Goal: Task Accomplishment & Management: Use online tool/utility

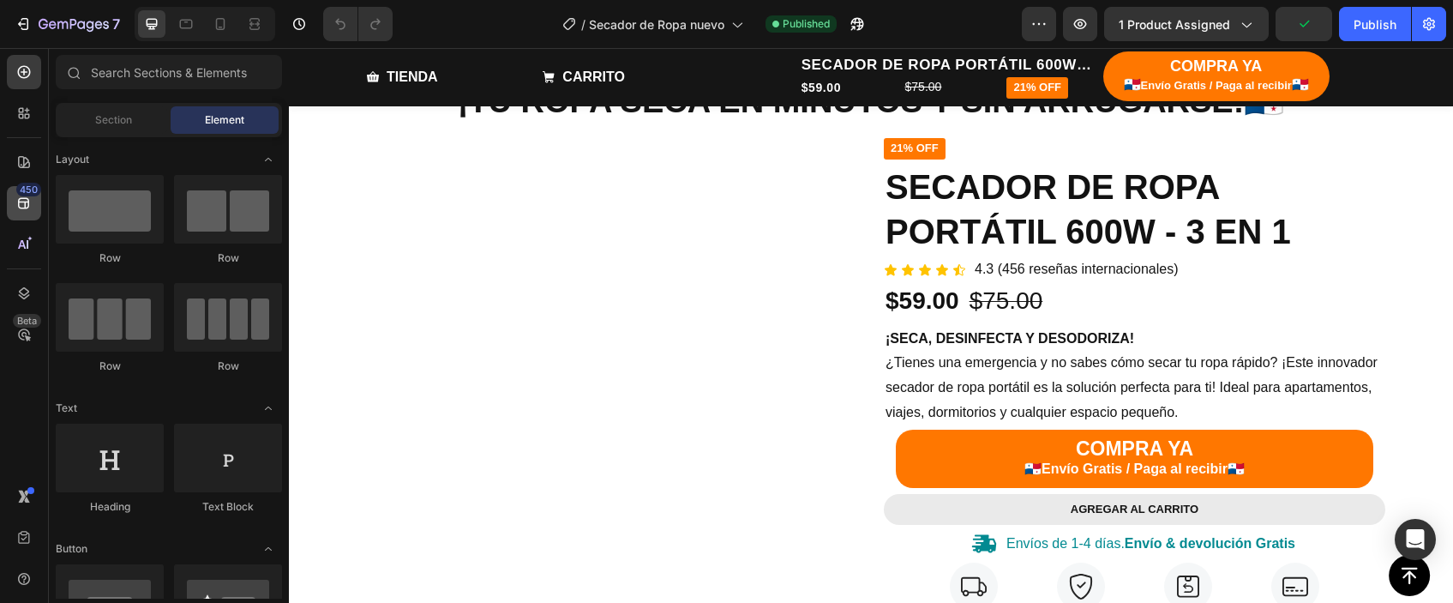
scroll to position [135, 0]
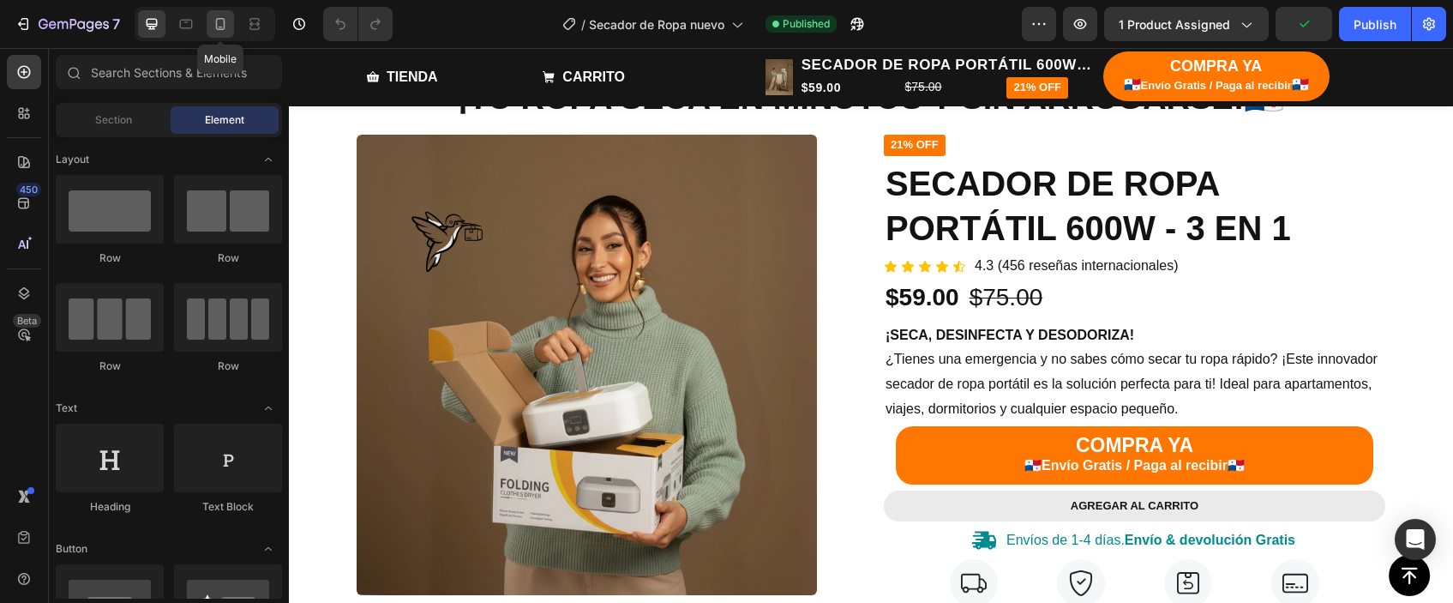
click at [231, 26] on div at bounding box center [220, 23] width 27 height 27
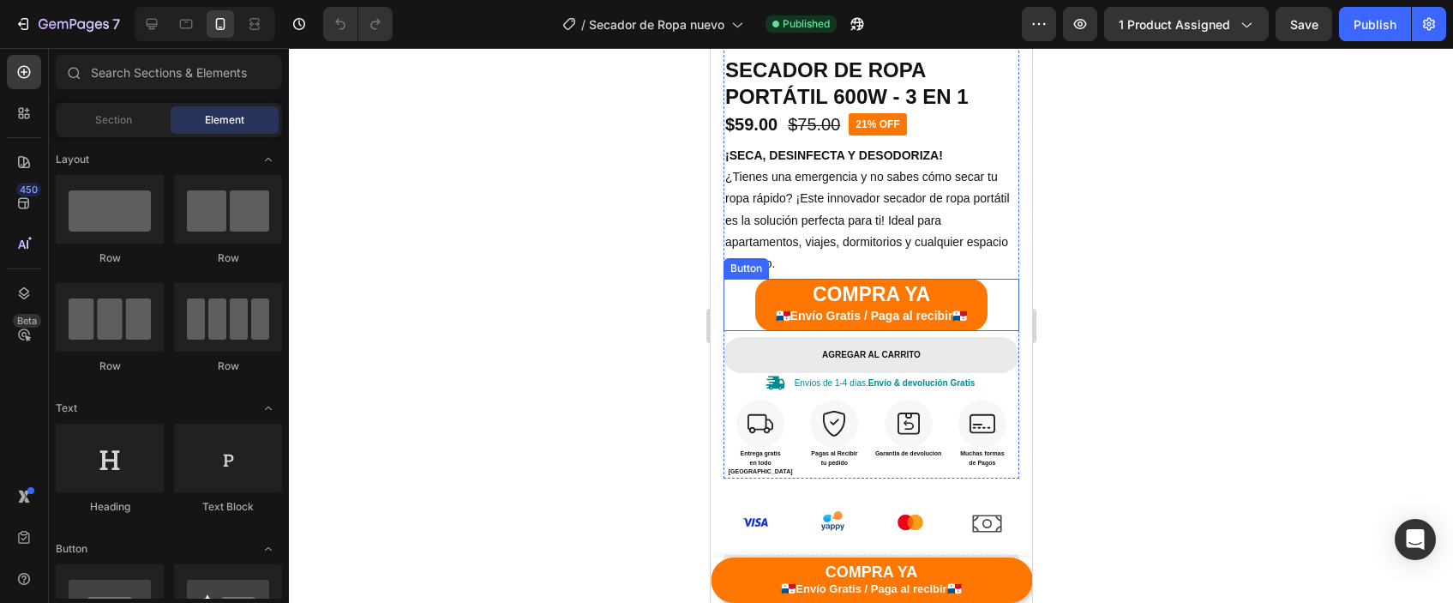
scroll to position [469, 0]
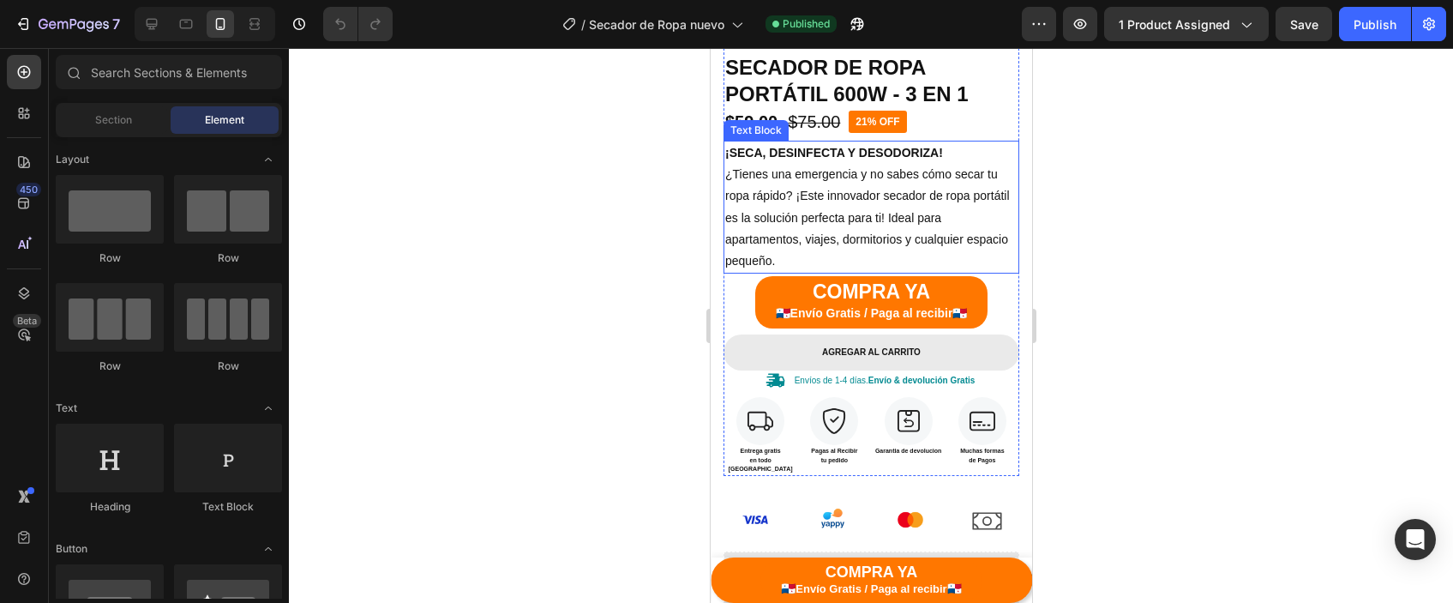
click at [791, 201] on p "¿Tienes una emergencia y no sabes cómo secar tu ropa rápido? ¡Este innovador se…" at bounding box center [870, 218] width 292 height 108
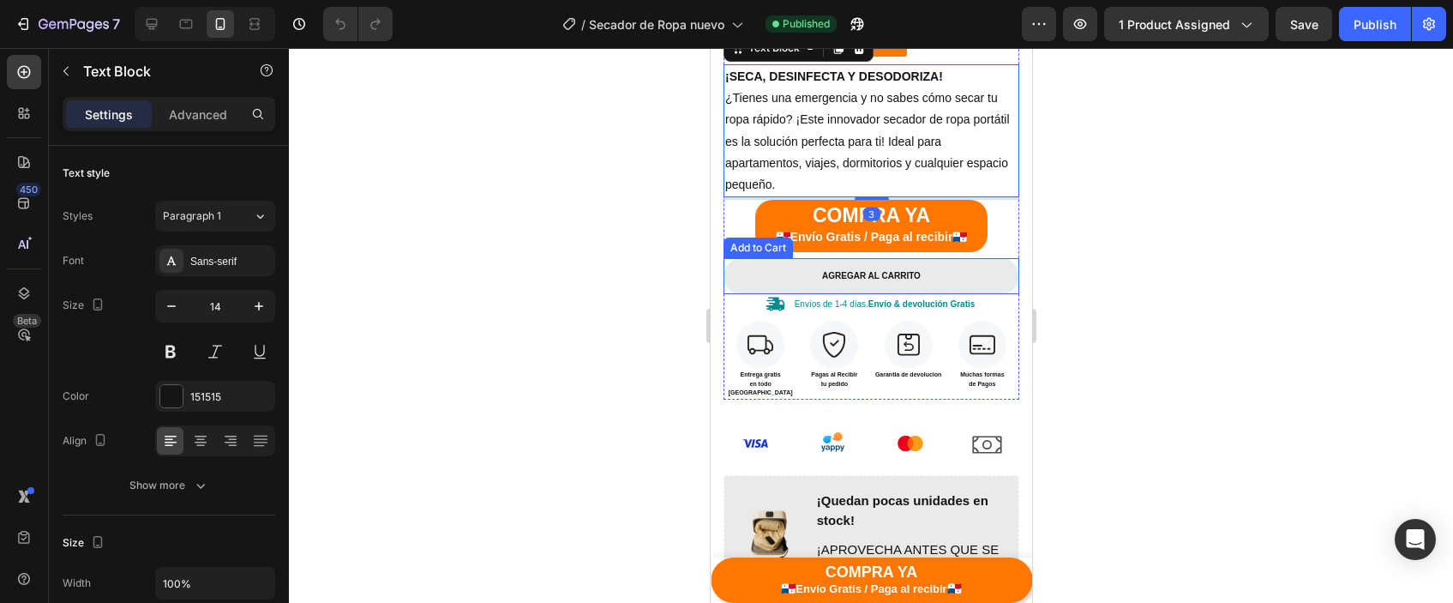
scroll to position [556, 0]
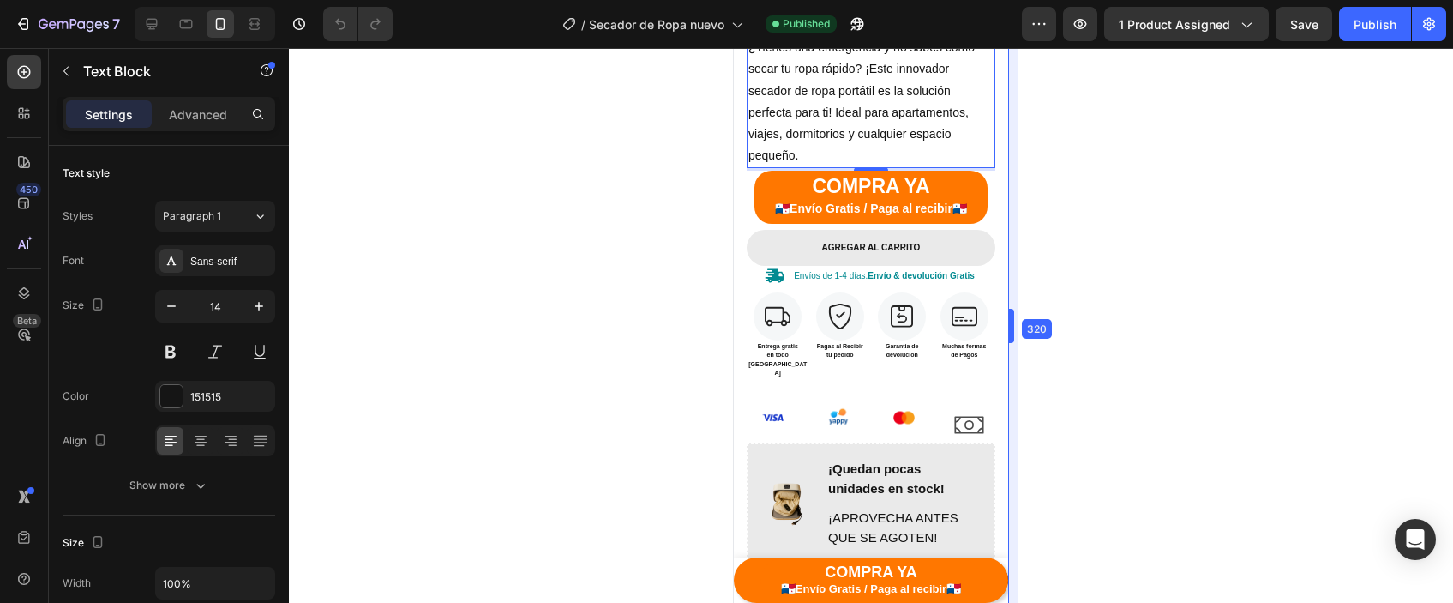
drag, startPoint x: 1033, startPoint y: 327, endPoint x: 708, endPoint y: 330, distance: 324.9
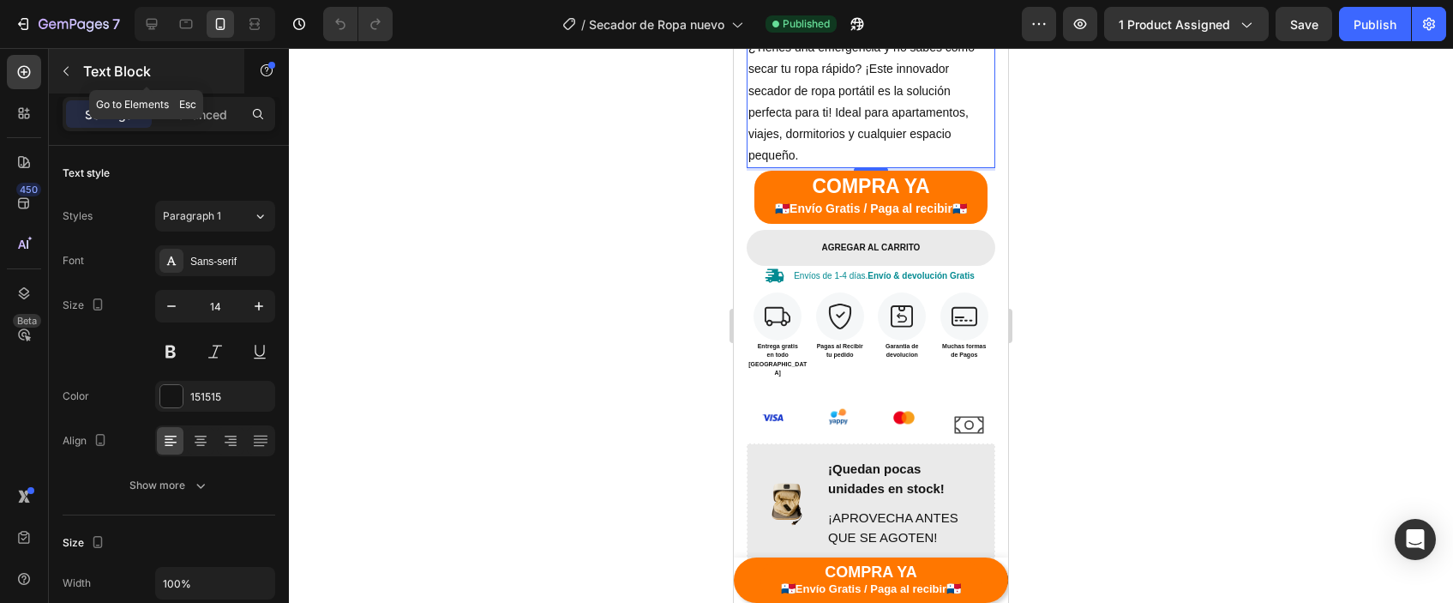
click at [70, 75] on icon "button" at bounding box center [66, 71] width 14 height 14
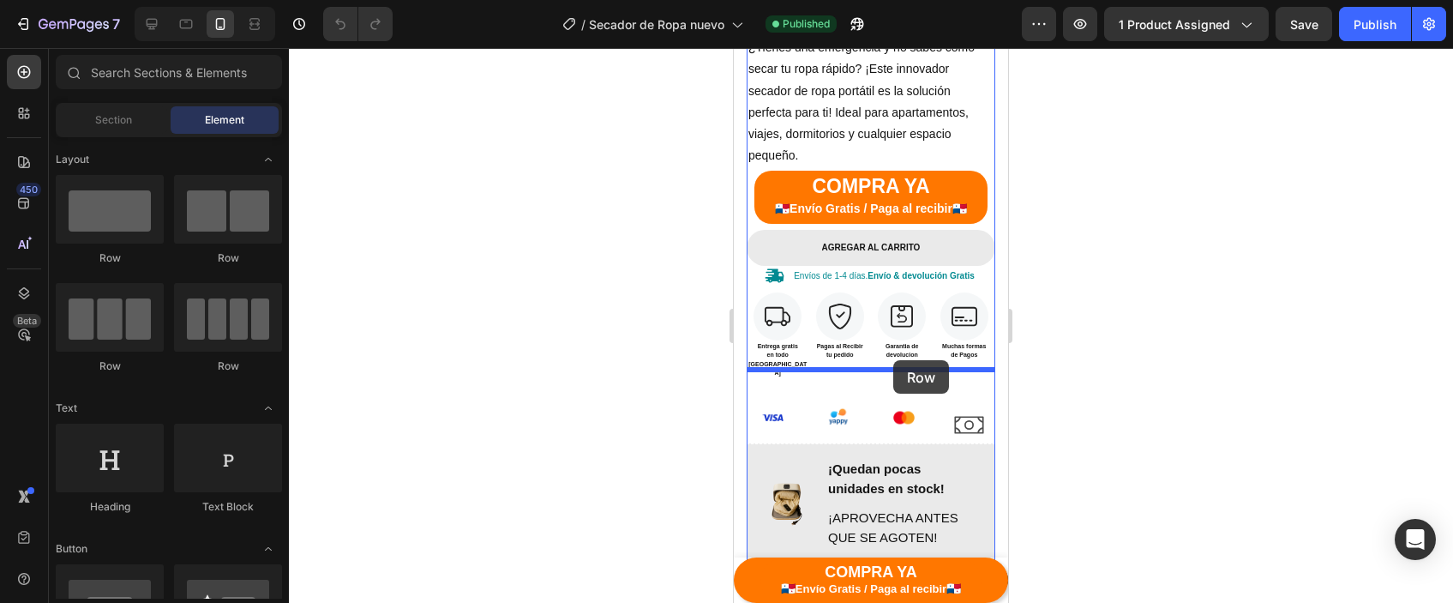
drag, startPoint x: 871, startPoint y: 378, endPoint x: 893, endPoint y: 360, distance: 28.7
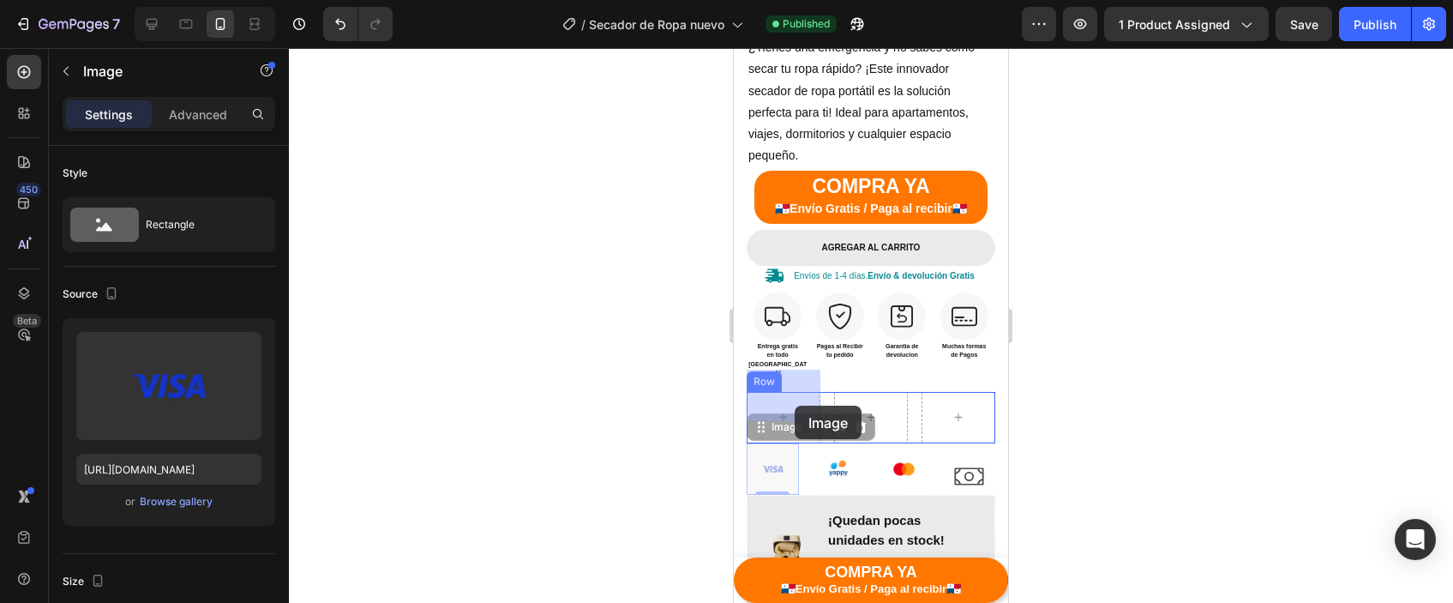
drag, startPoint x: 789, startPoint y: 438, endPoint x: 795, endPoint y: 405, distance: 33.1
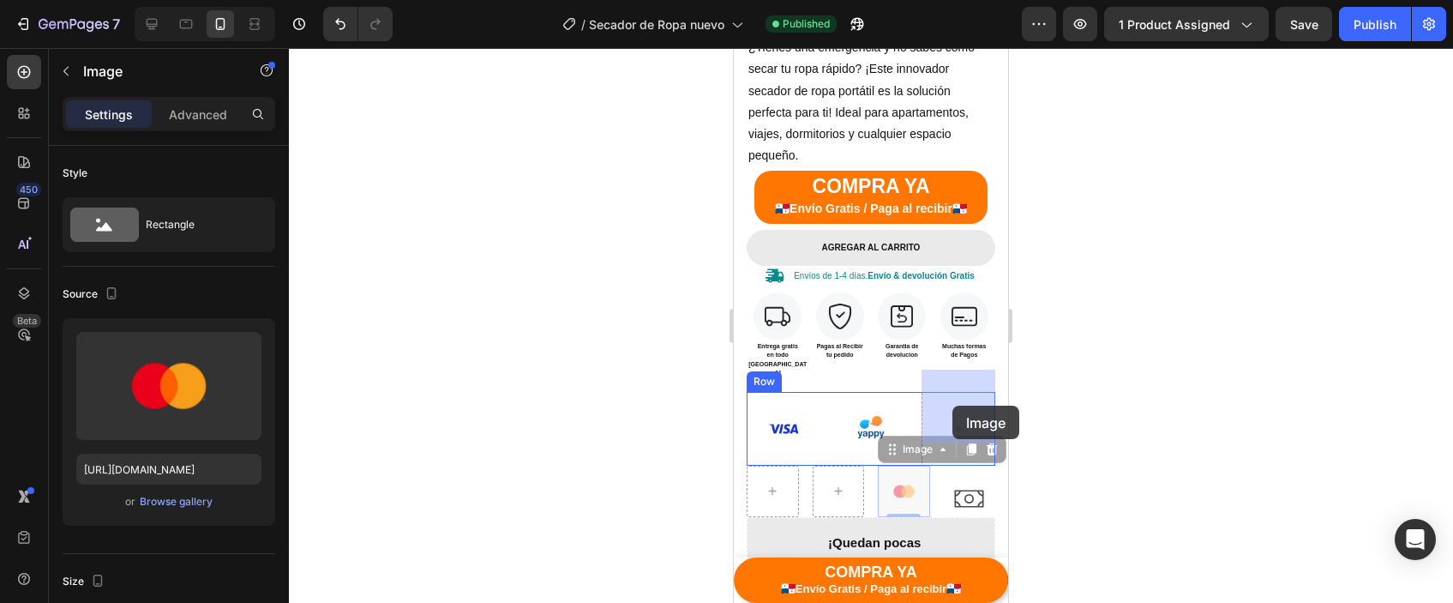
drag, startPoint x: 898, startPoint y: 461, endPoint x: 954, endPoint y: 403, distance: 81.2
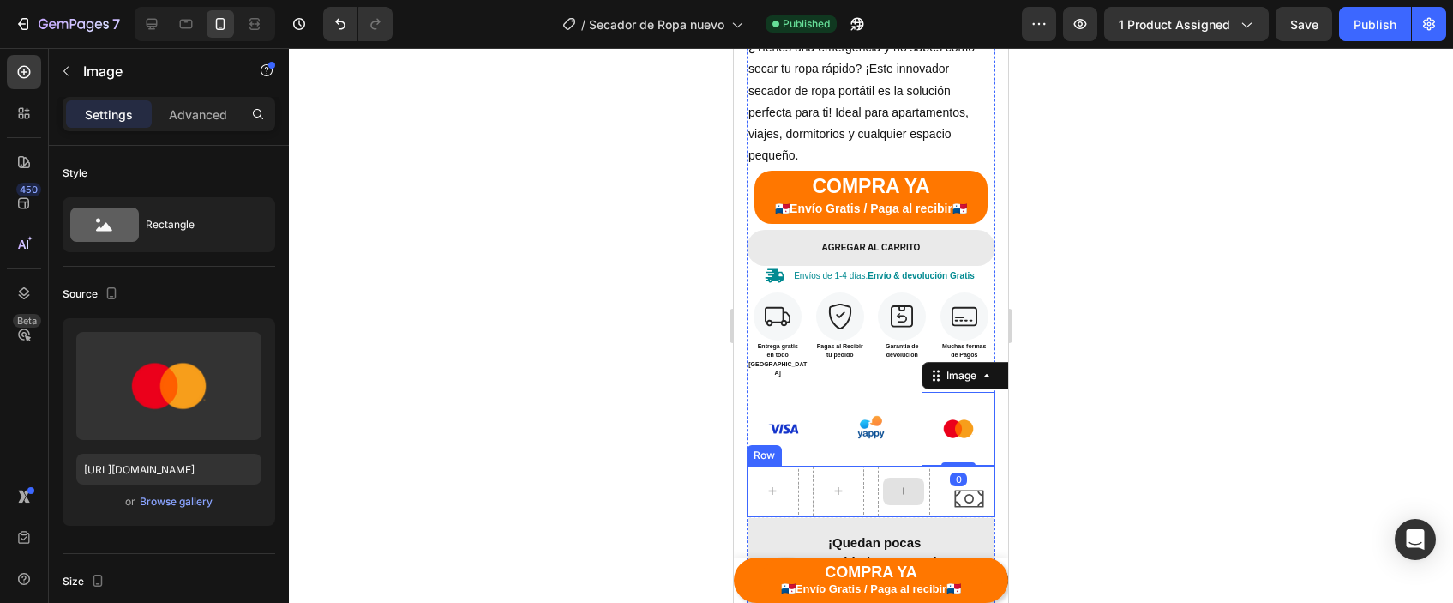
click at [923, 477] on div at bounding box center [903, 490] width 41 height 27
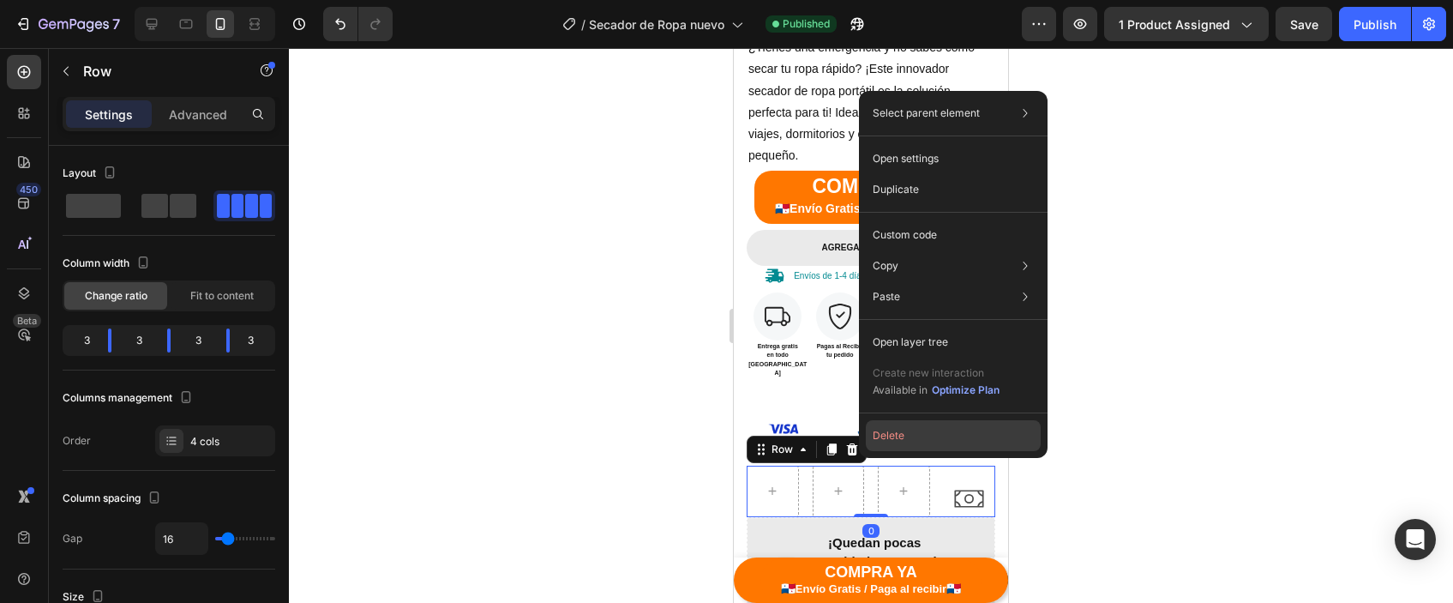
click at [887, 445] on button "Delete" at bounding box center [953, 435] width 175 height 31
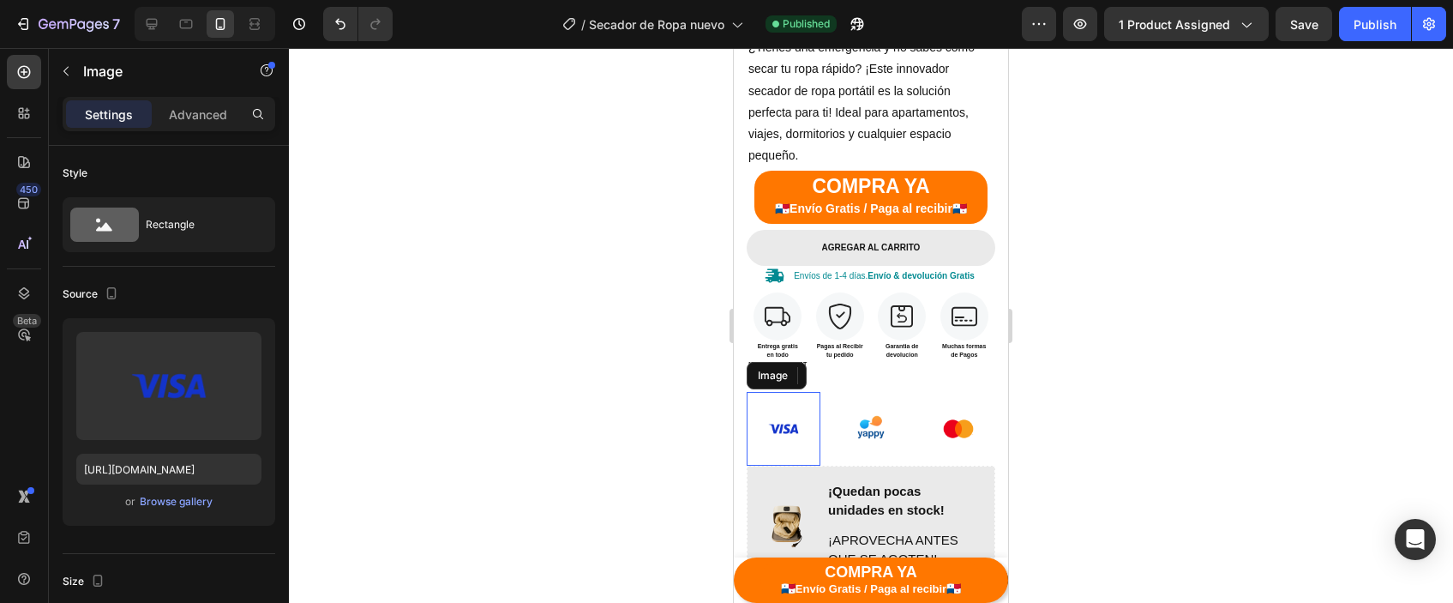
click at [784, 404] on img at bounding box center [784, 429] width 74 height 74
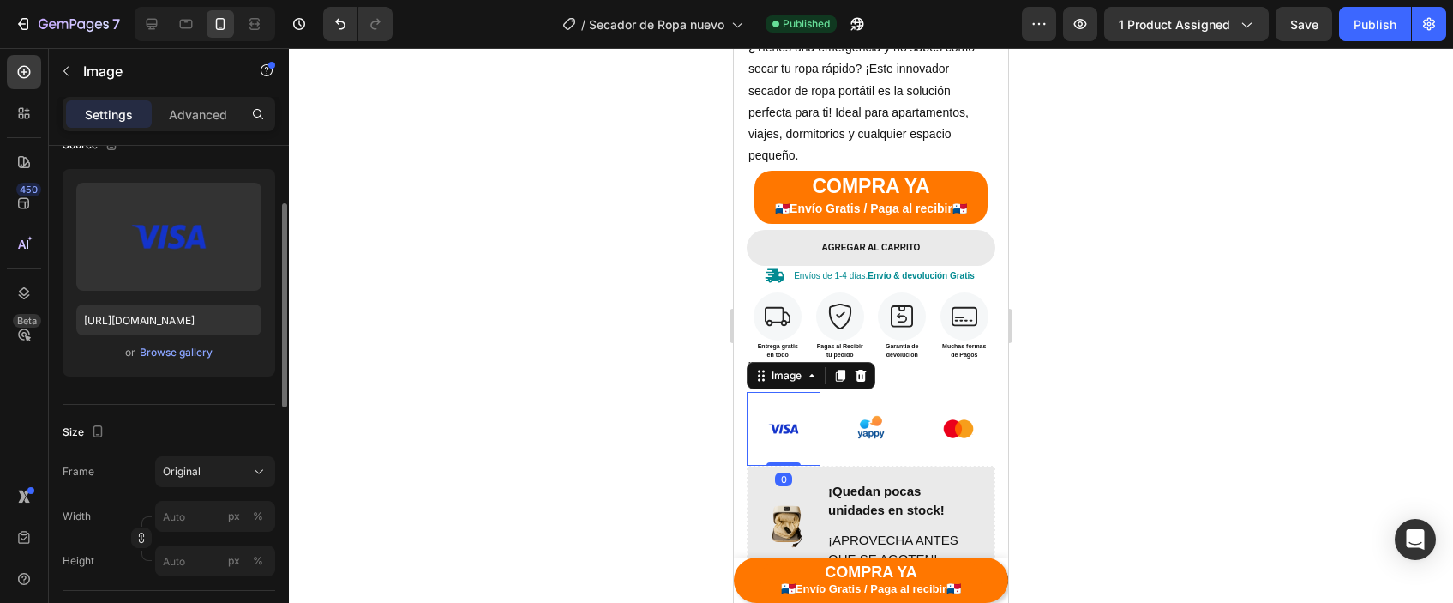
scroll to position [156, 0]
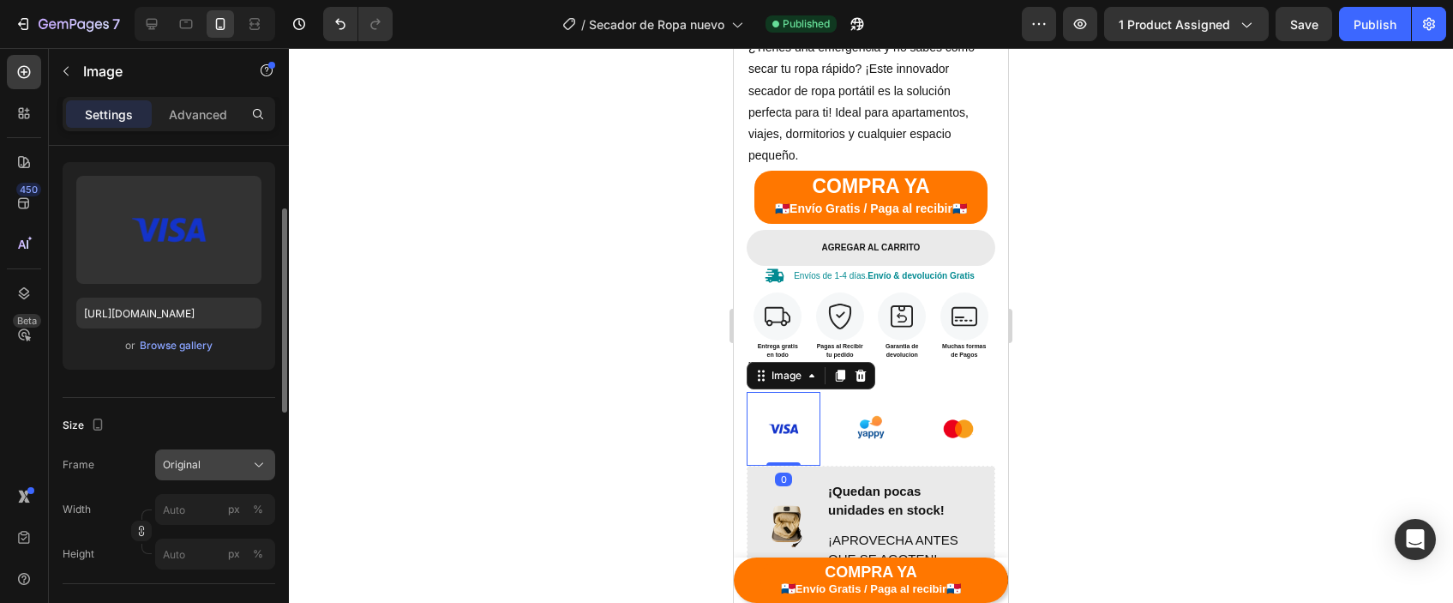
drag, startPoint x: 196, startPoint y: 458, endPoint x: 197, endPoint y: 469, distance: 11.2
click at [197, 457] on span "Original" at bounding box center [182, 464] width 38 height 15
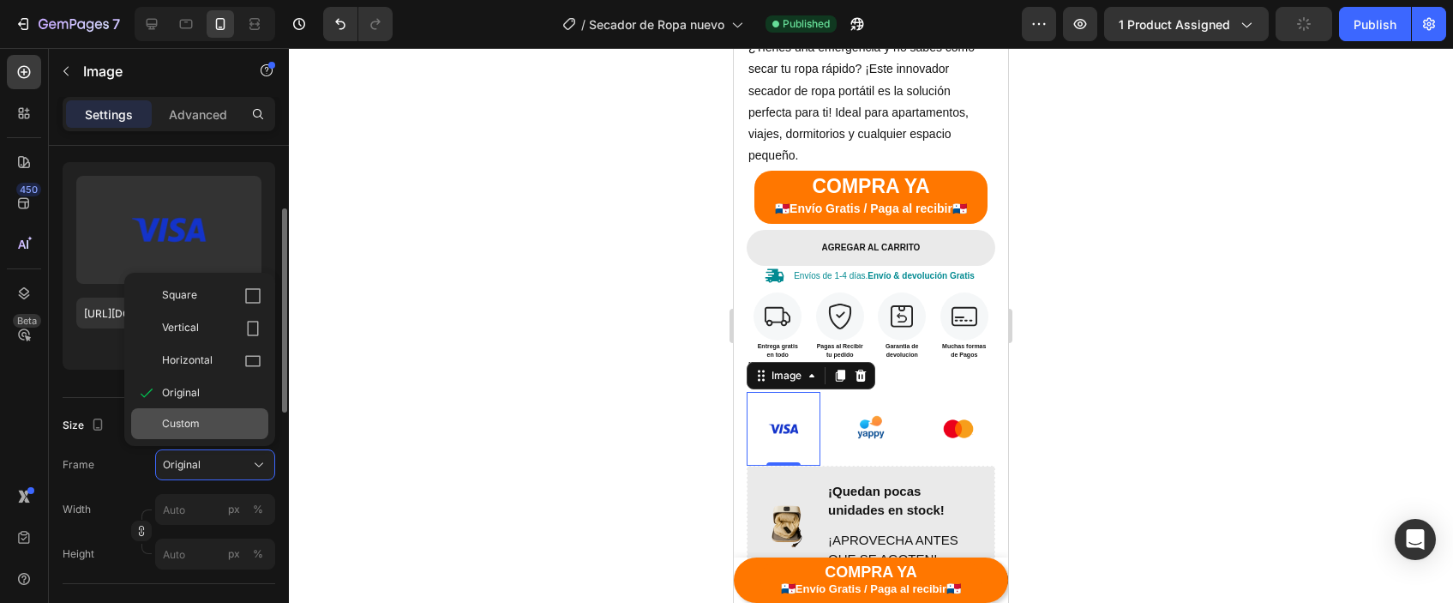
click at [195, 410] on div "Custom" at bounding box center [199, 423] width 137 height 31
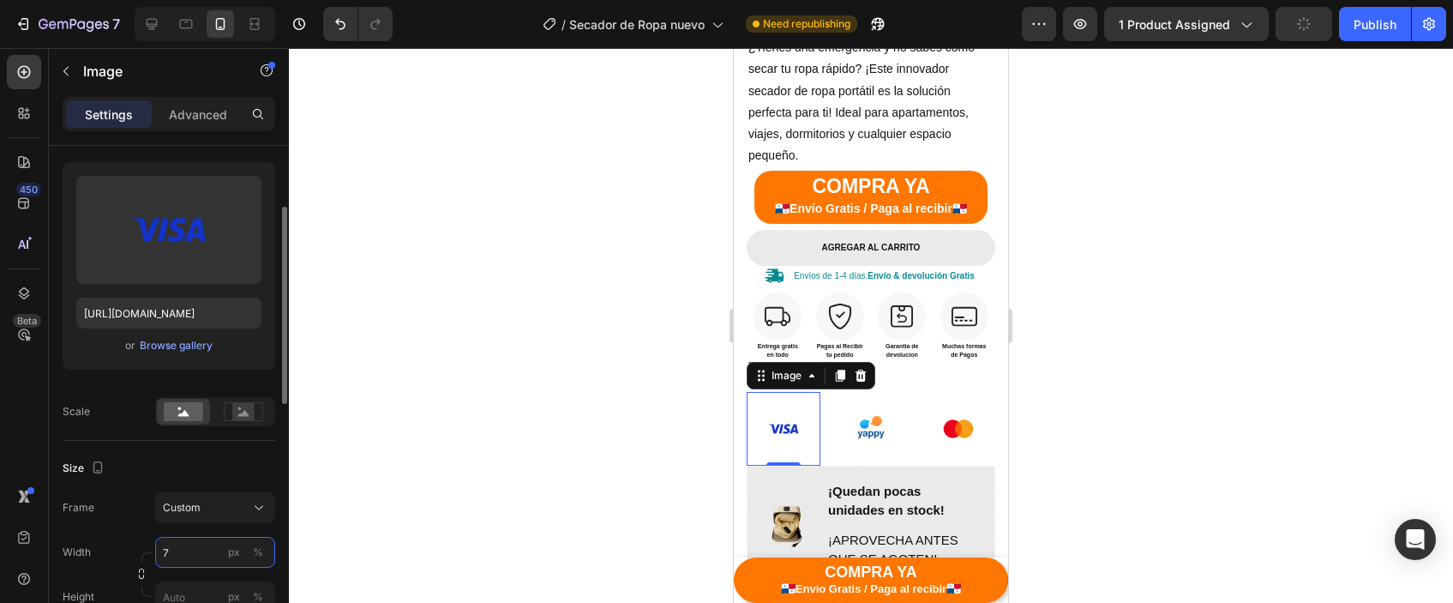
type input "70"
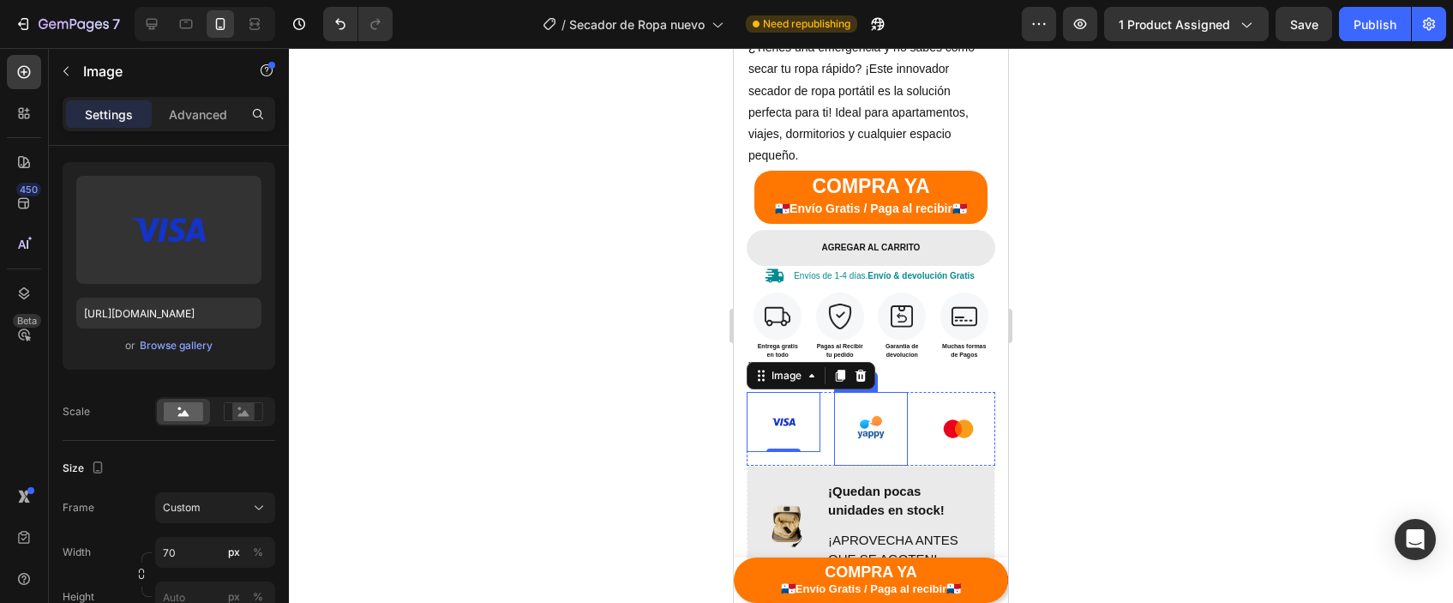
click at [879, 401] on img at bounding box center [871, 429] width 74 height 74
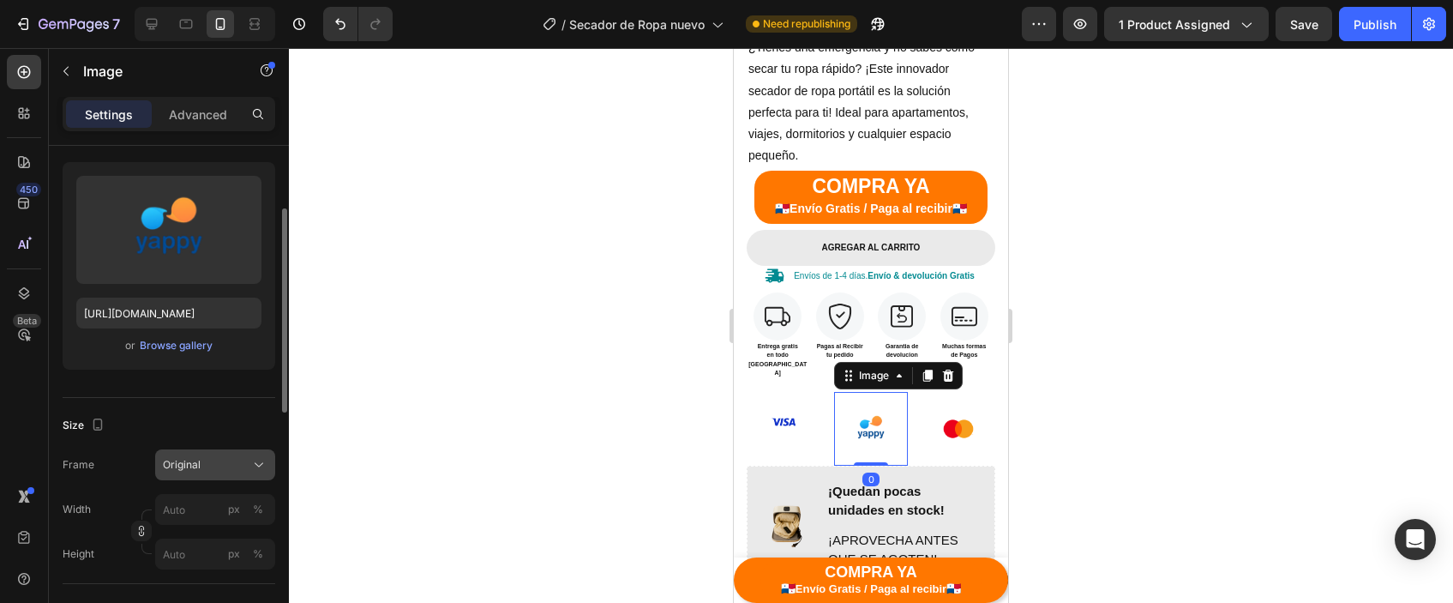
click at [202, 477] on button "Original" at bounding box center [215, 464] width 120 height 31
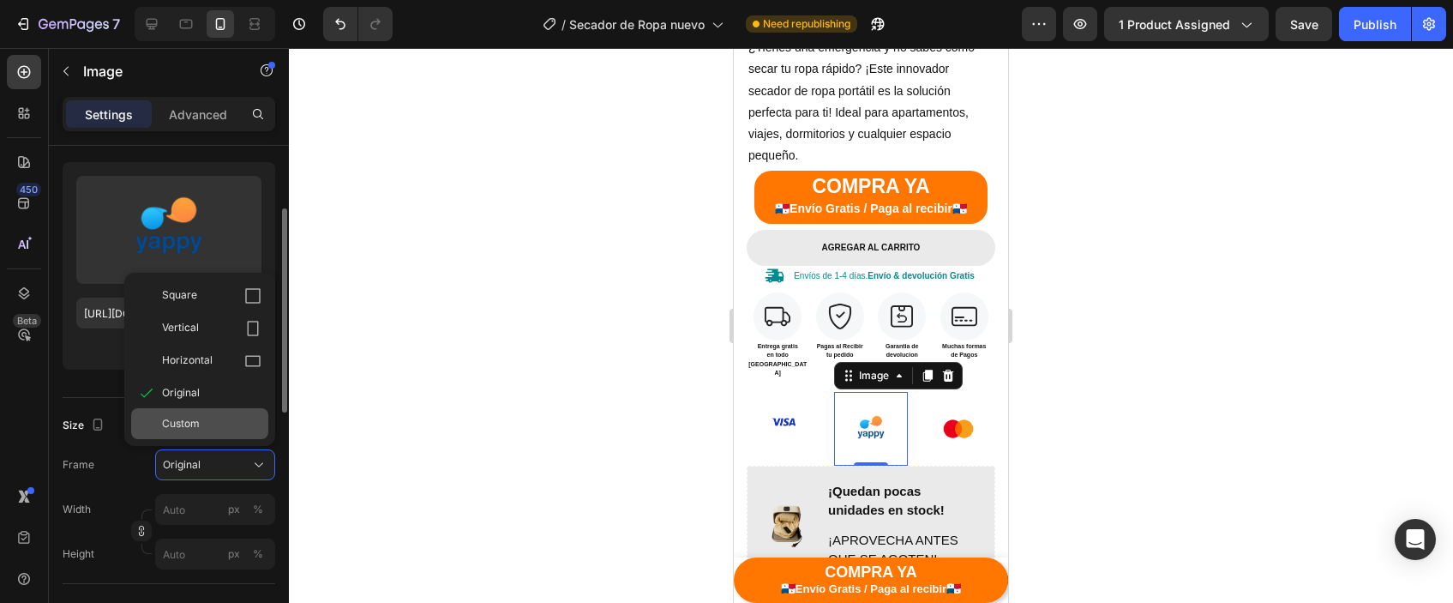
click at [182, 434] on div "Custom" at bounding box center [199, 423] width 137 height 31
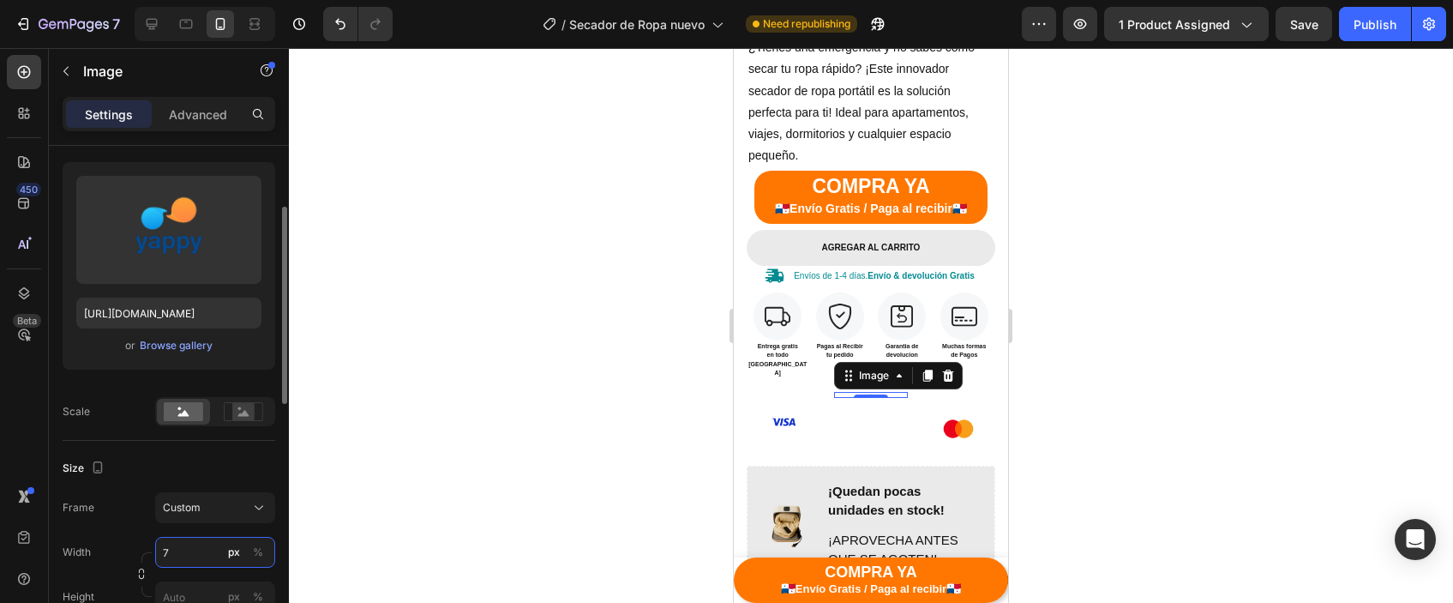
type input "70"
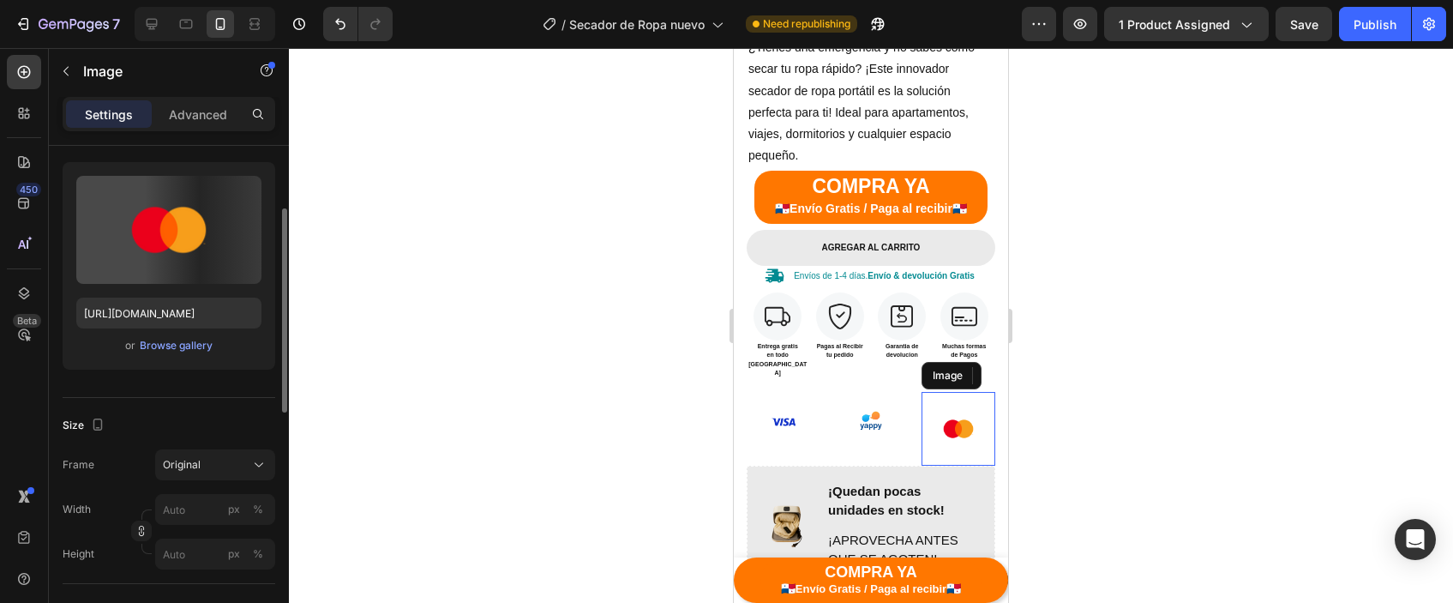
click at [951, 411] on img at bounding box center [959, 429] width 74 height 74
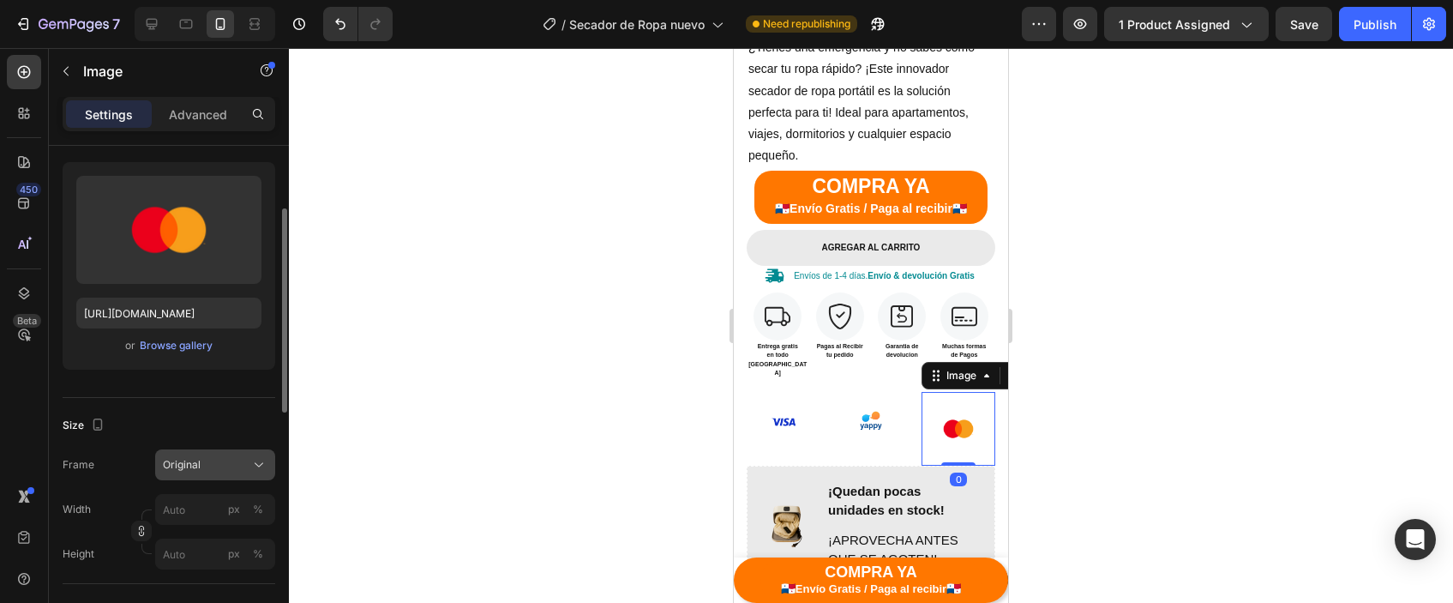
click at [183, 456] on div "Original" at bounding box center [215, 464] width 105 height 17
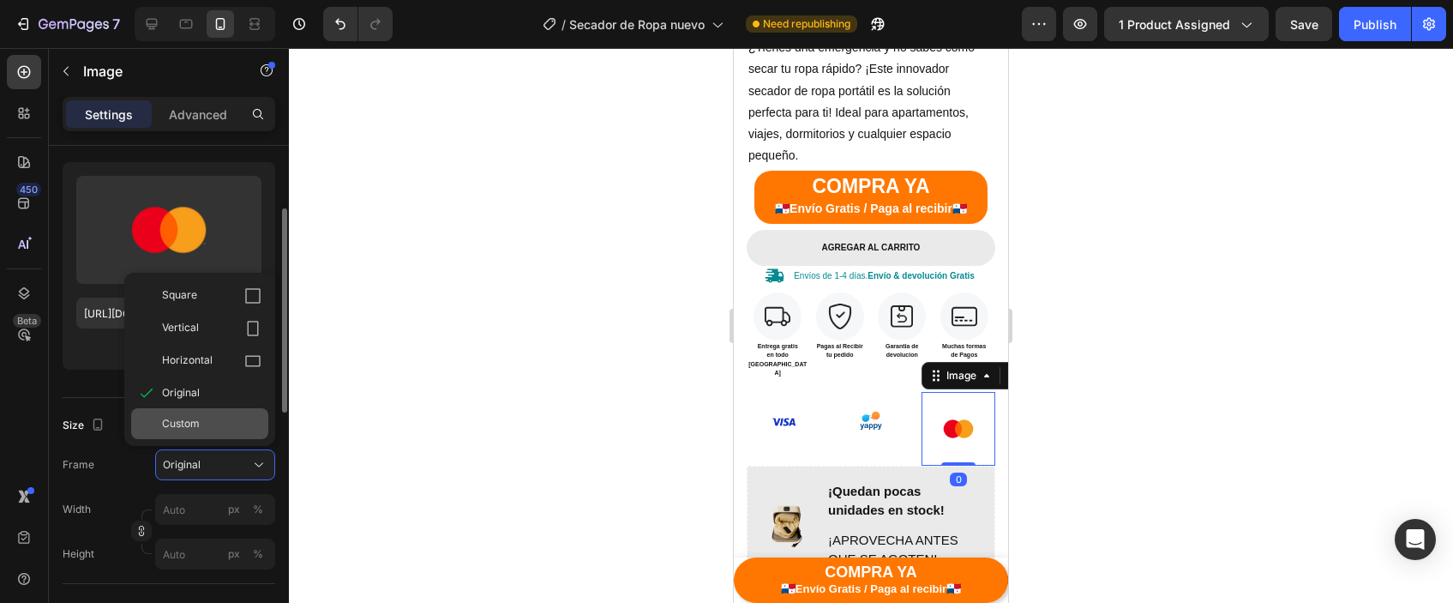
click at [190, 429] on span "Custom" at bounding box center [181, 423] width 38 height 15
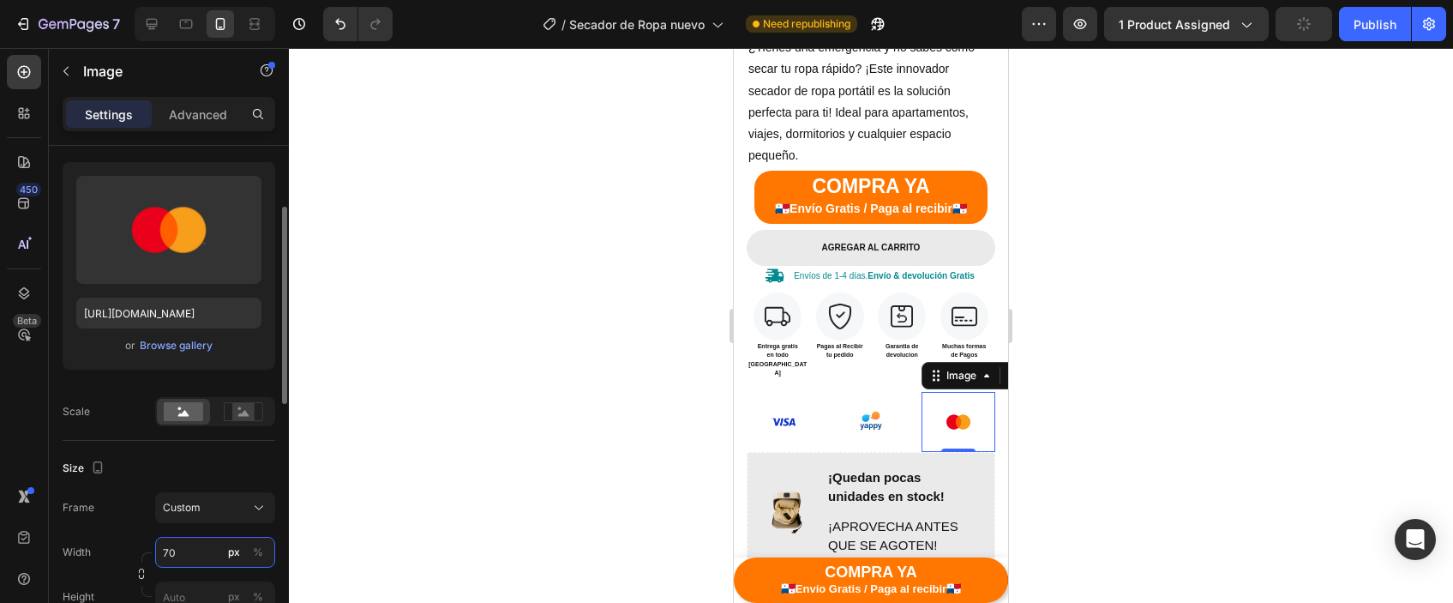
type input "70"
click at [1162, 399] on div at bounding box center [871, 325] width 1164 height 555
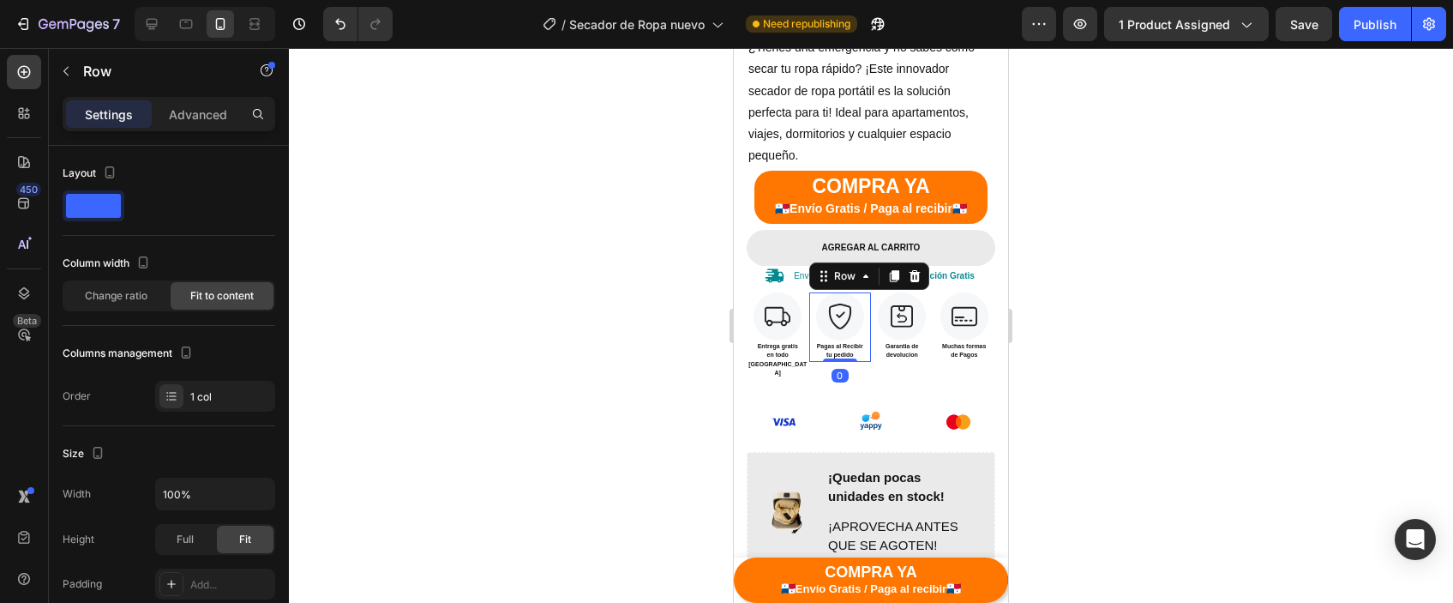
click at [870, 357] on div "Image Pagas al Recibir tu pedido Text block Row 0" at bounding box center [840, 326] width 63 height 69
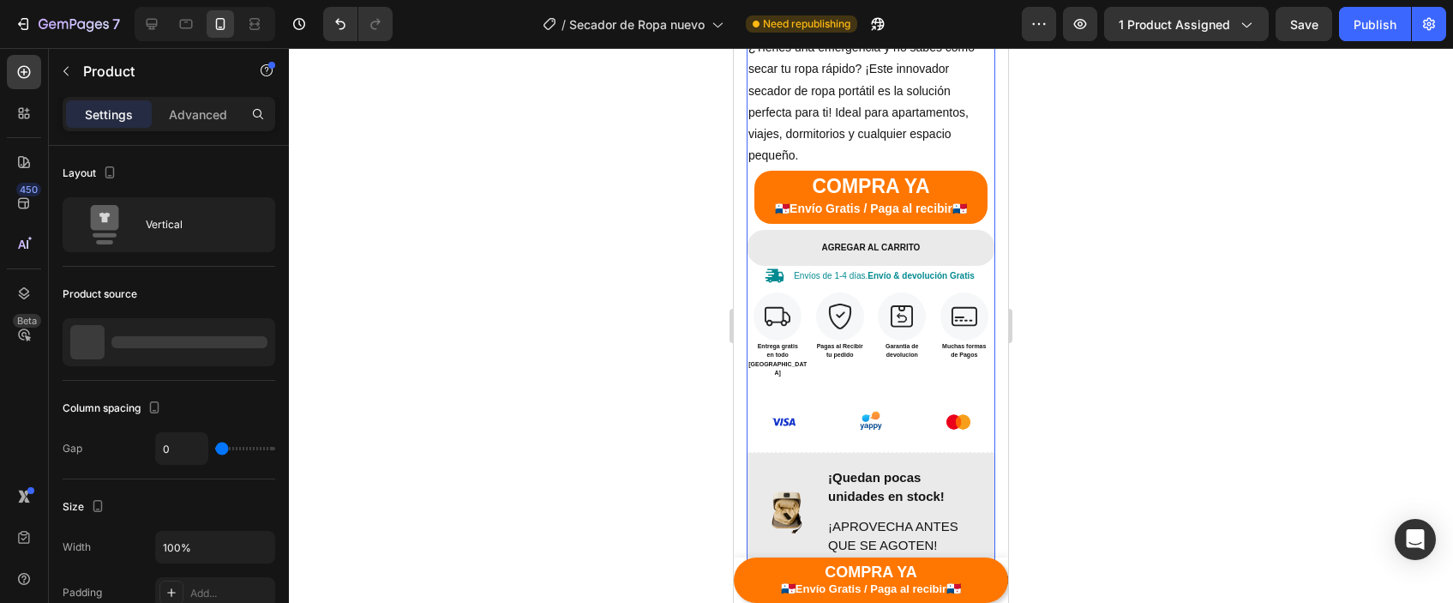
click at [872, 363] on div "21% off Product Badge Icon Icon Icon Icon Icon Icon List 4.3 (456 reseñas inter…" at bounding box center [871, 238] width 249 height 668
click at [874, 362] on div "21% off Product Badge Icon Icon Icon Icon Icon Icon List 4.3 (456 reseñas inter…" at bounding box center [871, 238] width 249 height 668
click at [874, 357] on div "21% off Product Badge Icon Icon Icon Icon Icon Icon List 4.3 (456 reseñas inter…" at bounding box center [871, 238] width 249 height 668
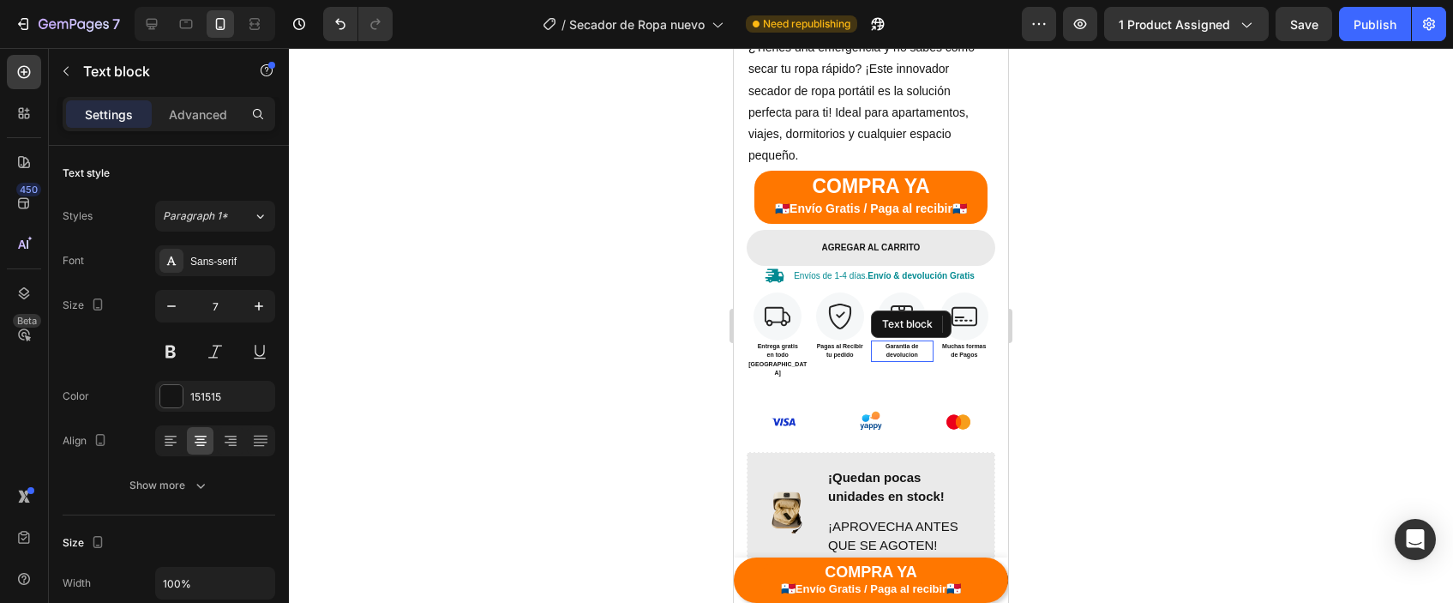
click at [872, 348] on div "Garantia de devolucion" at bounding box center [902, 350] width 63 height 21
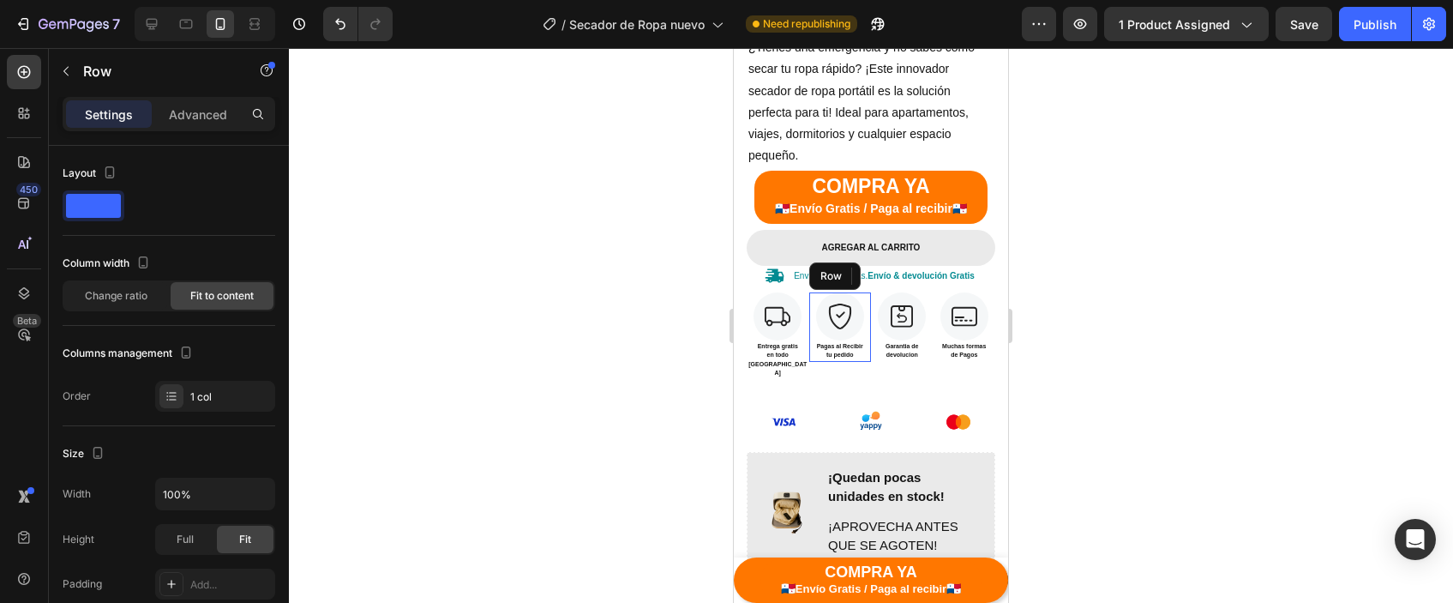
click at [870, 353] on div "Image Pagas al Recibir tu pedido Text block Row" at bounding box center [840, 326] width 63 height 69
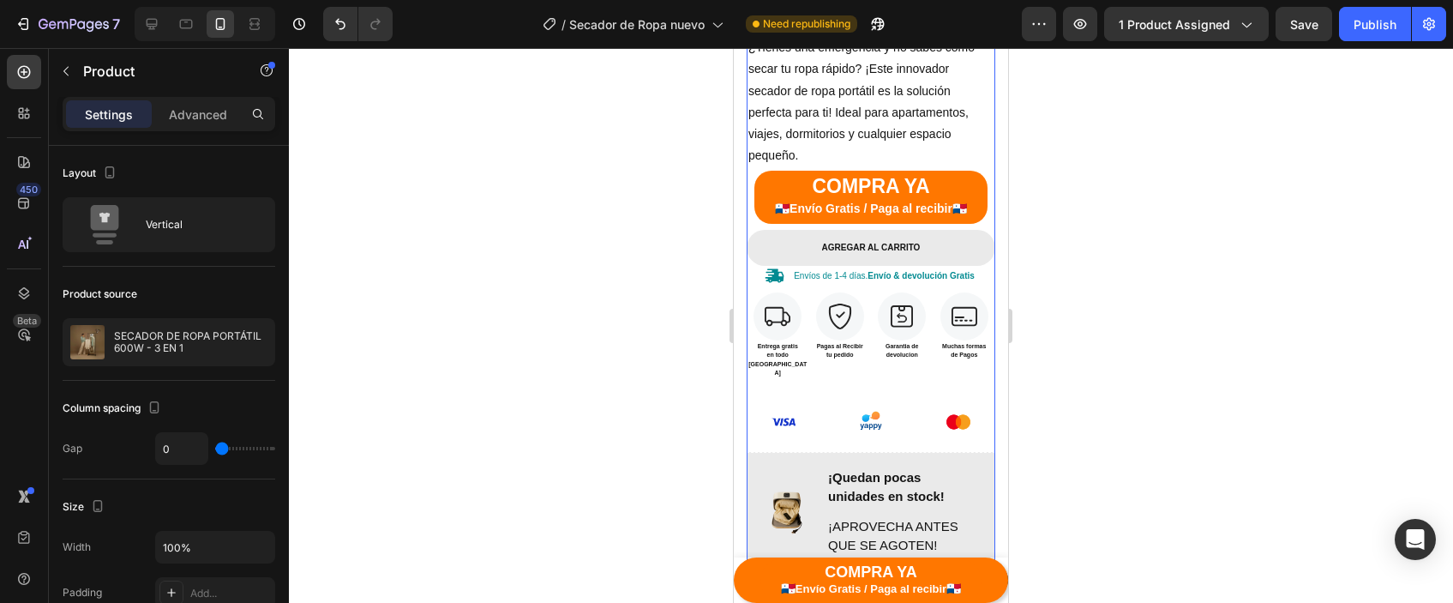
click at [873, 362] on div "21% off Product Badge Icon Icon Icon Icon Icon Icon List 4.3 (456 reseñas inter…" at bounding box center [871, 238] width 249 height 668
click at [875, 364] on div "21% off Product Badge Icon Icon Icon Icon Icon Icon List 4.3 (456 reseñas inter…" at bounding box center [871, 238] width 249 height 668
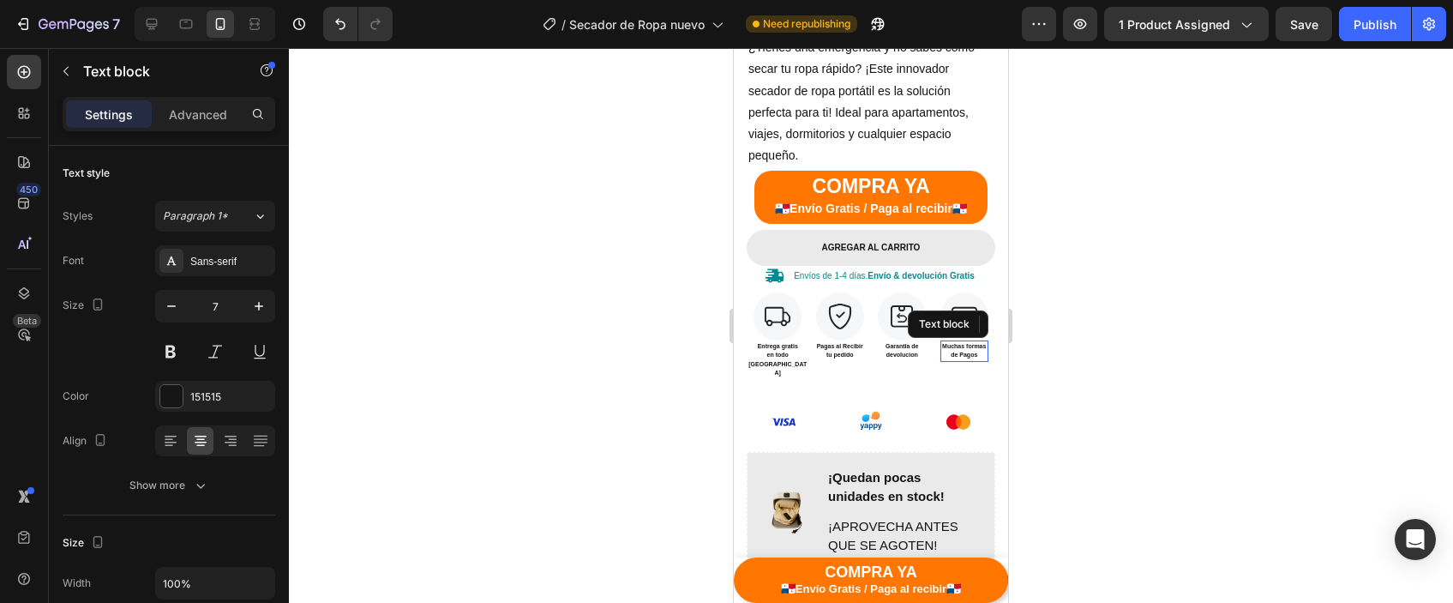
click at [957, 352] on p "de Pagos" at bounding box center [964, 355] width 45 height 9
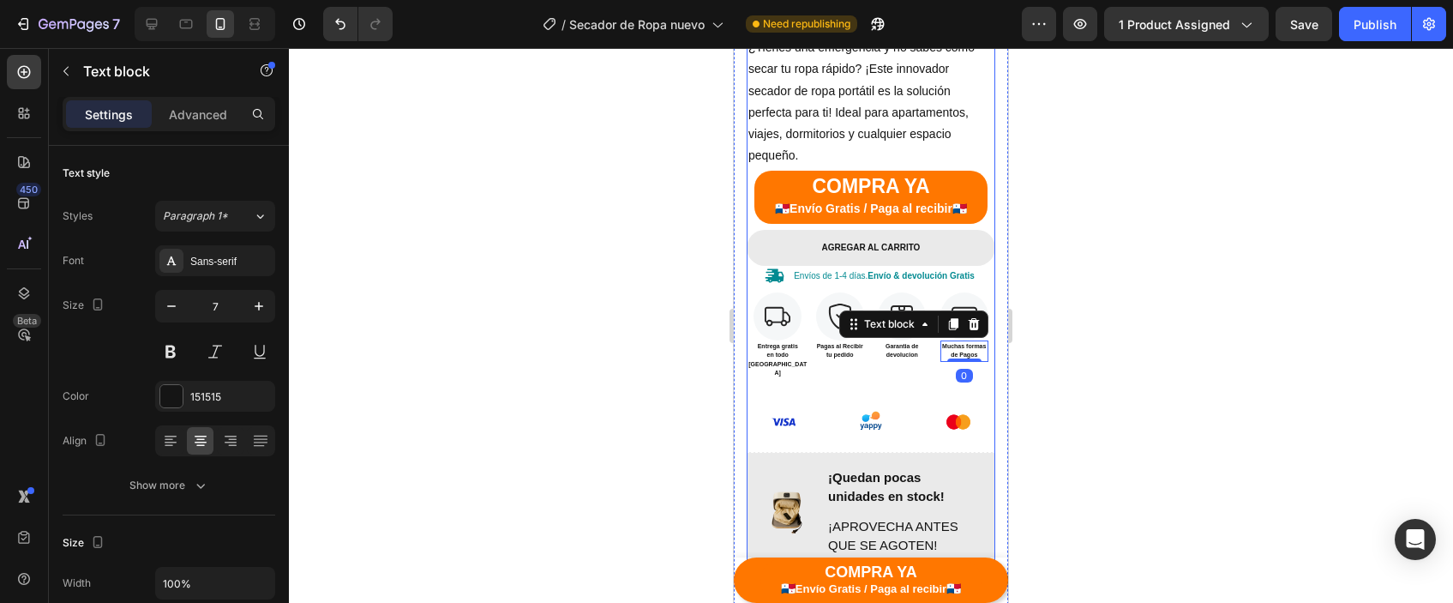
click at [936, 357] on div "21% off Product Badge Icon Icon Icon Icon Icon Icon List 4.3 (456 reseñas inter…" at bounding box center [871, 238] width 249 height 668
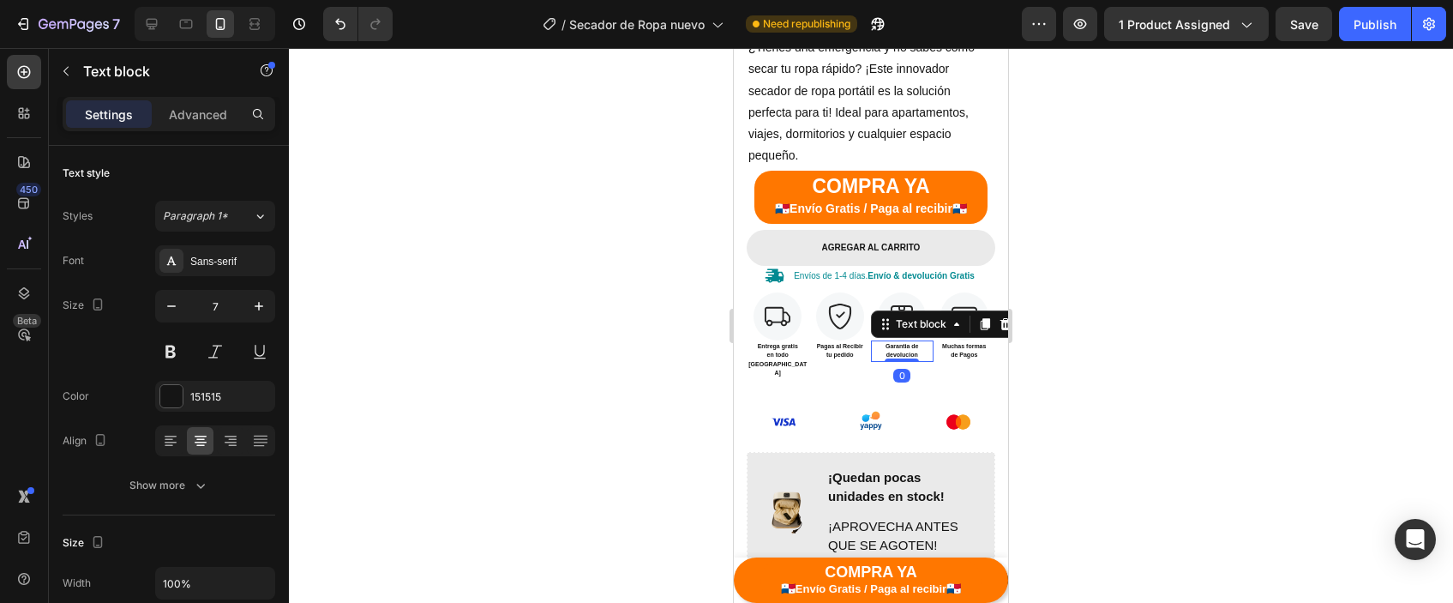
click at [931, 350] on p "Garantia de devolucion" at bounding box center [902, 351] width 59 height 18
click at [934, 351] on div "Image Muchas formas de Pagos Text block Row" at bounding box center [965, 326] width 63 height 69
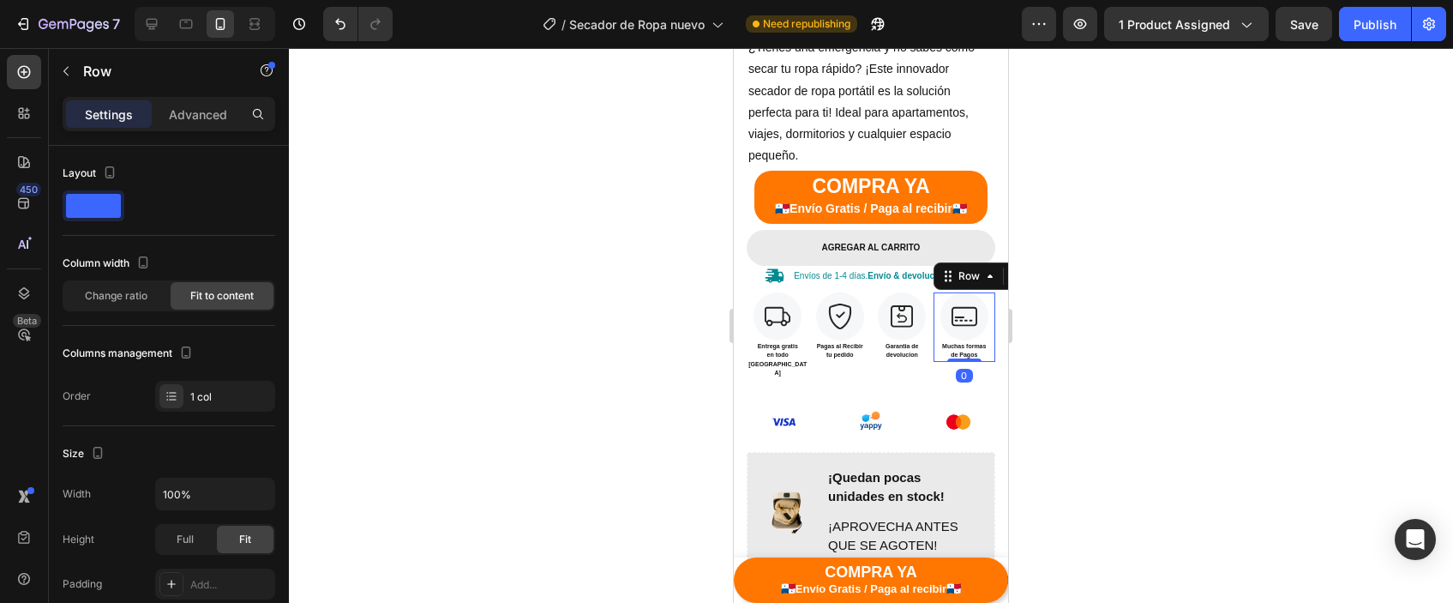
drag, startPoint x: 933, startPoint y: 351, endPoint x: 930, endPoint y: 340, distance: 11.4
click at [934, 347] on div "Image Muchas formas de Pagos Text block Row 0" at bounding box center [965, 326] width 63 height 69
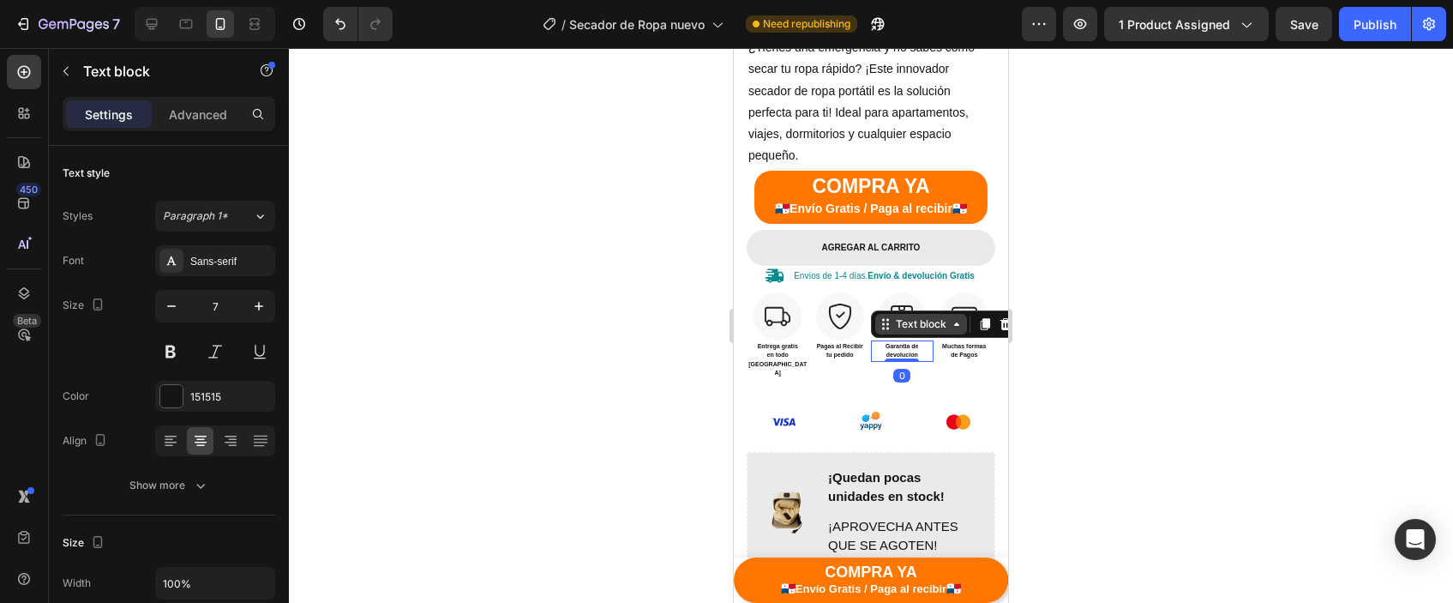
click at [925, 328] on div "Text block" at bounding box center [921, 324] width 92 height 21
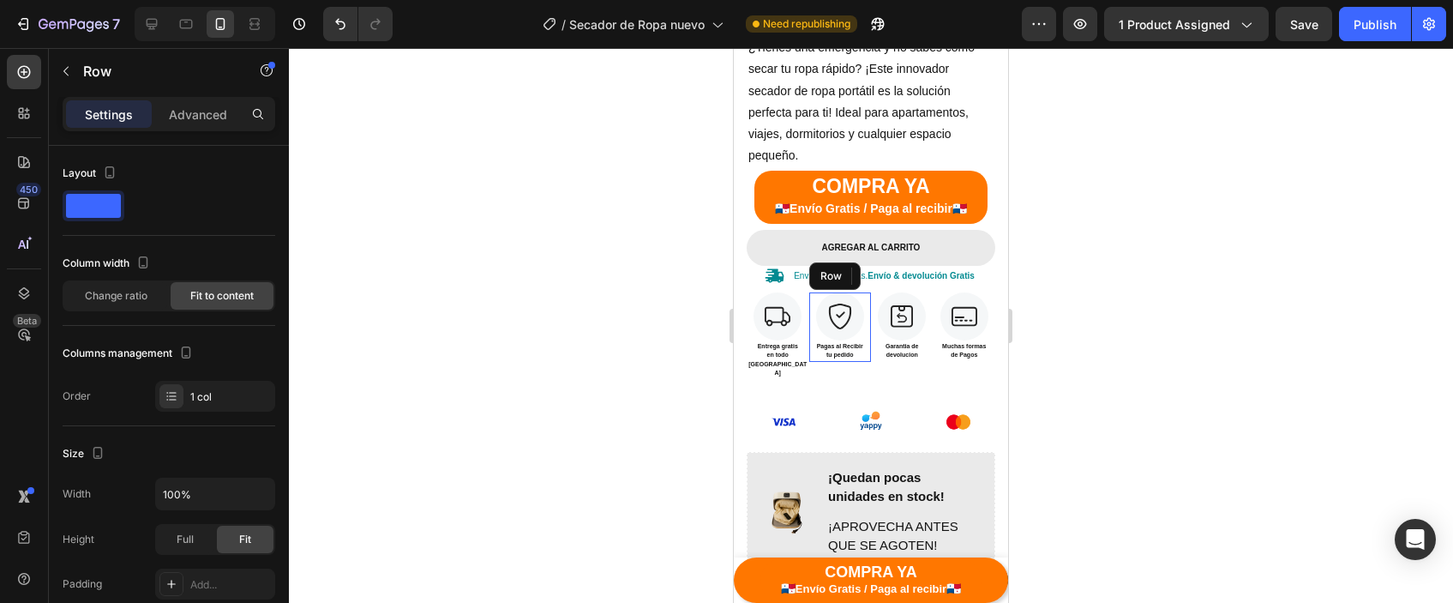
click at [868, 344] on div "Image Pagas al Recibir tu pedido Text block Row" at bounding box center [840, 326] width 63 height 69
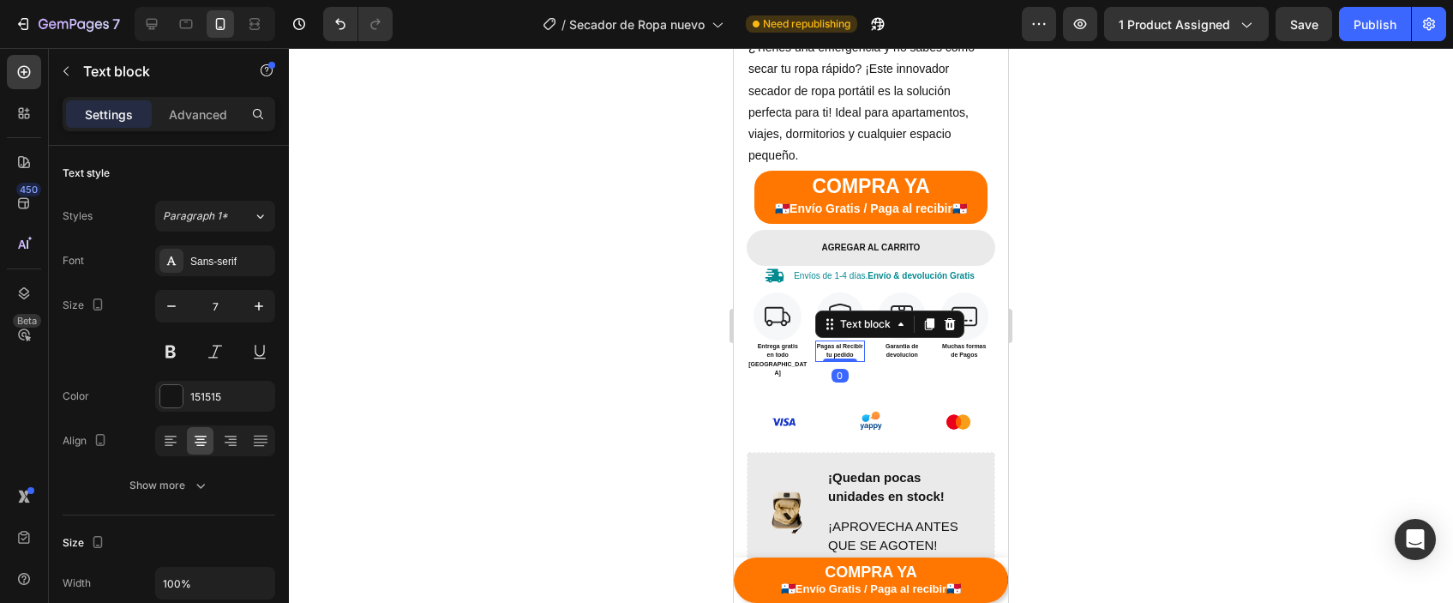
drag, startPoint x: 863, startPoint y: 355, endPoint x: 802, endPoint y: 356, distance: 61.7
click at [862, 356] on div "Pagas al Recibir tu pedido" at bounding box center [840, 350] width 50 height 21
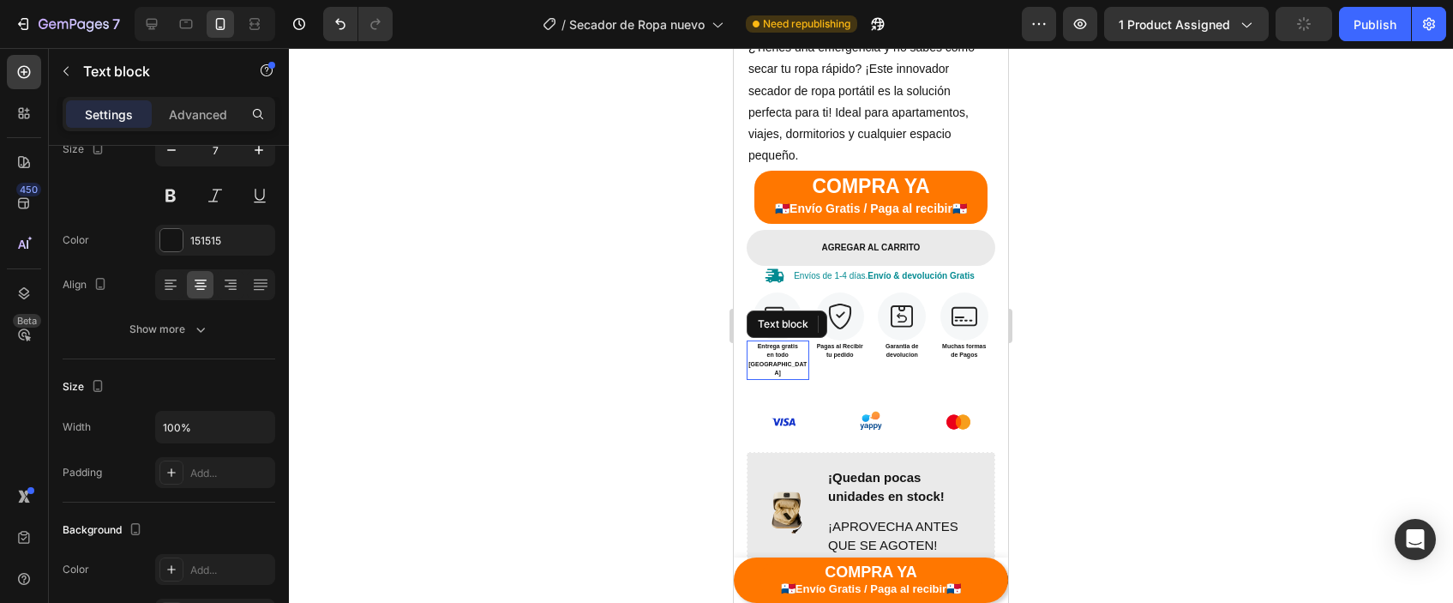
click at [802, 356] on div "Entrega gratis en todo [GEOGRAPHIC_DATA]" at bounding box center [778, 359] width 63 height 39
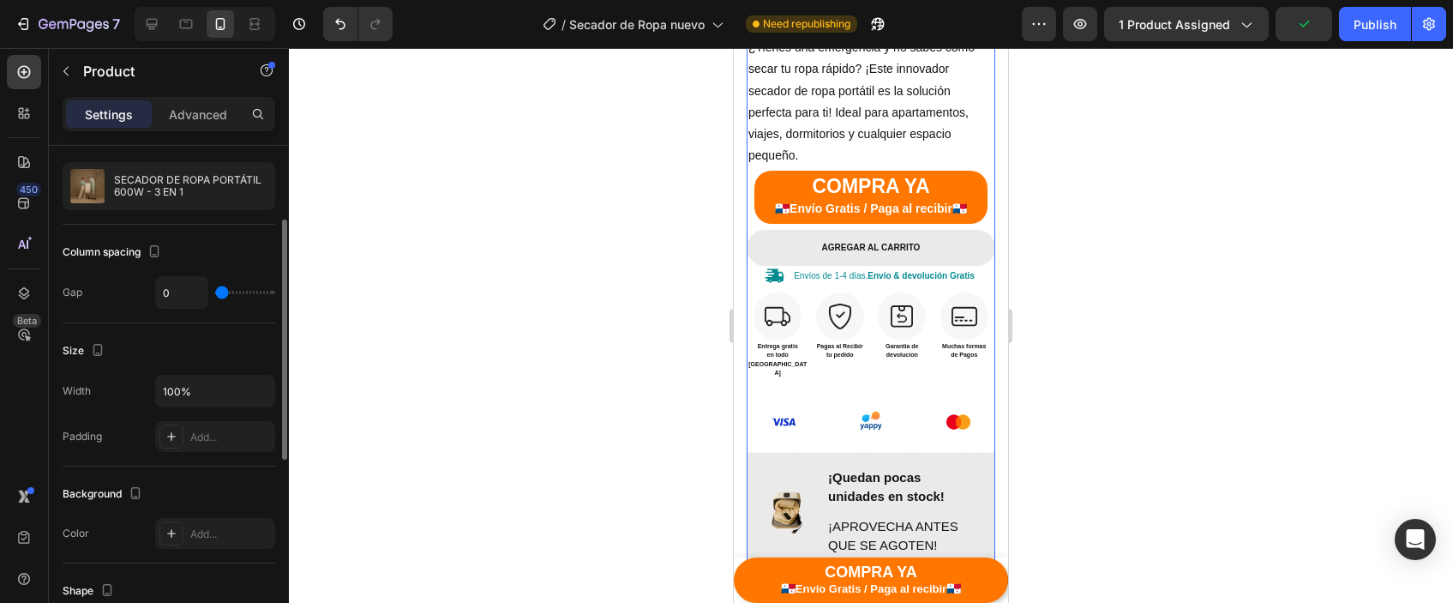
click at [800, 362] on div "21% off Product Badge Icon Icon Icon Icon Icon Icon List 4.3 (456 reseñas inter…" at bounding box center [871, 238] width 249 height 668
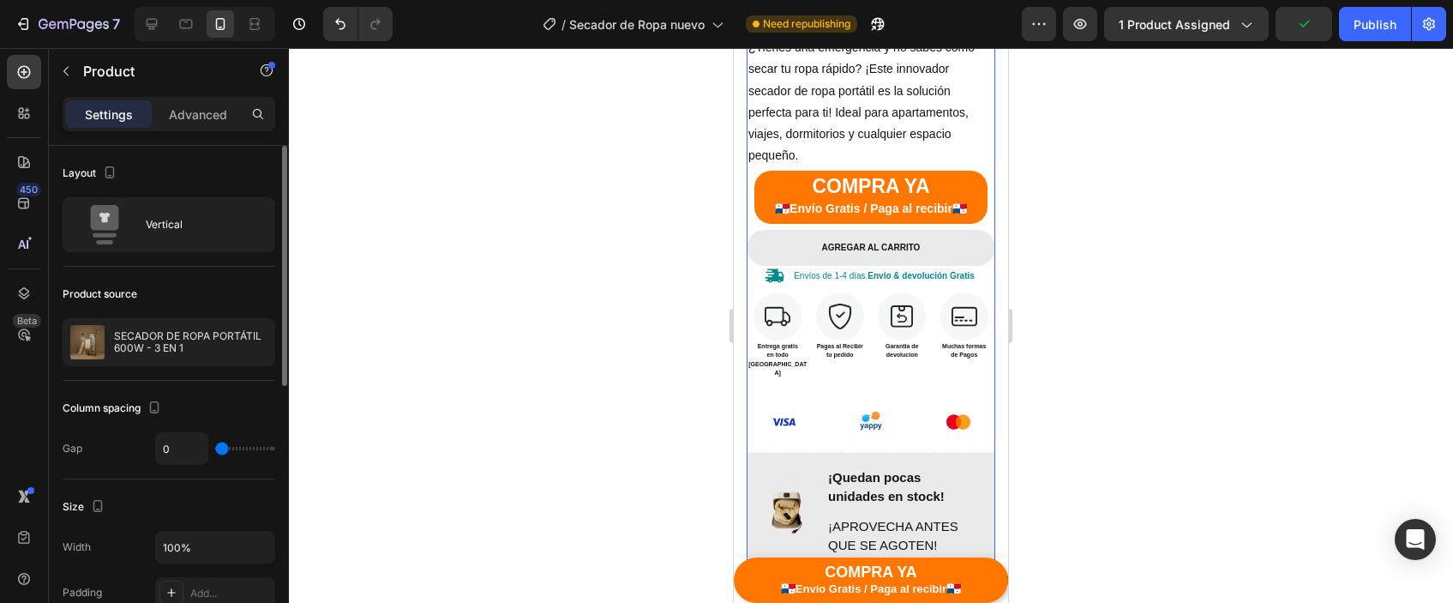
click at [811, 364] on div "21% off Product Badge Icon Icon Icon Icon Icon Icon List 4.3 (456 reseñas inter…" at bounding box center [871, 238] width 249 height 668
click at [807, 369] on div "21% off Product Badge Icon Icon Icon Icon Icon Icon List 4.3 (456 reseñas inter…" at bounding box center [871, 238] width 249 height 668
click at [805, 392] on img at bounding box center [784, 422] width 60 height 60
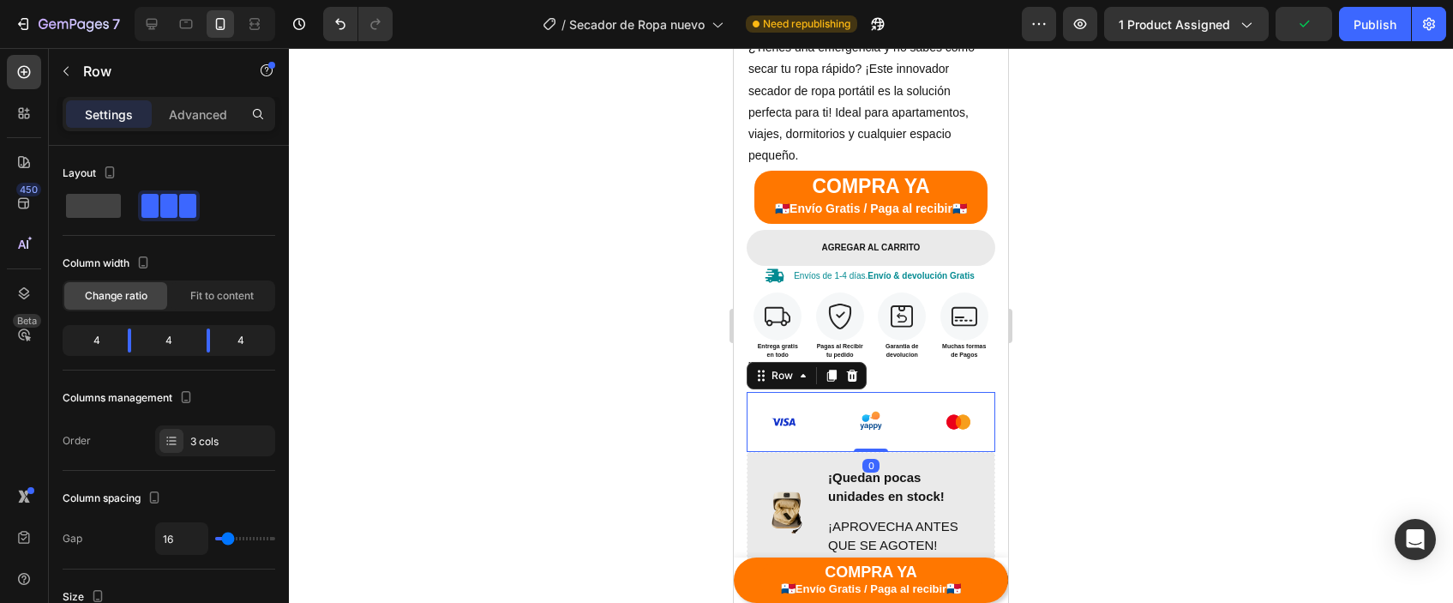
click at [832, 392] on div "Image Image Image Row 0" at bounding box center [871, 422] width 249 height 60
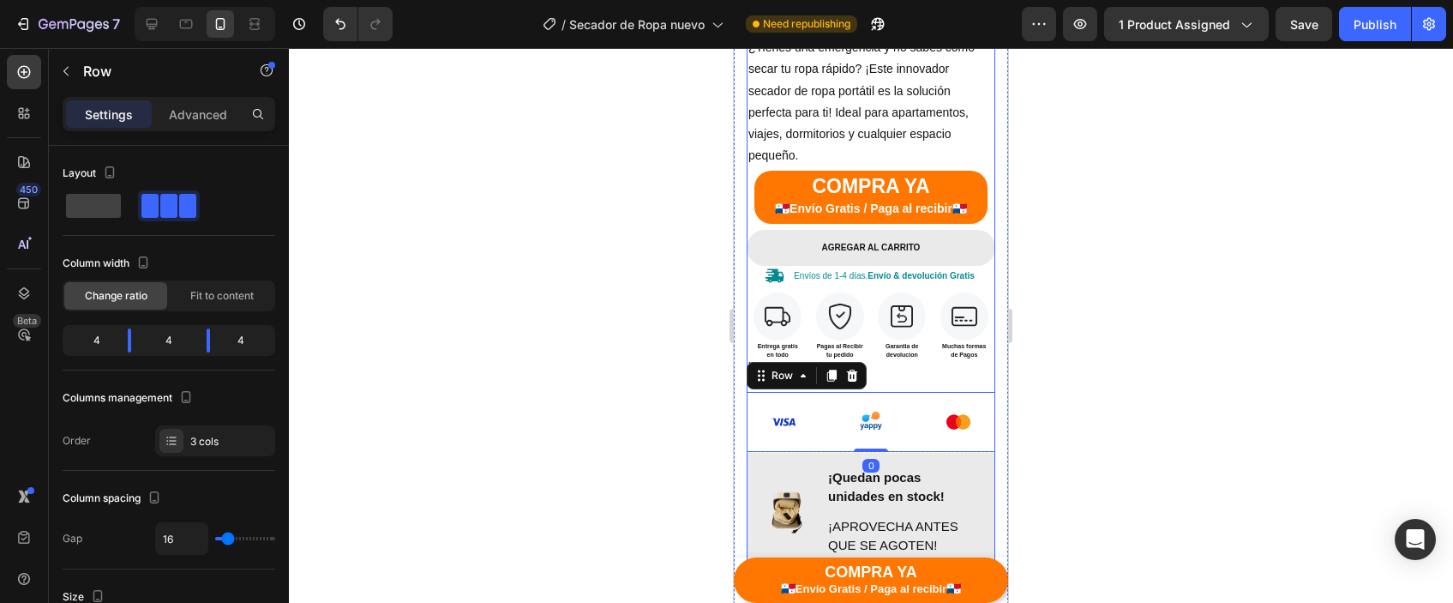
click at [873, 358] on div "21% off Product Badge Icon Icon Icon Icon Icon Icon List 4.3 (456 reseñas inter…" at bounding box center [871, 238] width 249 height 668
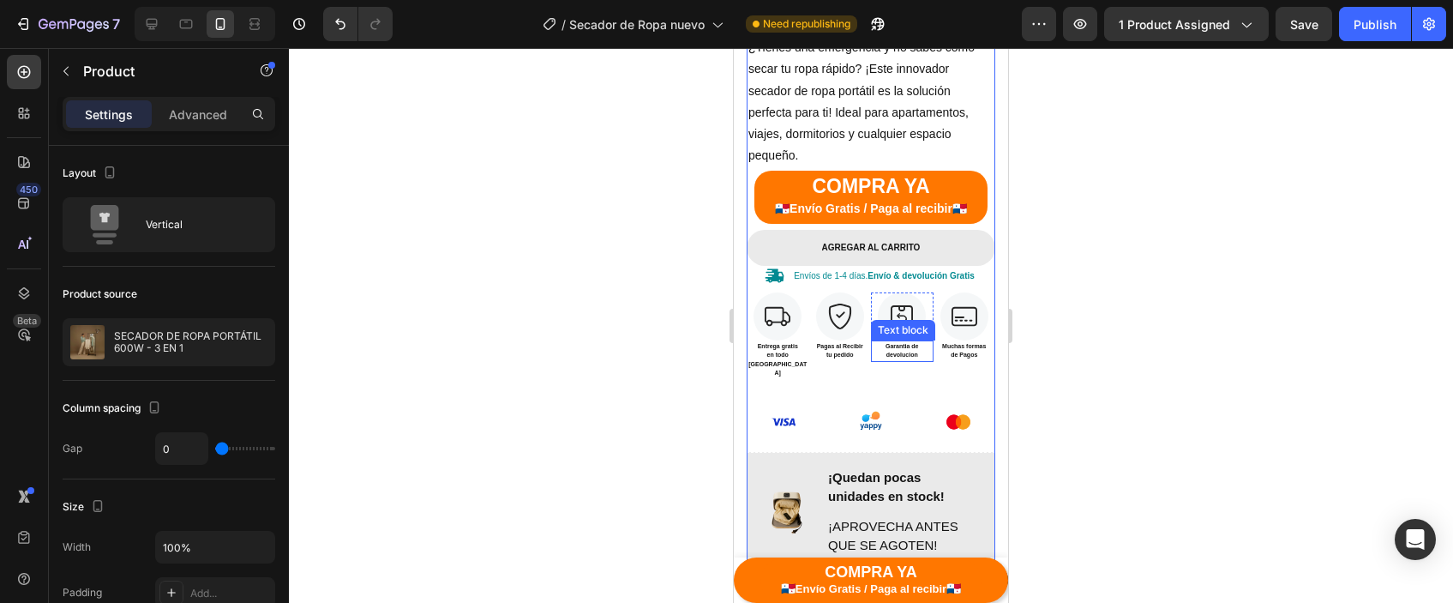
click at [871, 354] on div "Garantia de devolucion" at bounding box center [902, 350] width 63 height 21
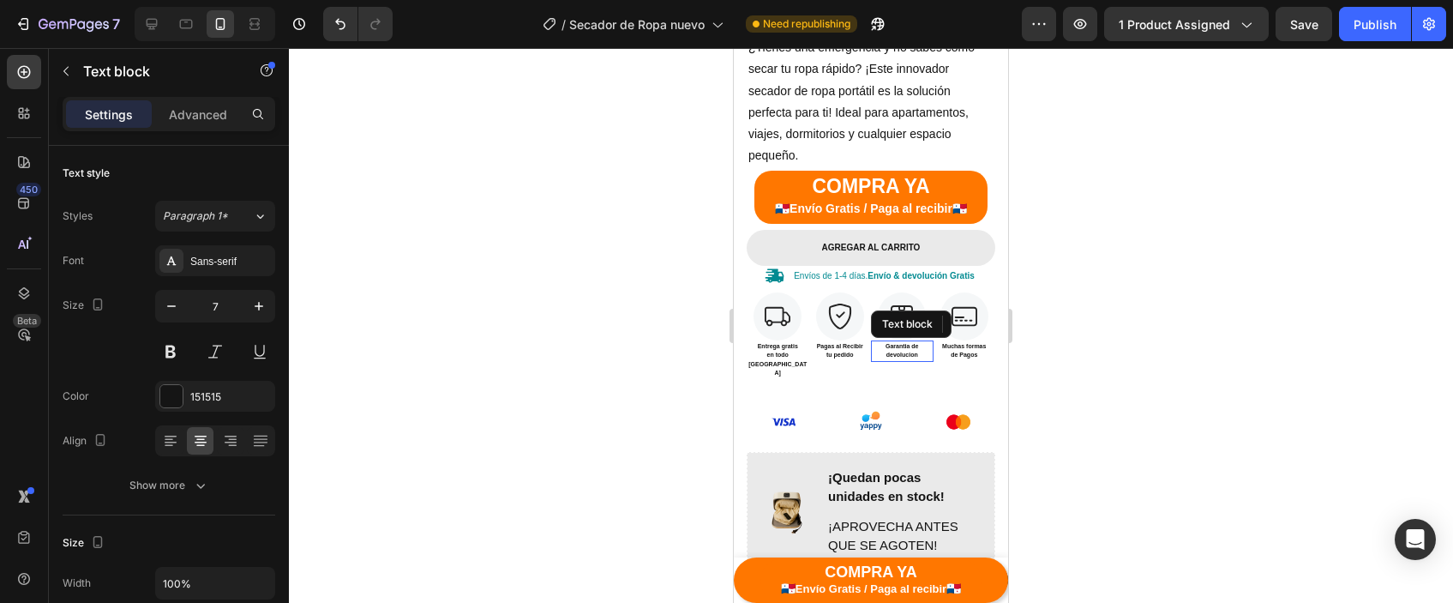
click at [871, 355] on div "Garantia de devolucion" at bounding box center [902, 350] width 63 height 21
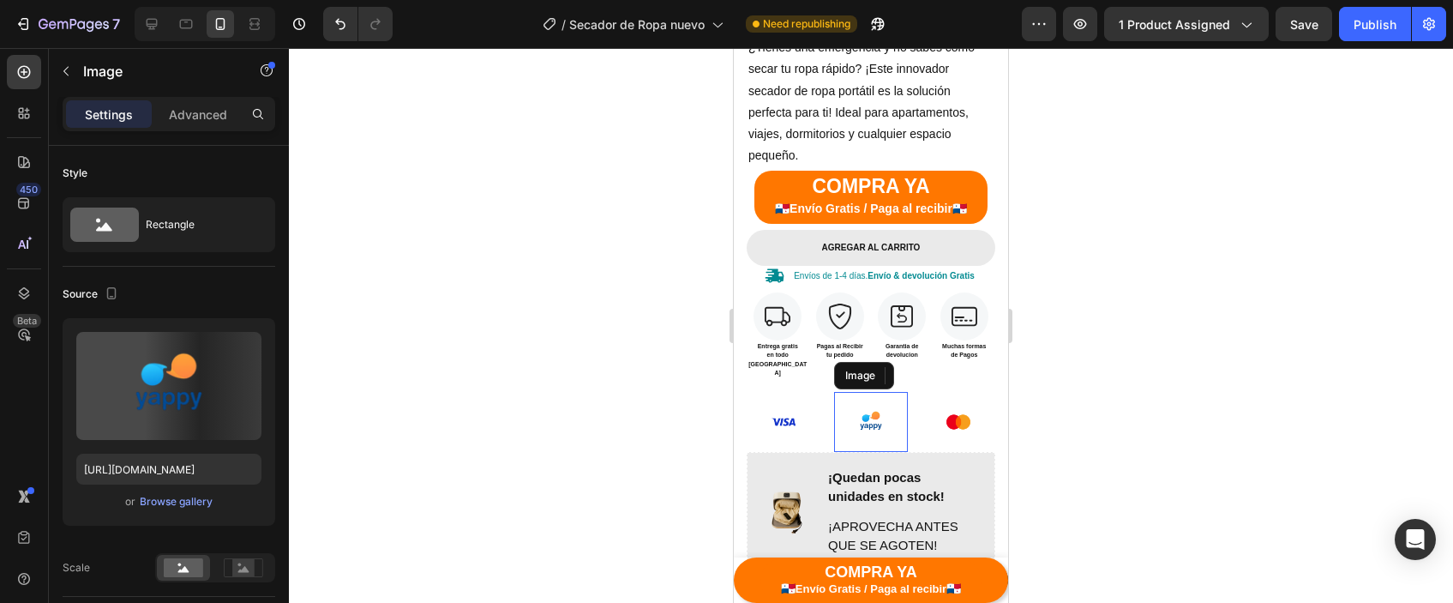
click at [838, 392] on div at bounding box center [871, 422] width 74 height 60
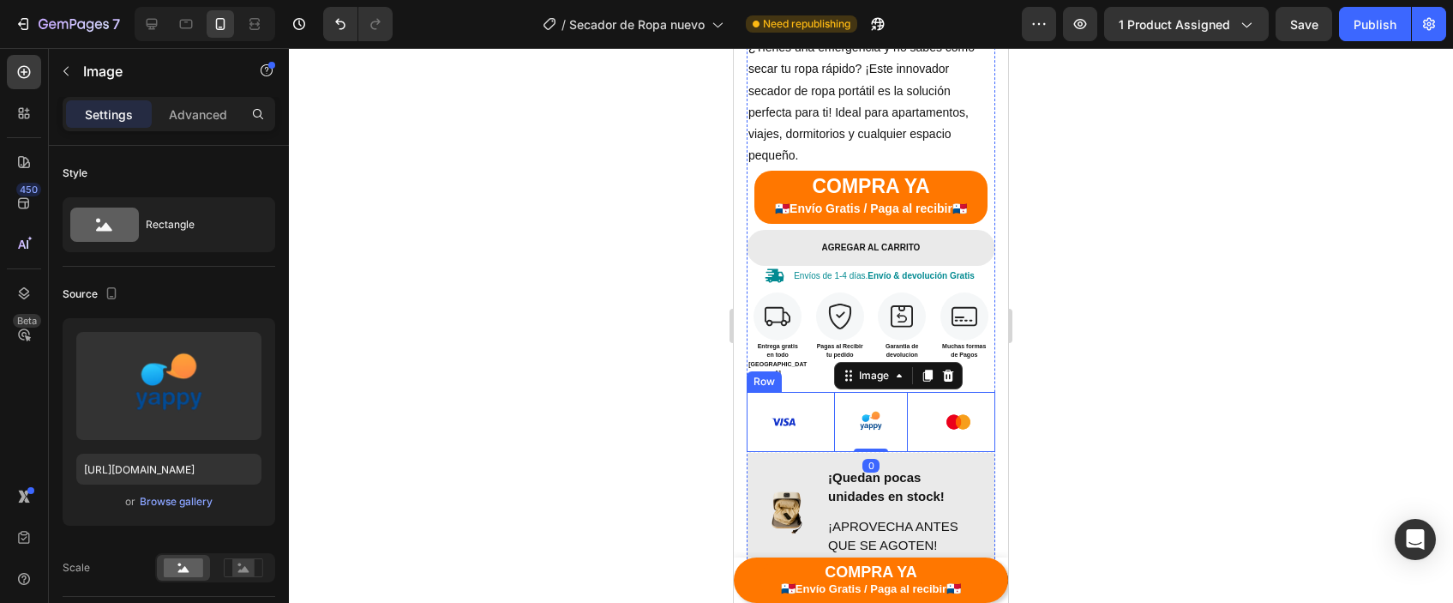
click at [828, 392] on div "Image Image 0 Image Row" at bounding box center [871, 422] width 249 height 60
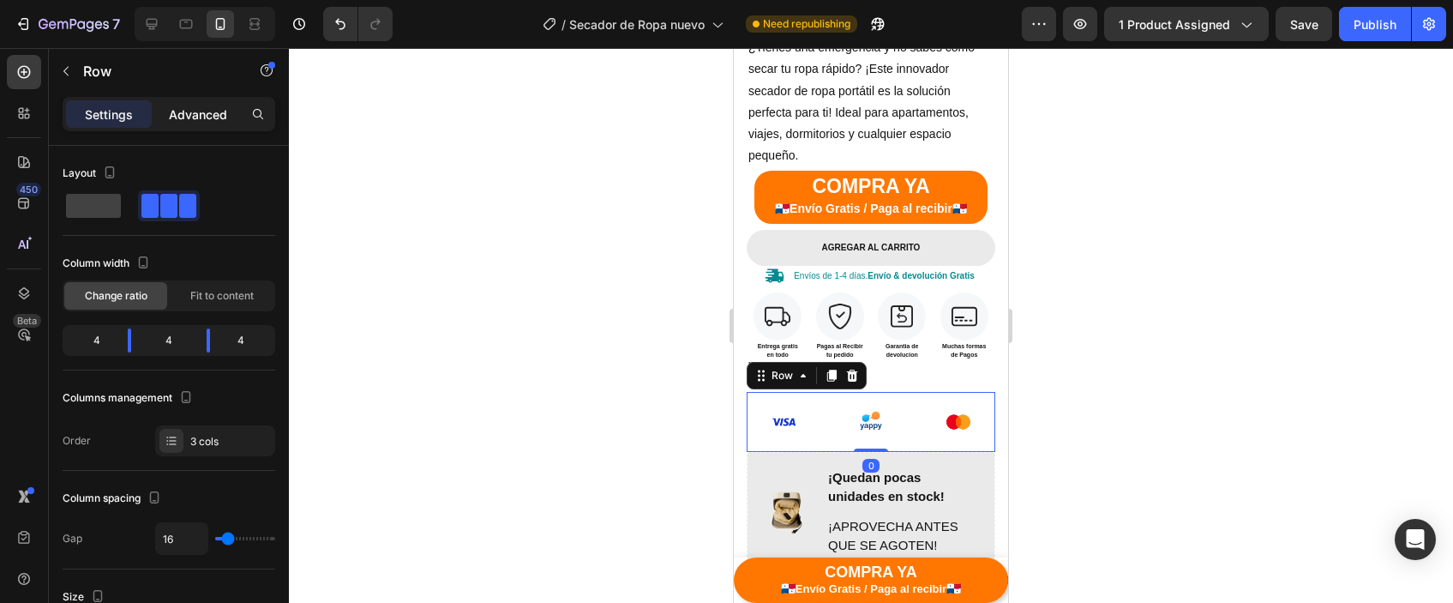
click at [196, 125] on div "Advanced" at bounding box center [198, 113] width 86 height 27
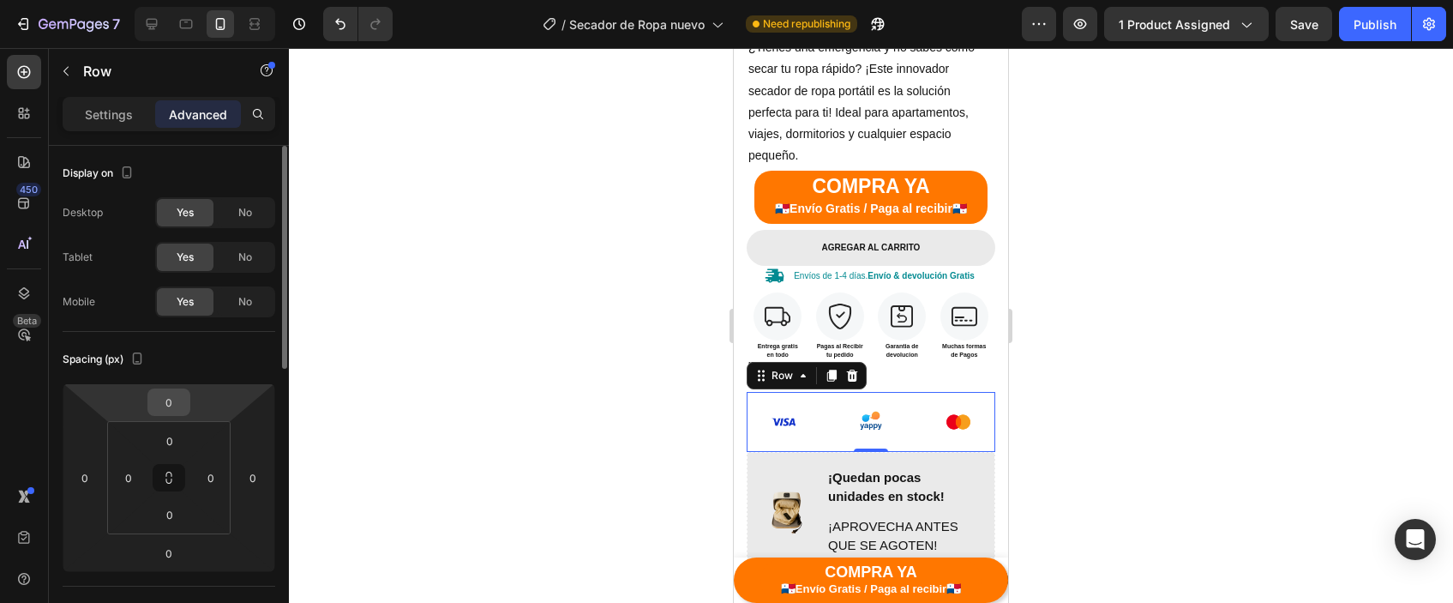
click at [168, 399] on input "0" at bounding box center [169, 402] width 34 height 26
type input "-0"
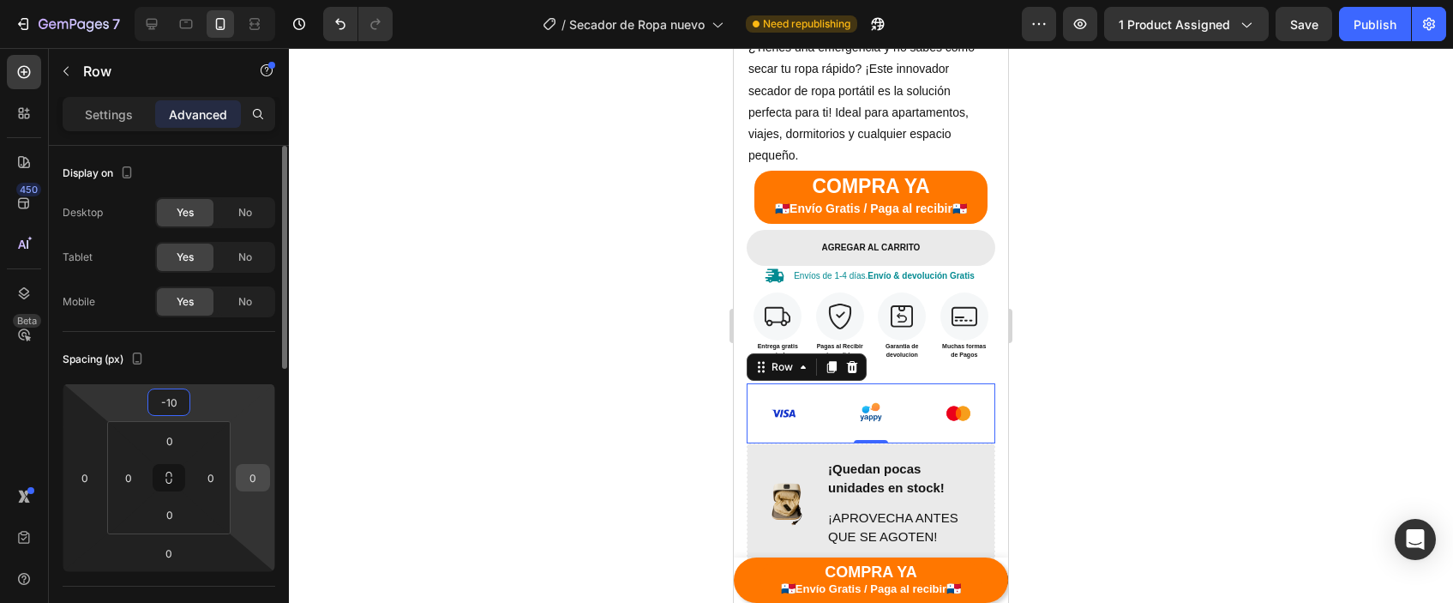
type input "-1"
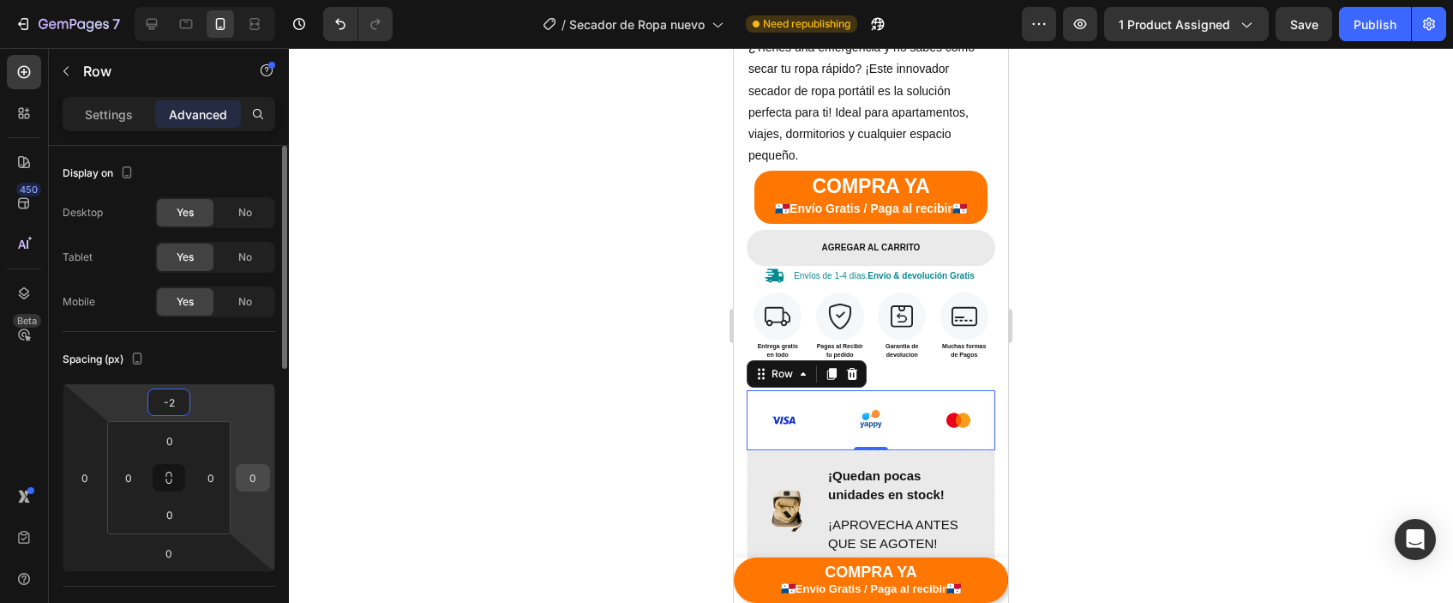
type input "-20"
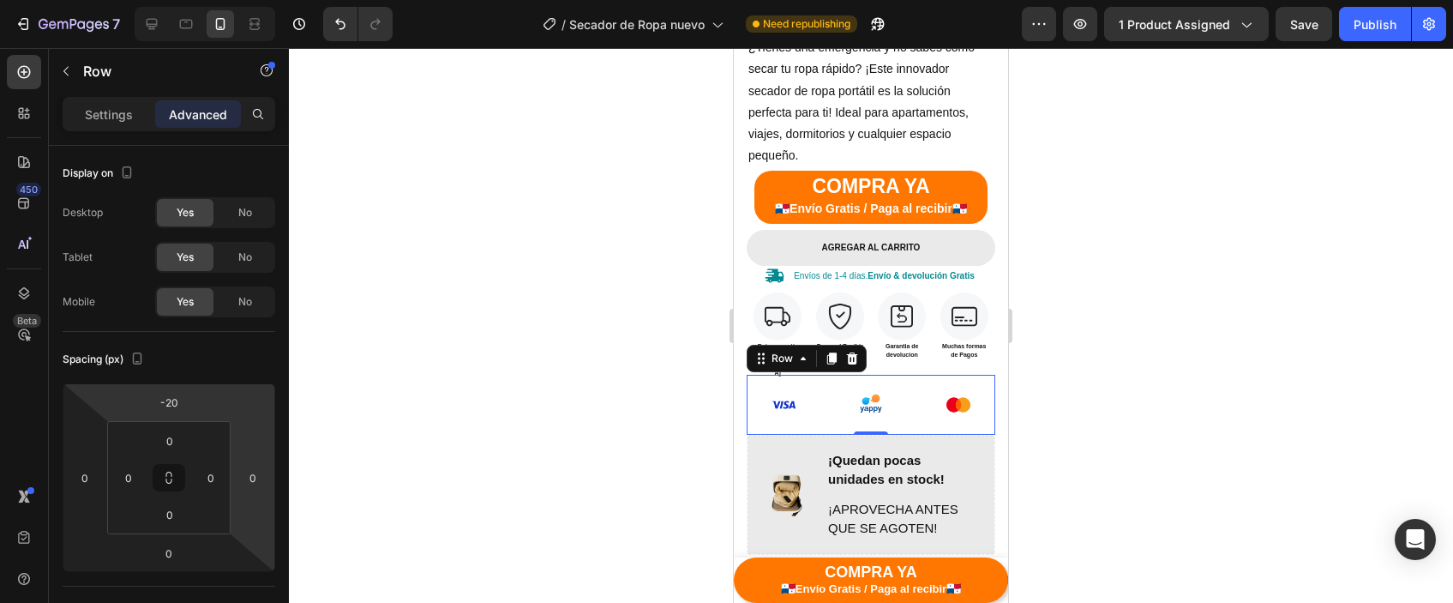
click at [1244, 347] on div at bounding box center [871, 325] width 1164 height 555
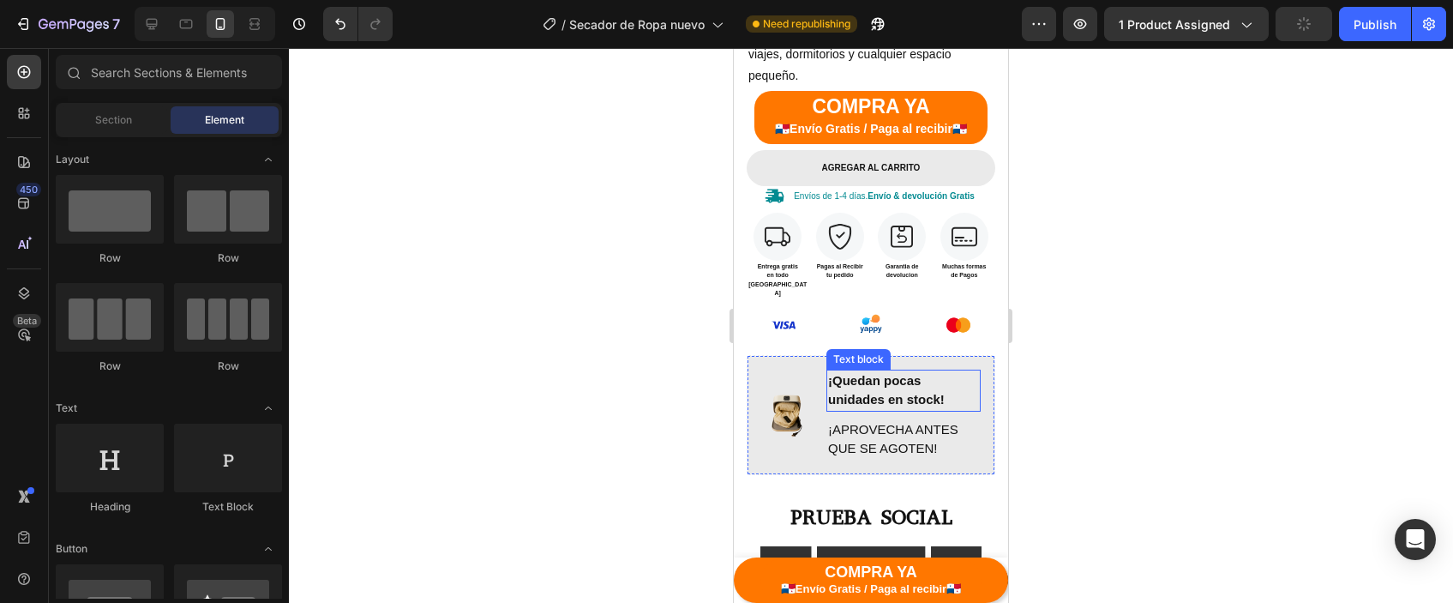
scroll to position [639, 0]
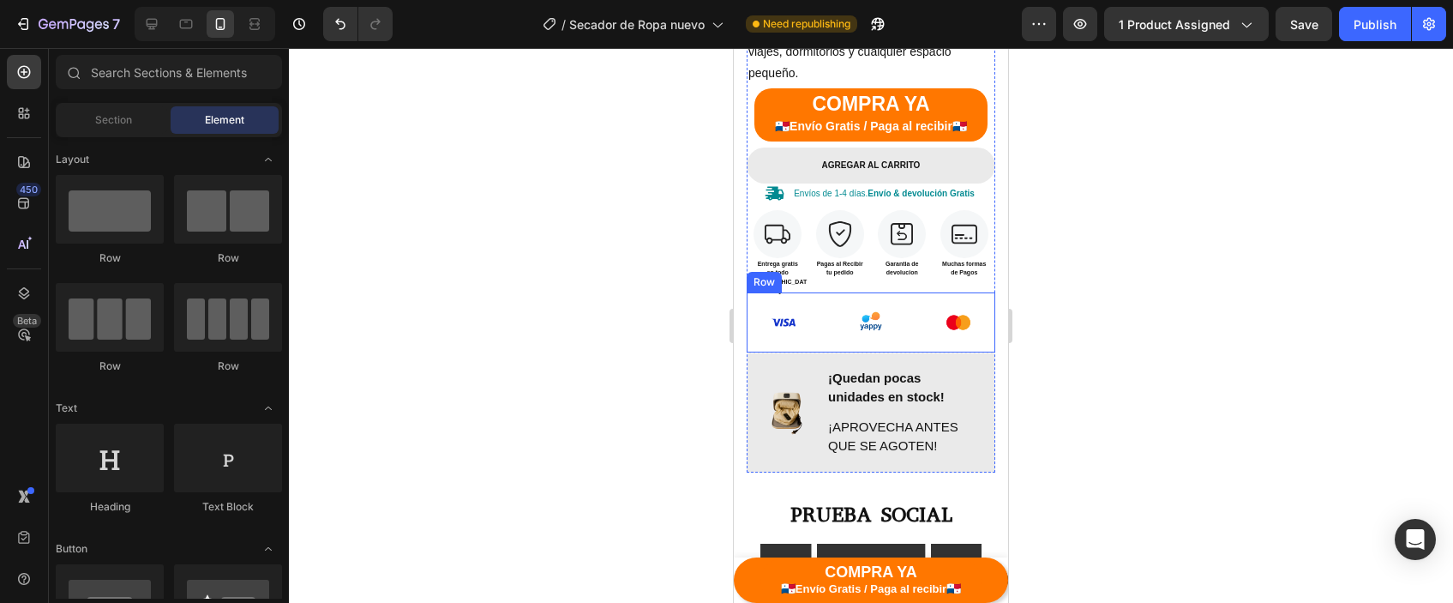
click at [916, 326] on div "Image Image Image Row" at bounding box center [871, 322] width 249 height 60
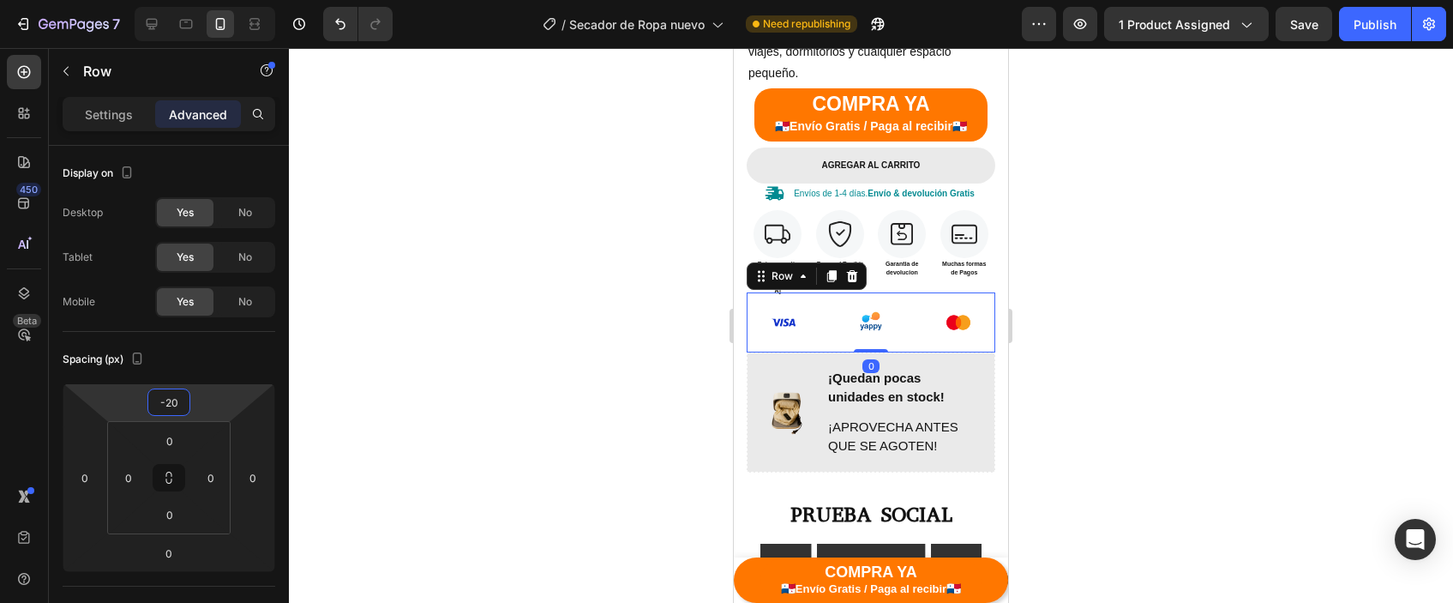
drag, startPoint x: 174, startPoint y: 406, endPoint x: 183, endPoint y: 482, distance: 76.0
click at [175, 406] on input "-20" at bounding box center [169, 402] width 34 height 26
type input "-2"
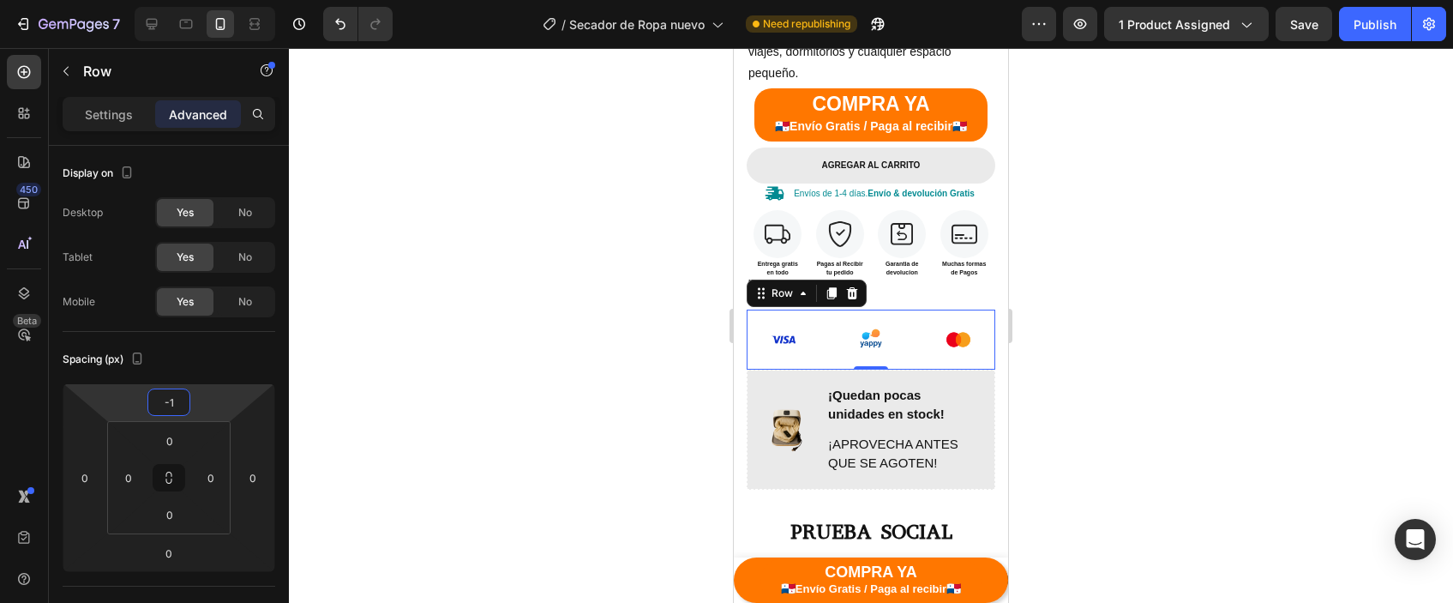
type input "-10"
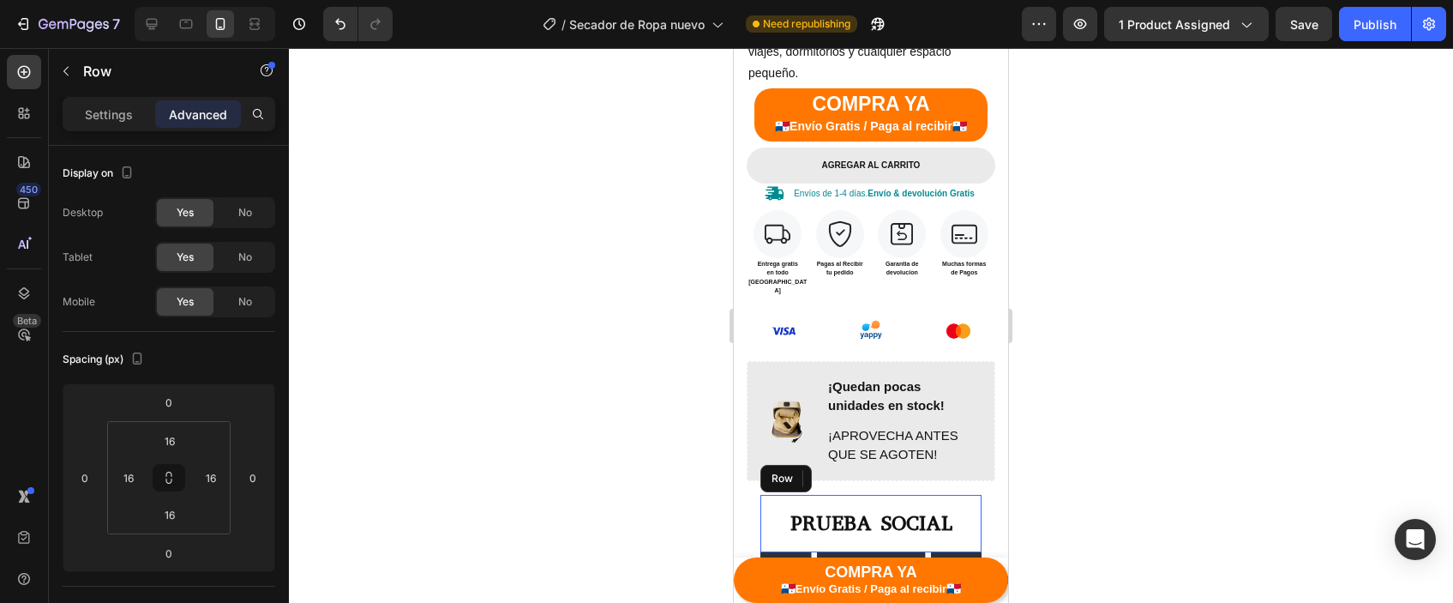
click at [972, 495] on div "PRUEBA SOCIAL Heading Row" at bounding box center [870, 523] width 221 height 57
click at [971, 495] on div "PRUEBA SOCIAL Heading Row" at bounding box center [870, 523] width 221 height 57
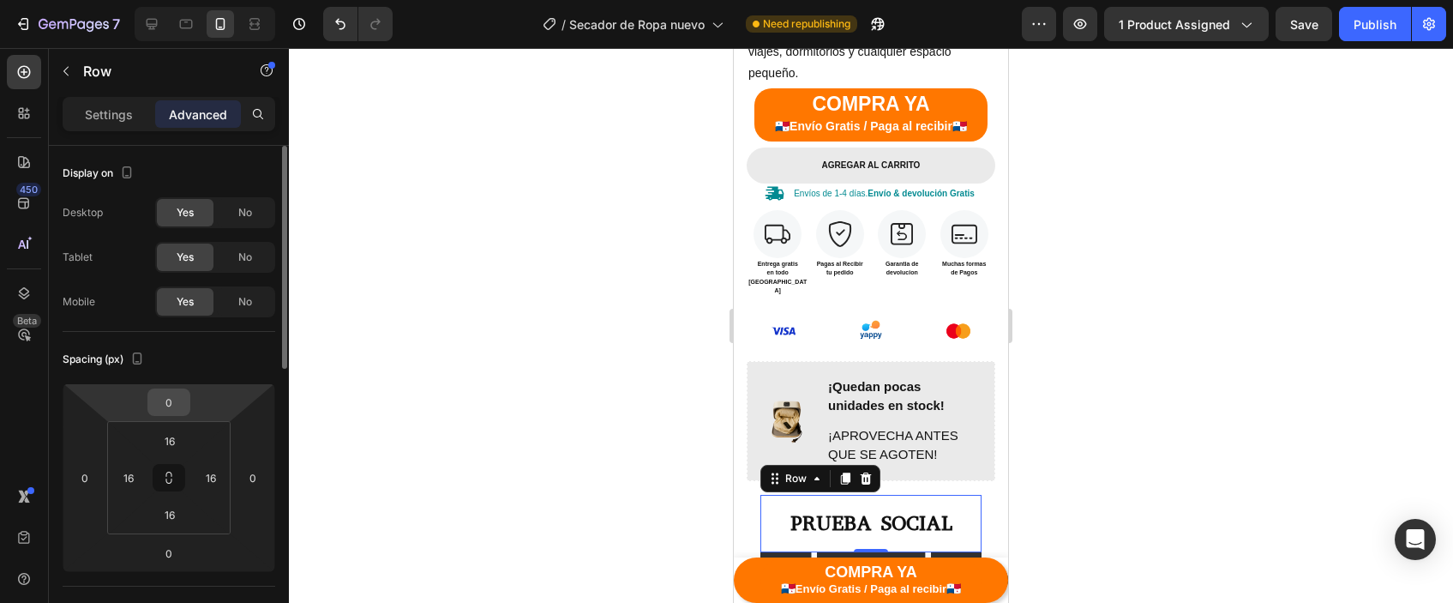
click at [159, 415] on div "0" at bounding box center [168, 401] width 43 height 27
click at [161, 410] on input "0" at bounding box center [169, 402] width 34 height 26
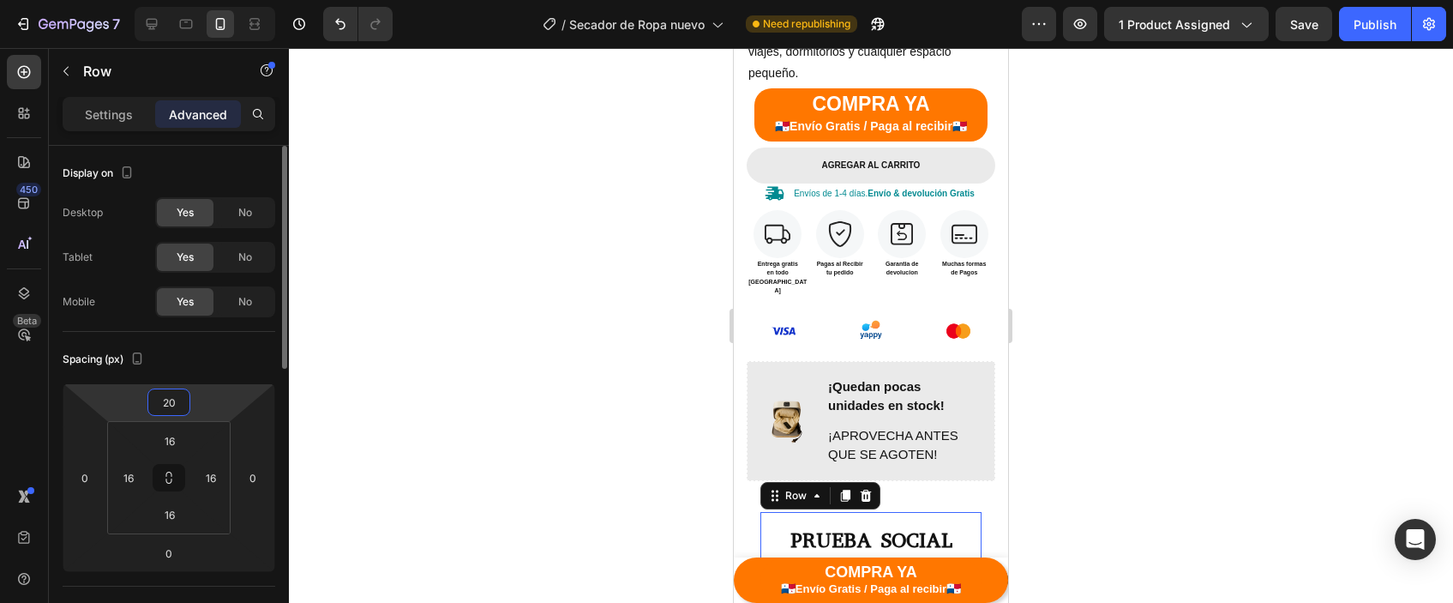
type input "2"
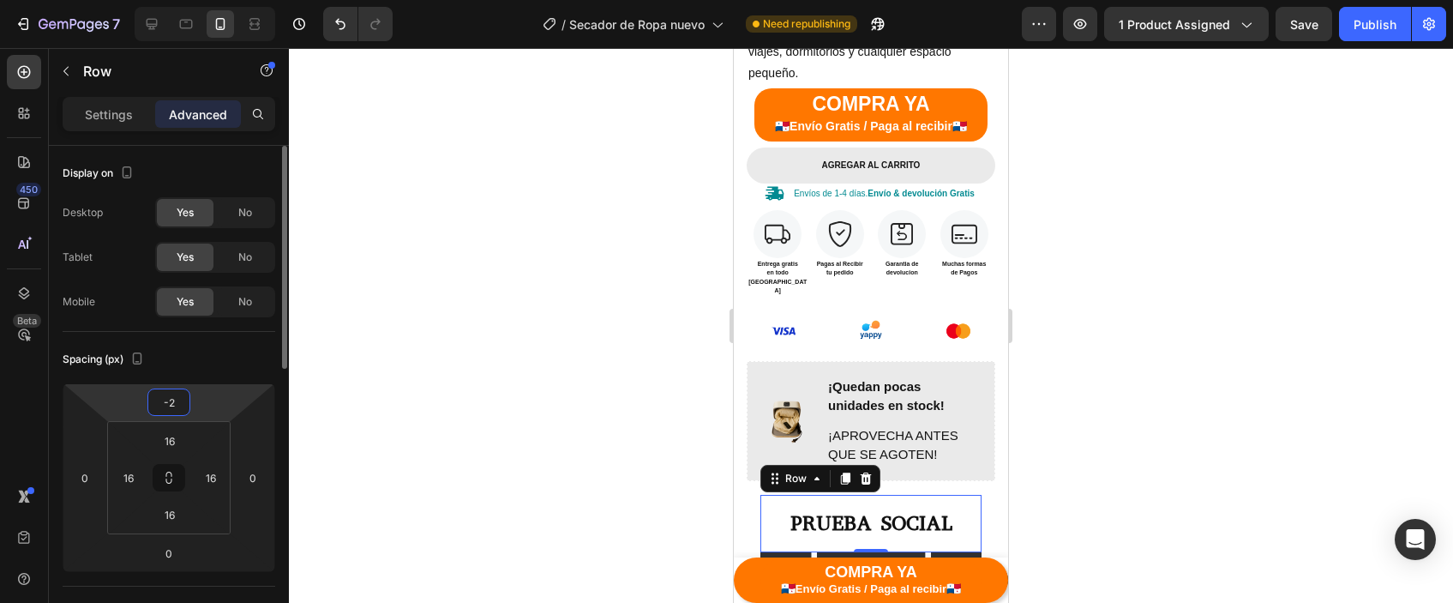
type input "-20"
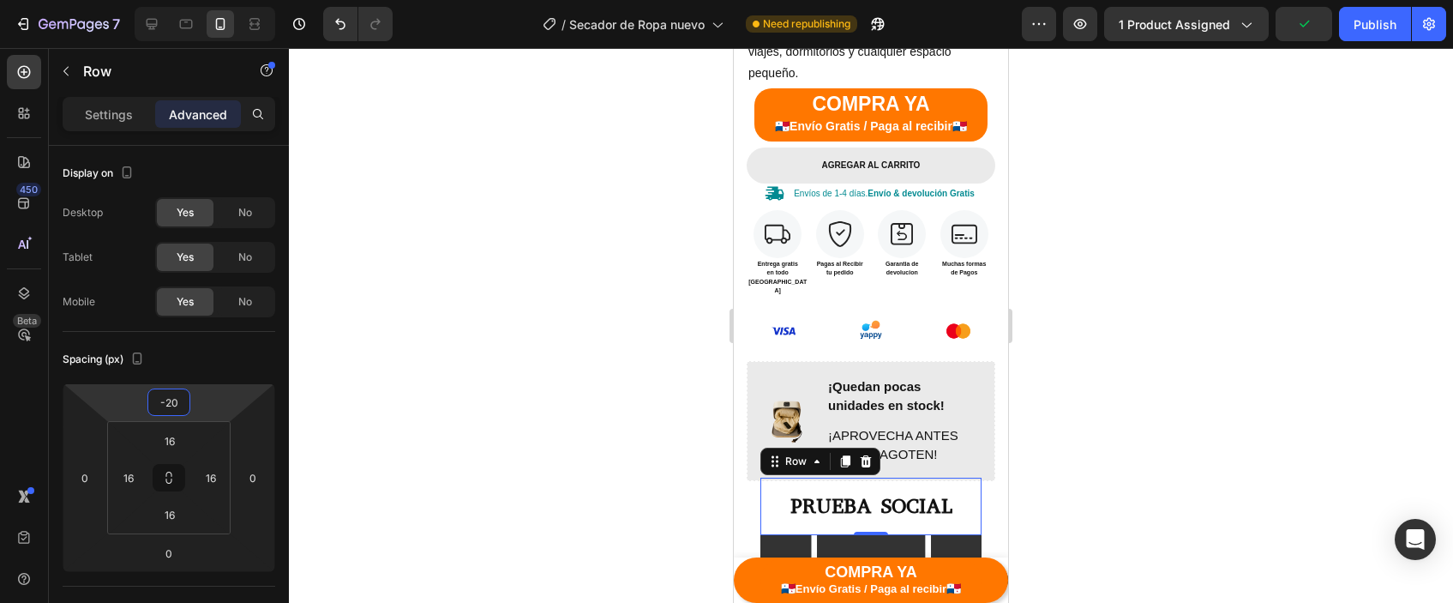
click at [1121, 349] on div at bounding box center [871, 325] width 1164 height 555
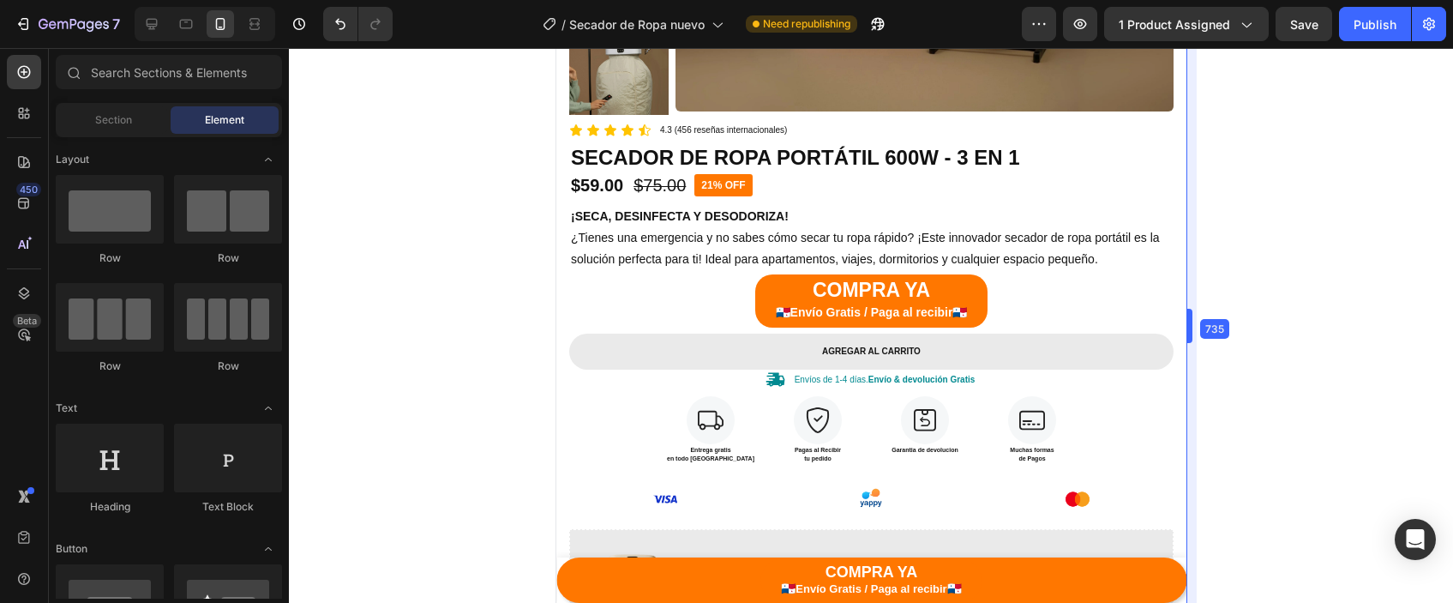
drag, startPoint x: 1009, startPoint y: 333, endPoint x: 1348, endPoint y: 365, distance: 341.0
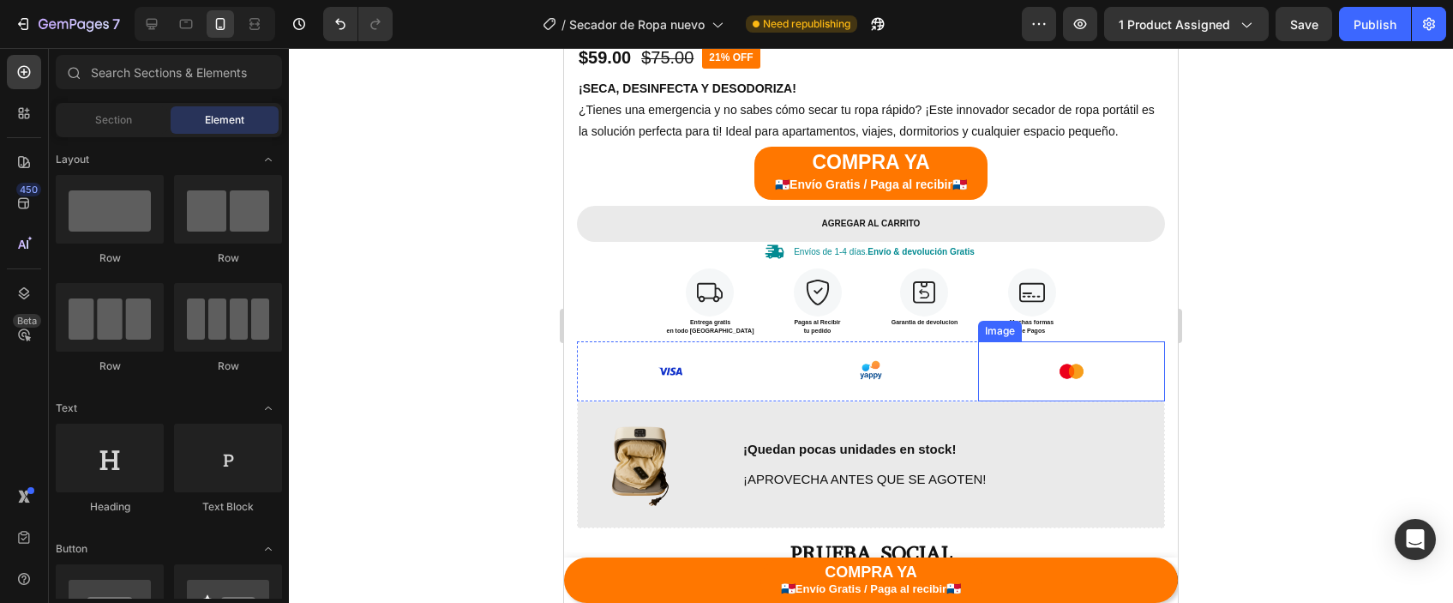
scroll to position [762, 0]
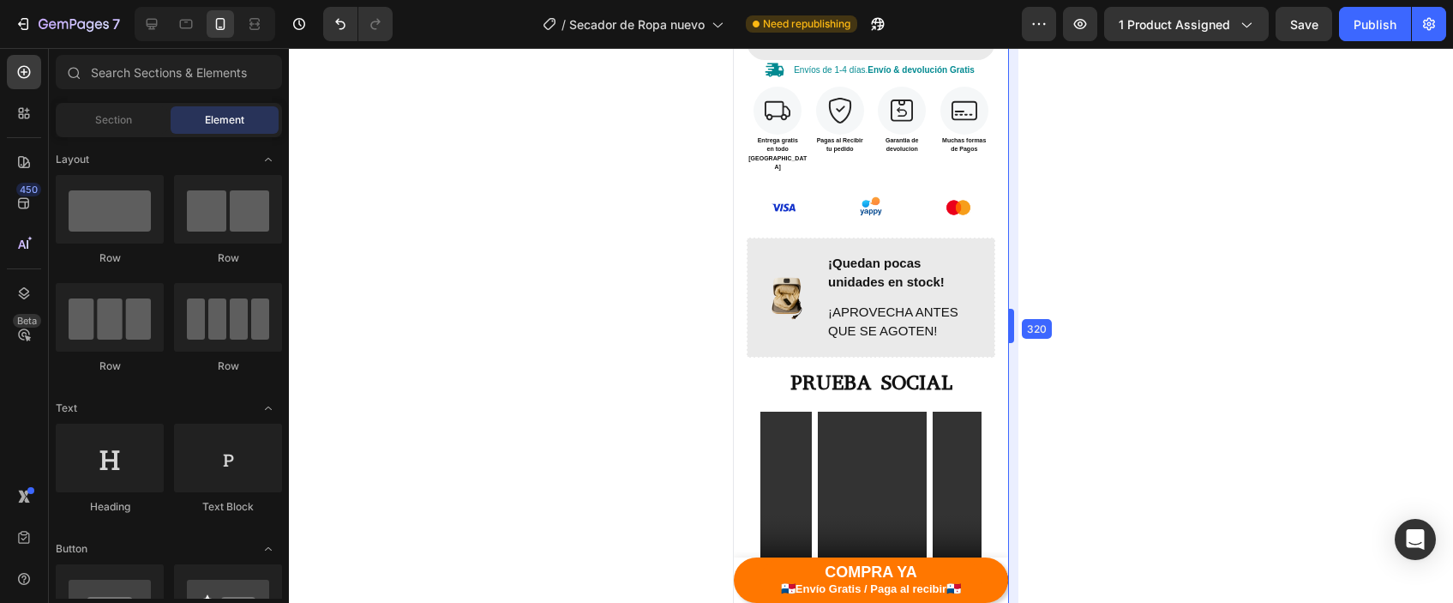
drag, startPoint x: 1185, startPoint y: 333, endPoint x: 664, endPoint y: 425, distance: 529.4
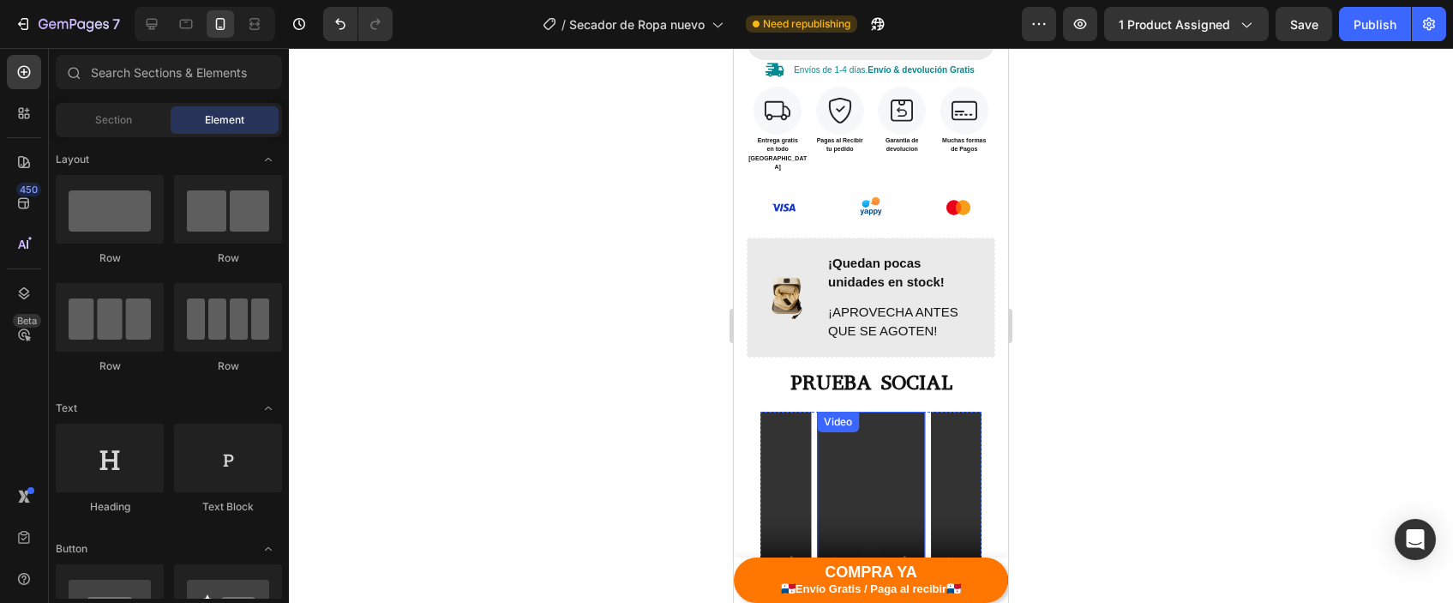
scroll to position [766, 0]
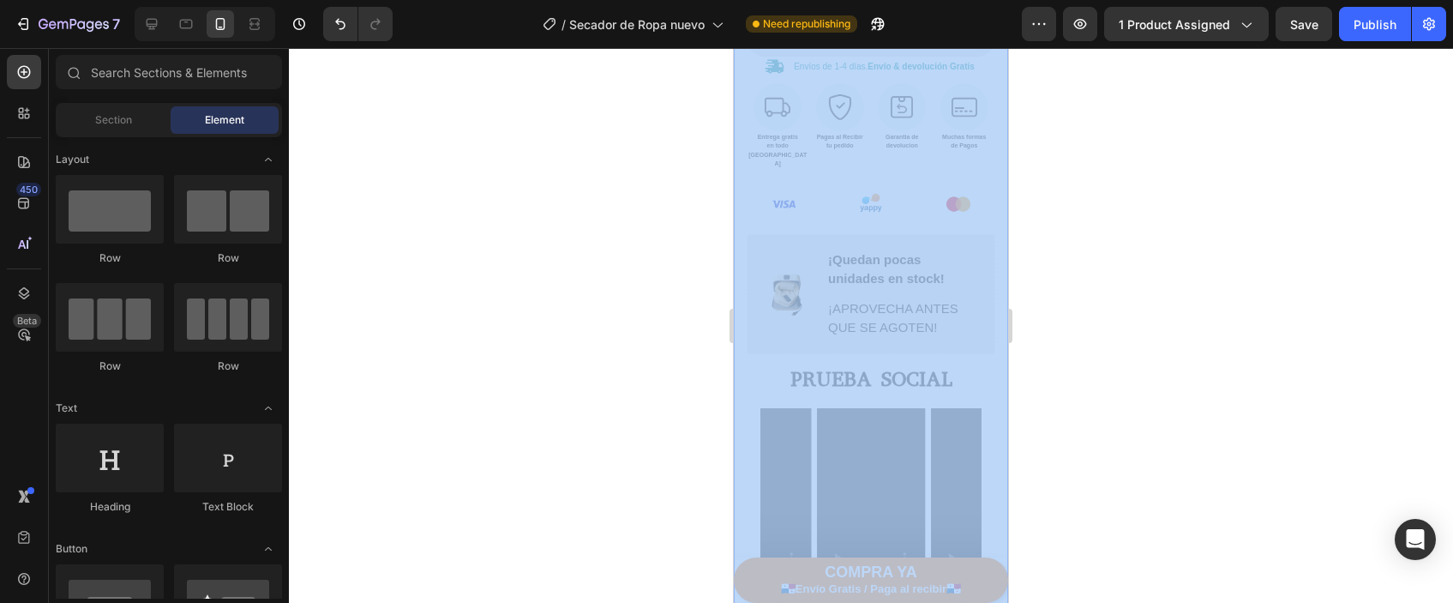
drag, startPoint x: 1753, startPoint y: 369, endPoint x: 1000, endPoint y: 327, distance: 753.8
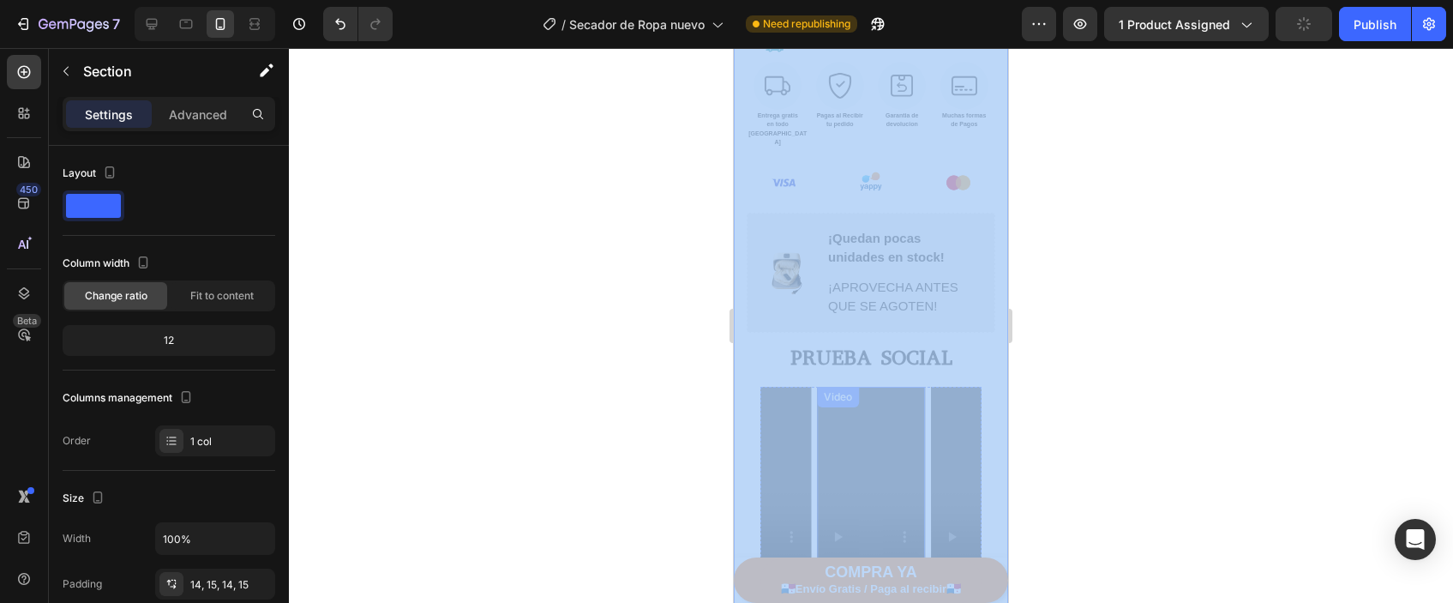
scroll to position [771, 0]
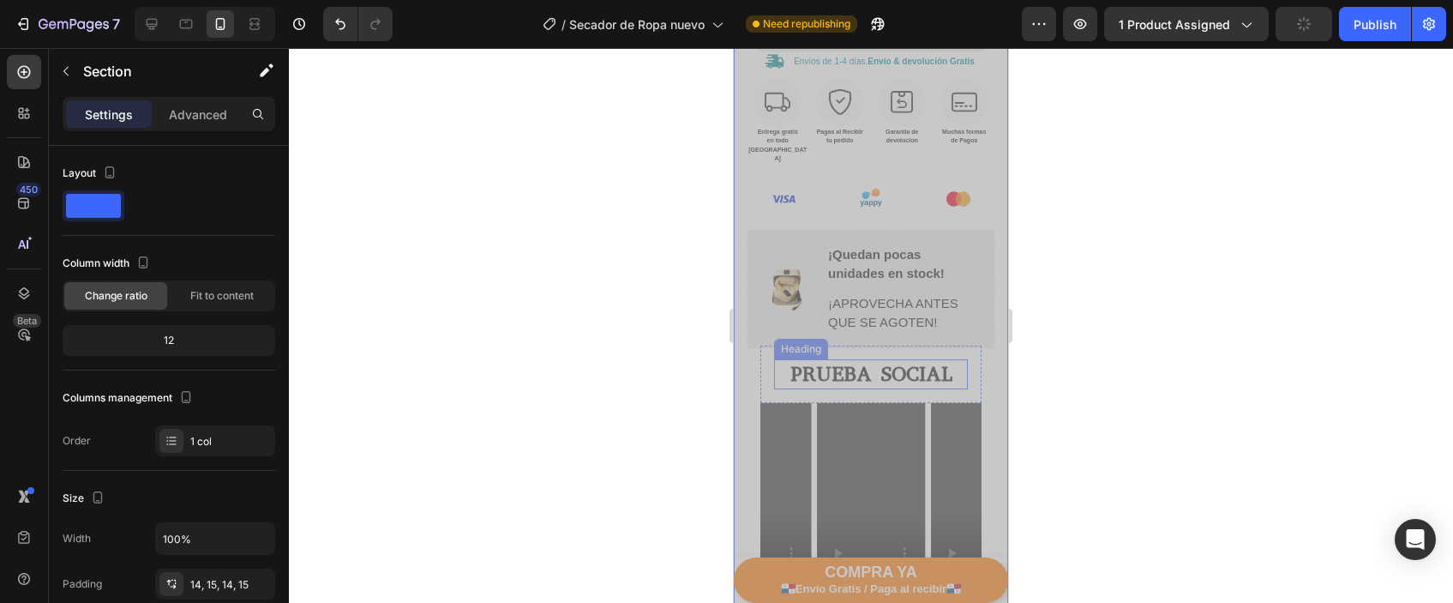
click at [843, 359] on h2 "PRUEBA SOCIAL" at bounding box center [871, 374] width 194 height 30
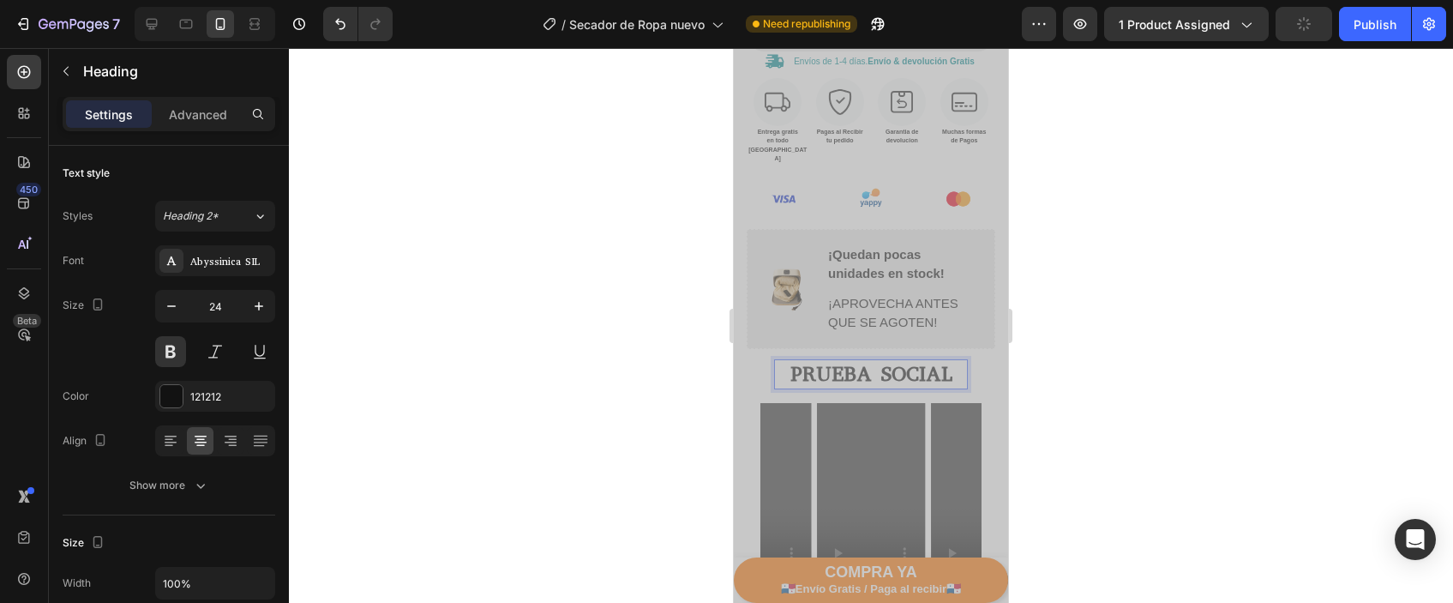
click at [843, 361] on p "PRUEBA SOCIAL" at bounding box center [871, 374] width 190 height 27
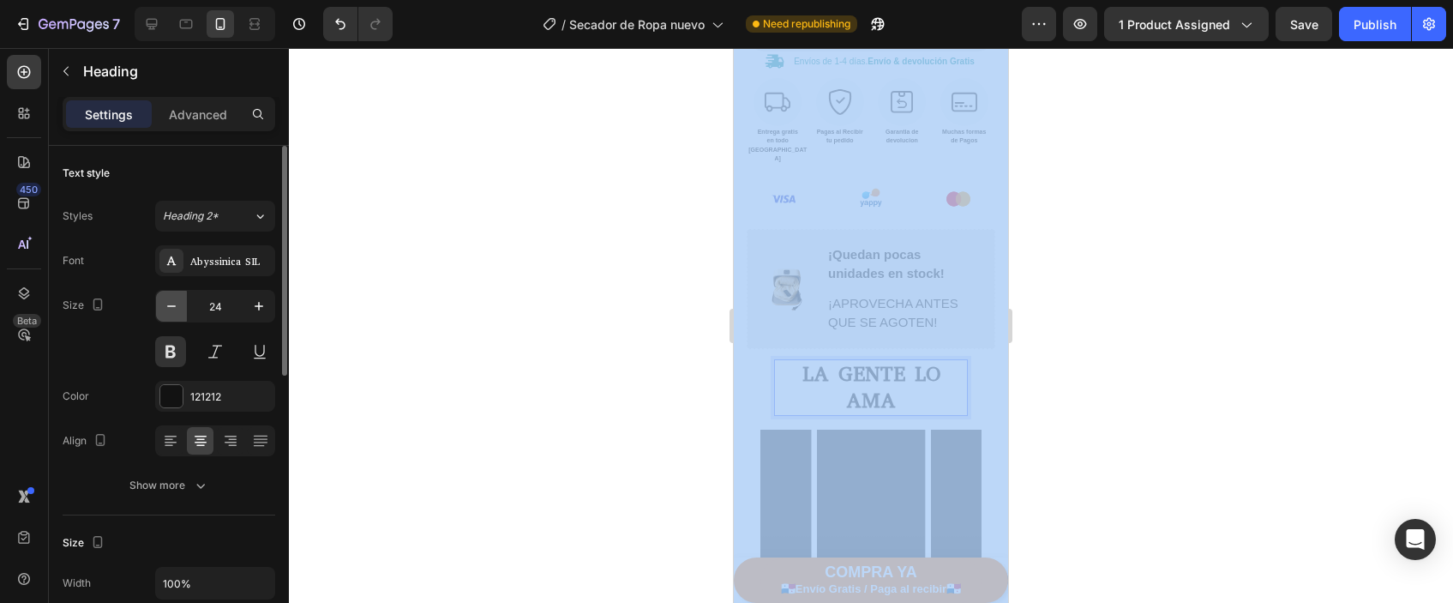
click at [180, 299] on button "button" at bounding box center [171, 306] width 31 height 31
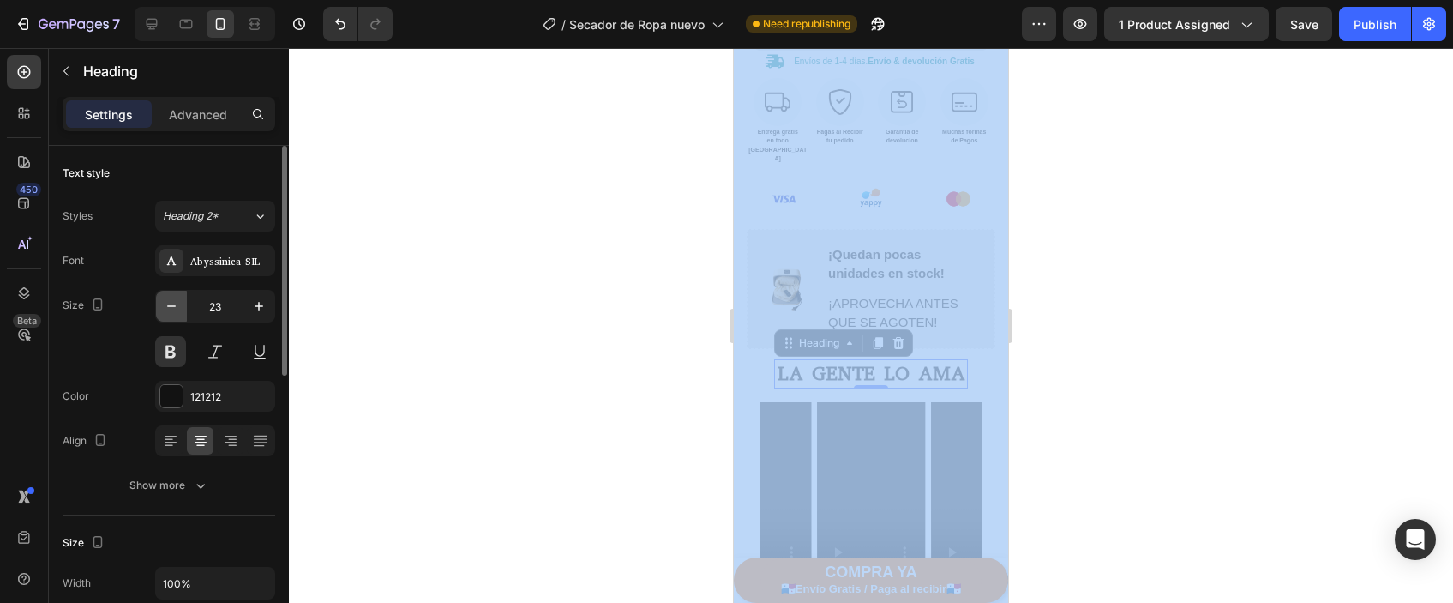
click at [180, 299] on button "button" at bounding box center [171, 306] width 31 height 31
click at [251, 303] on icon "button" at bounding box center [258, 305] width 17 height 17
type input "22"
click at [1233, 395] on div at bounding box center [871, 325] width 1164 height 555
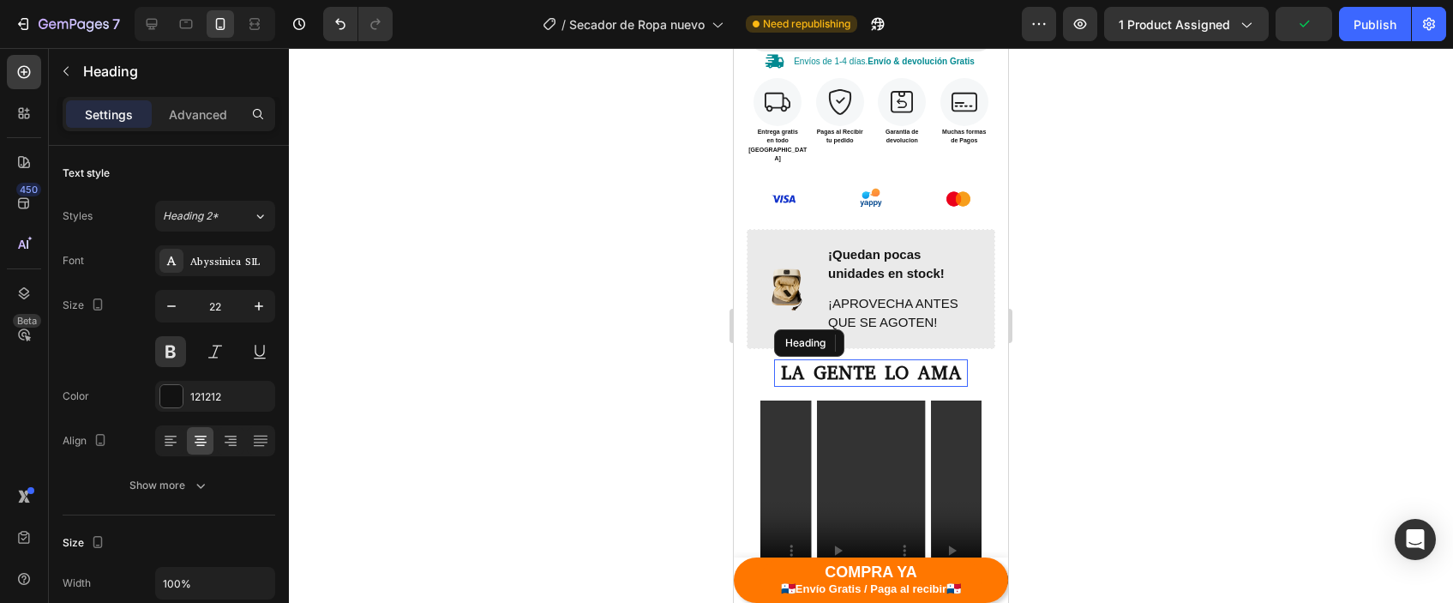
click at [951, 361] on p "LA GENTE LO AMA" at bounding box center [871, 373] width 190 height 25
click at [1207, 339] on div at bounding box center [871, 325] width 1164 height 555
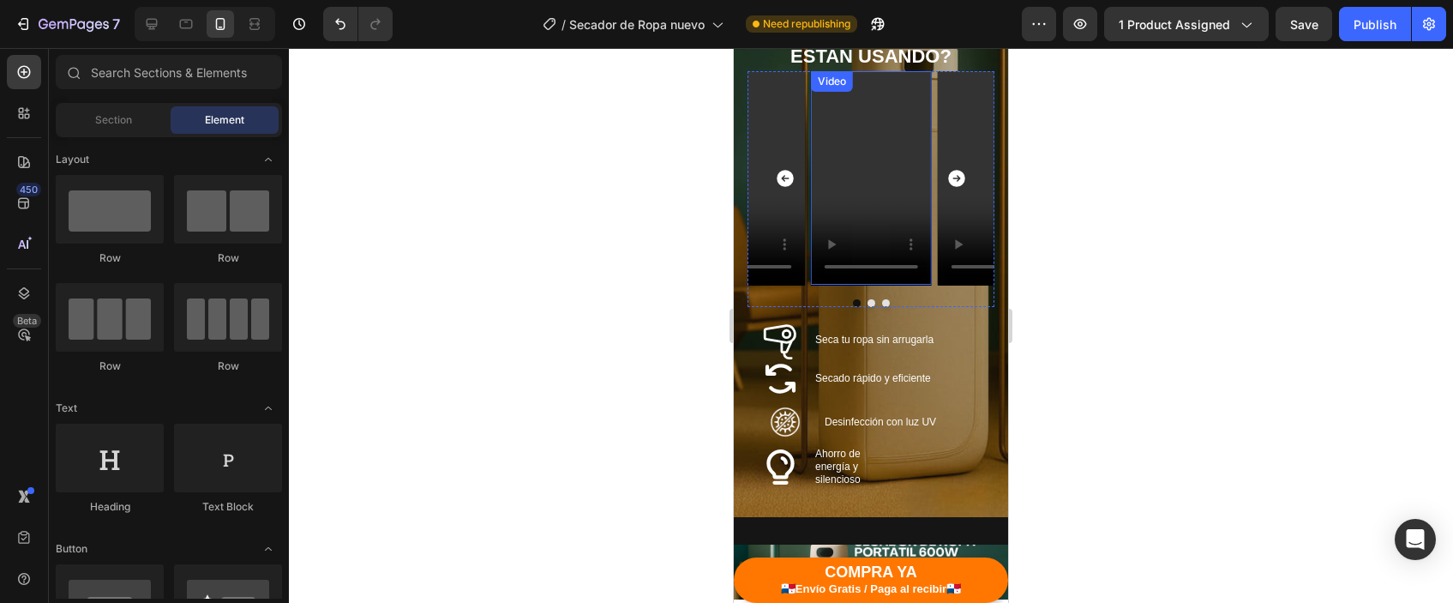
scroll to position [1739, 0]
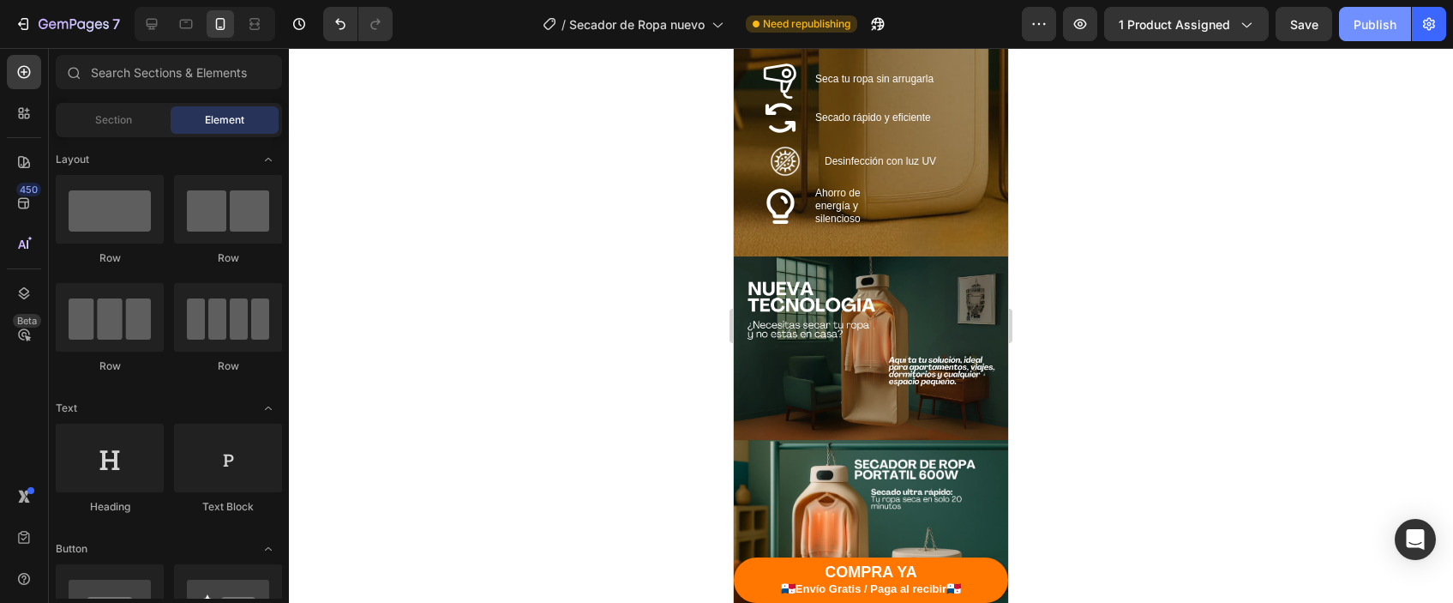
click at [1389, 31] on div "Publish" at bounding box center [1375, 24] width 43 height 18
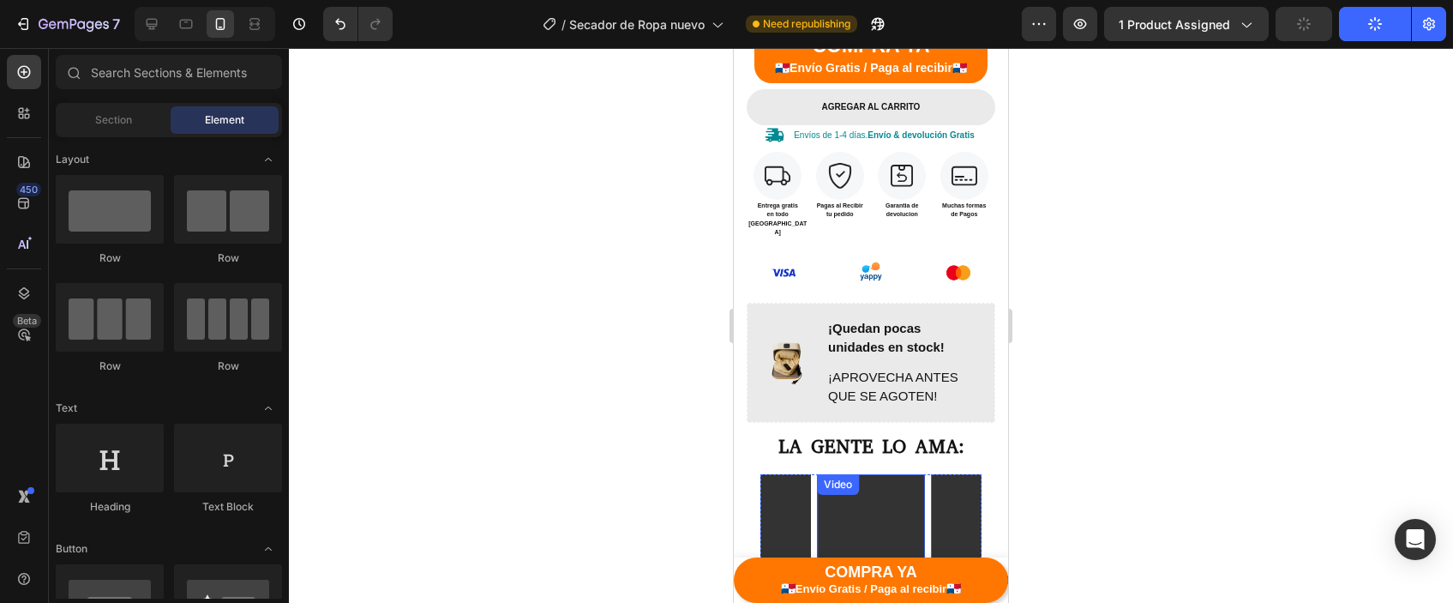
scroll to position [707, 0]
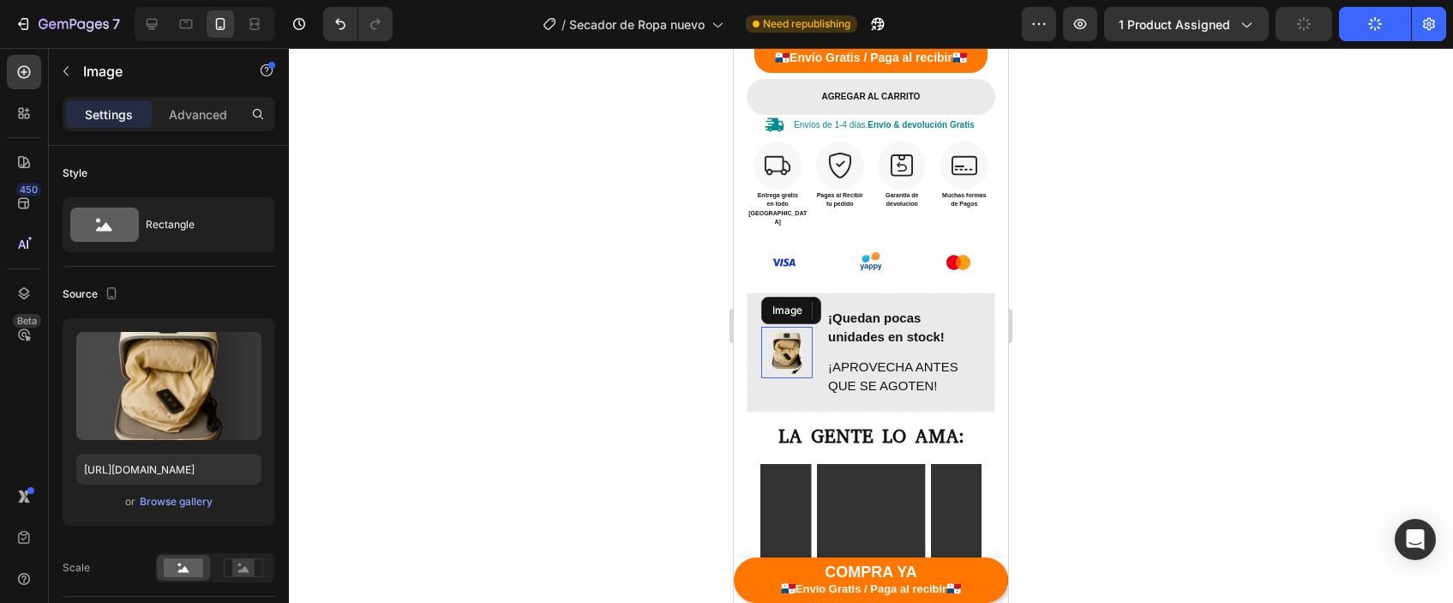
click at [778, 333] on img at bounding box center [786, 352] width 51 height 51
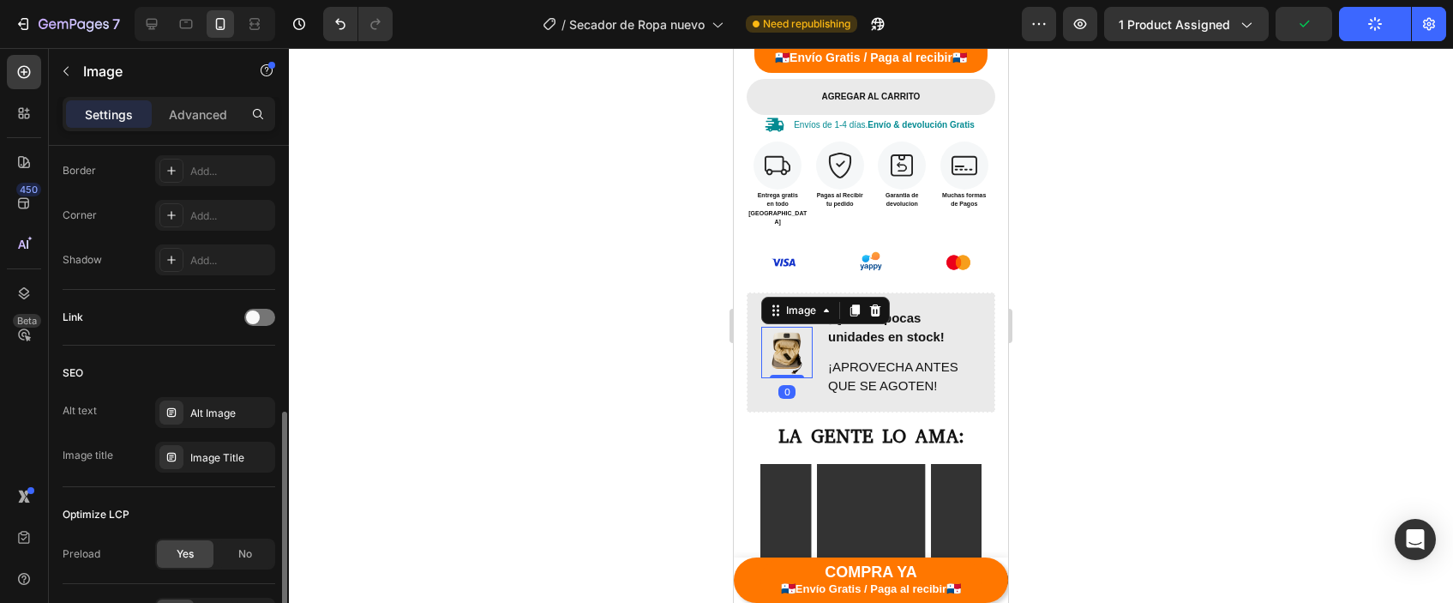
scroll to position [787, 0]
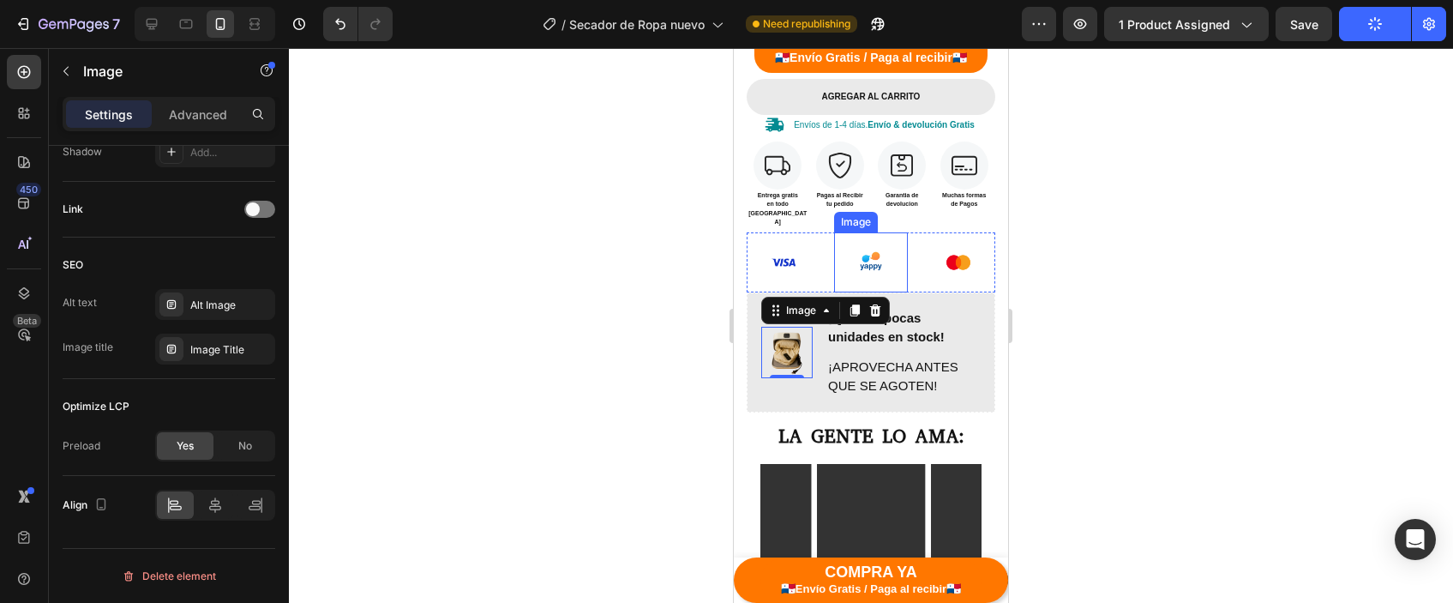
click at [882, 236] on img at bounding box center [871, 262] width 60 height 60
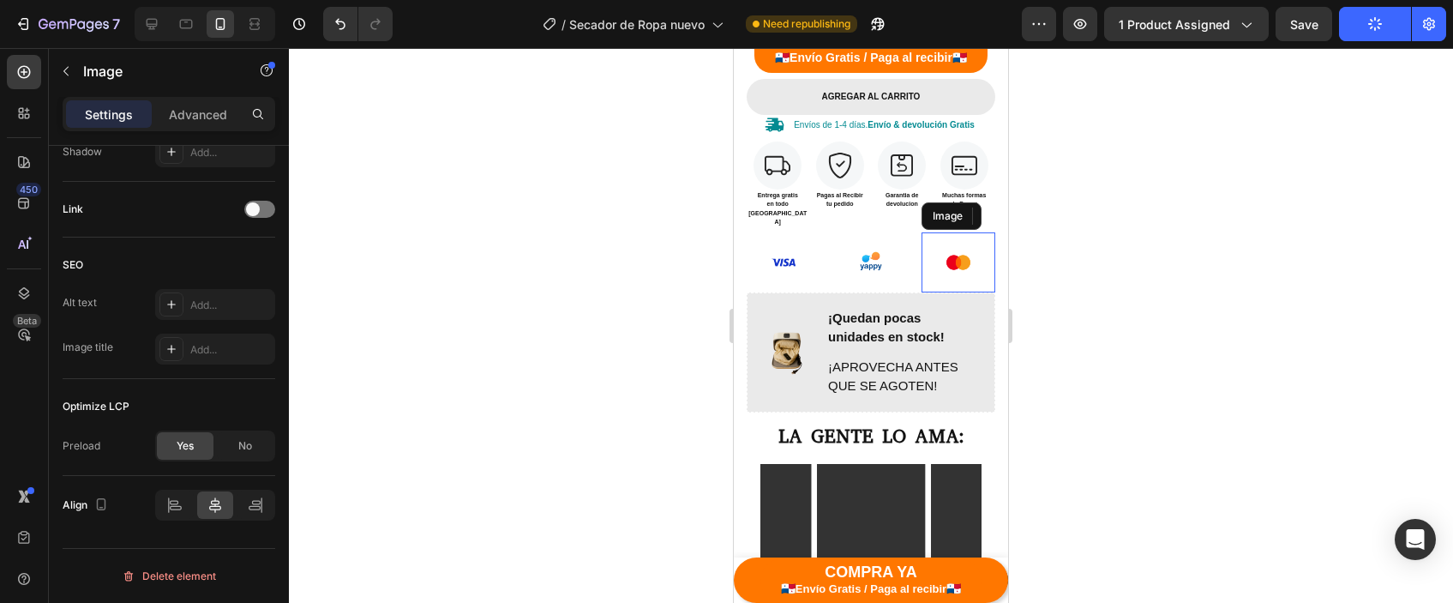
click at [950, 247] on img at bounding box center [958, 262] width 60 height 60
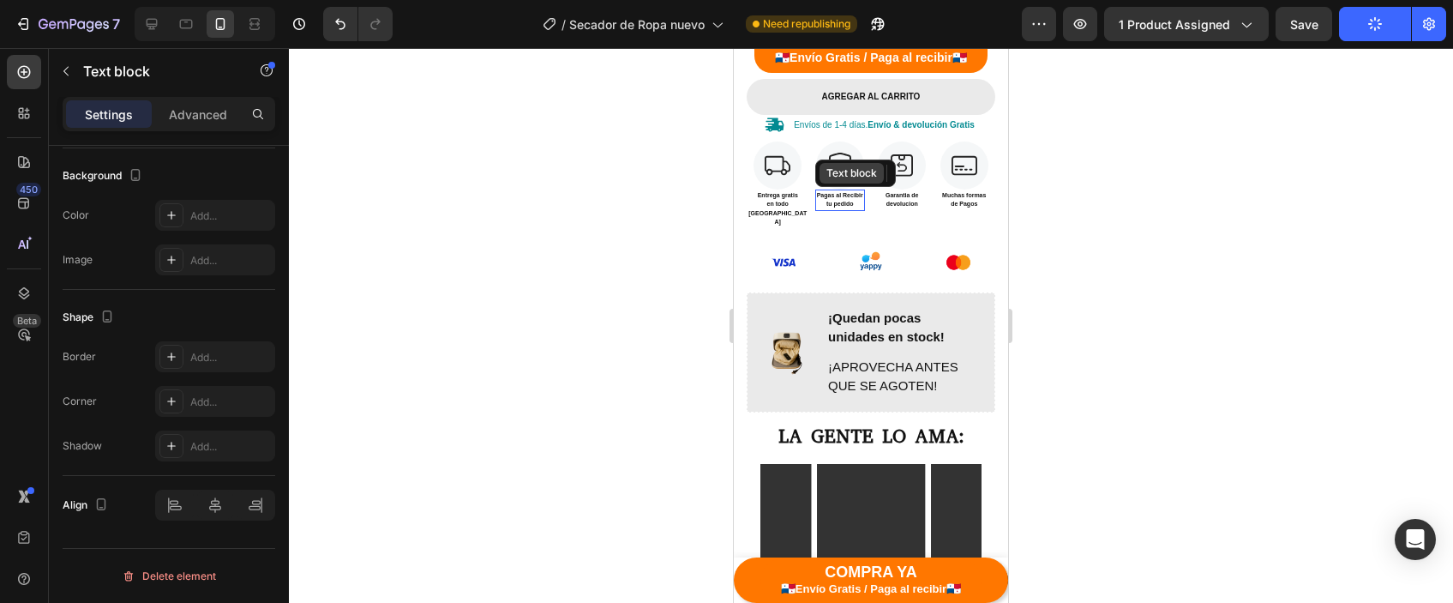
click at [836, 171] on div "Text block" at bounding box center [851, 172] width 57 height 15
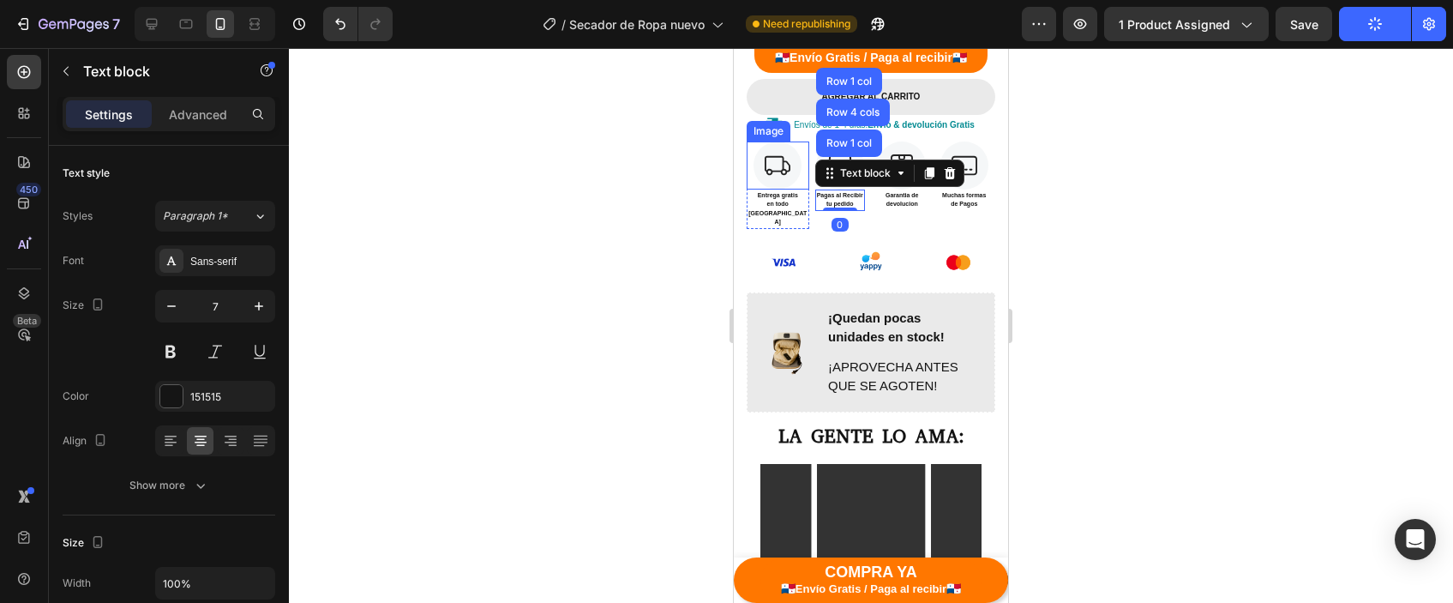
click at [788, 164] on img at bounding box center [778, 165] width 48 height 48
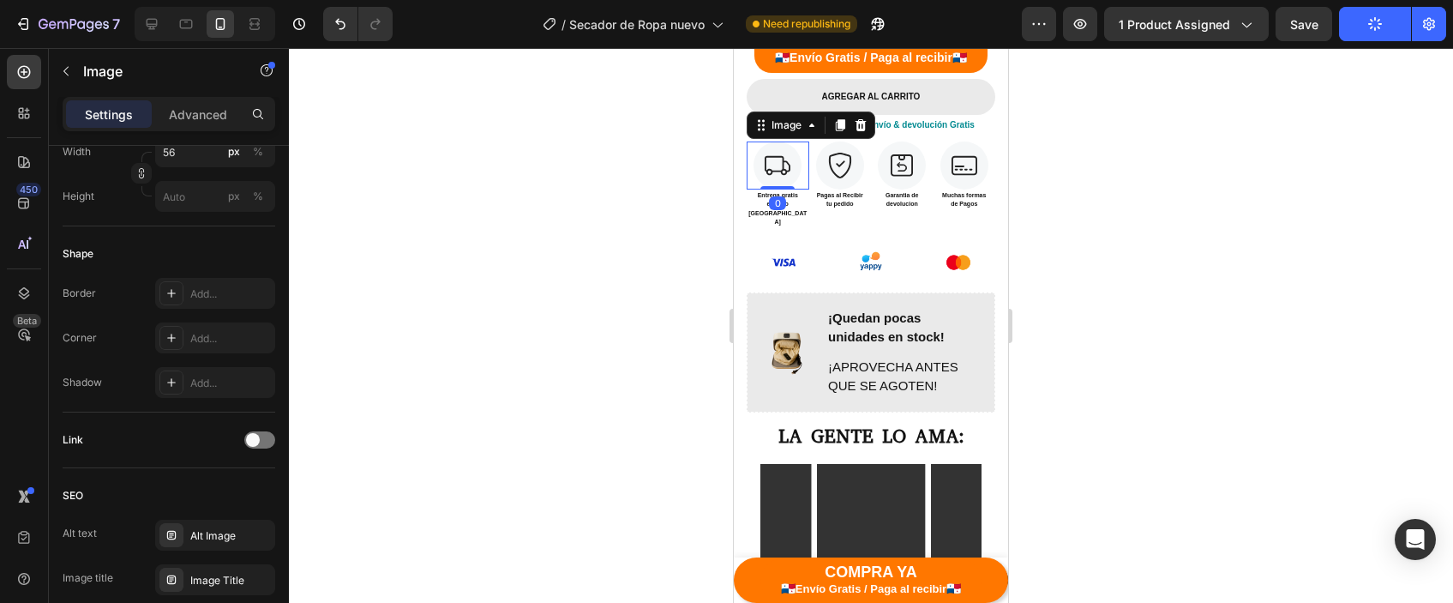
scroll to position [787, 0]
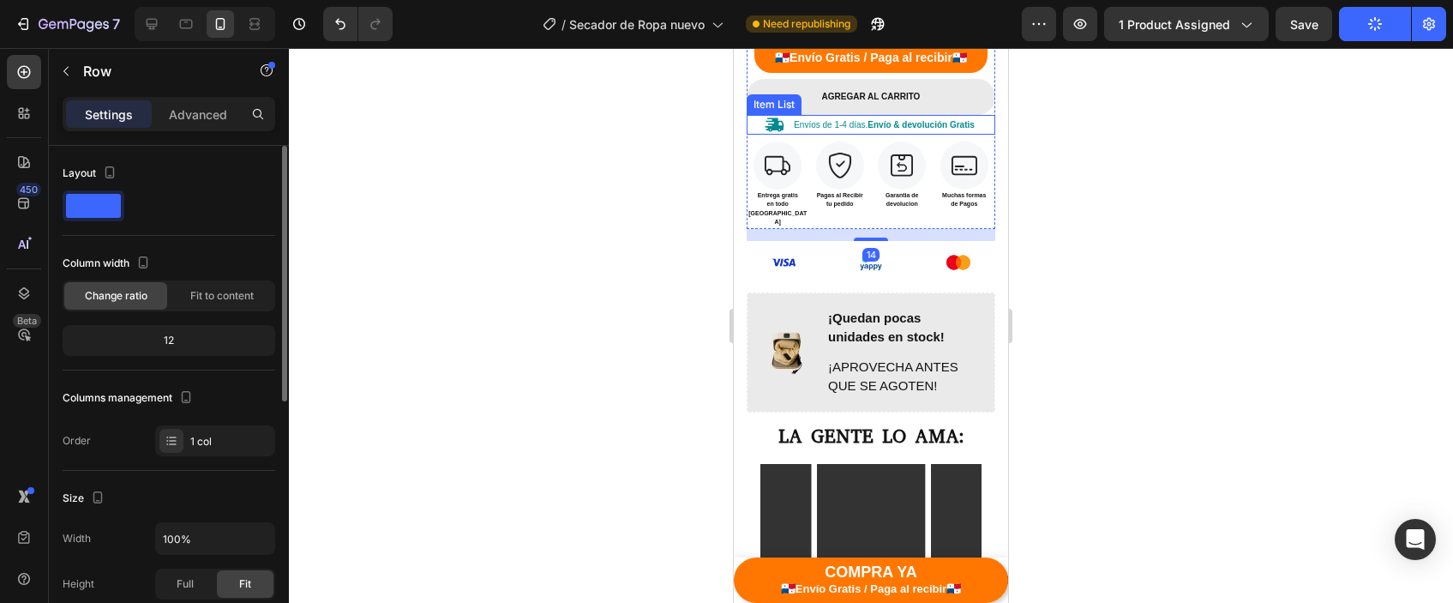
click at [770, 115] on icon at bounding box center [775, 125] width 20 height 20
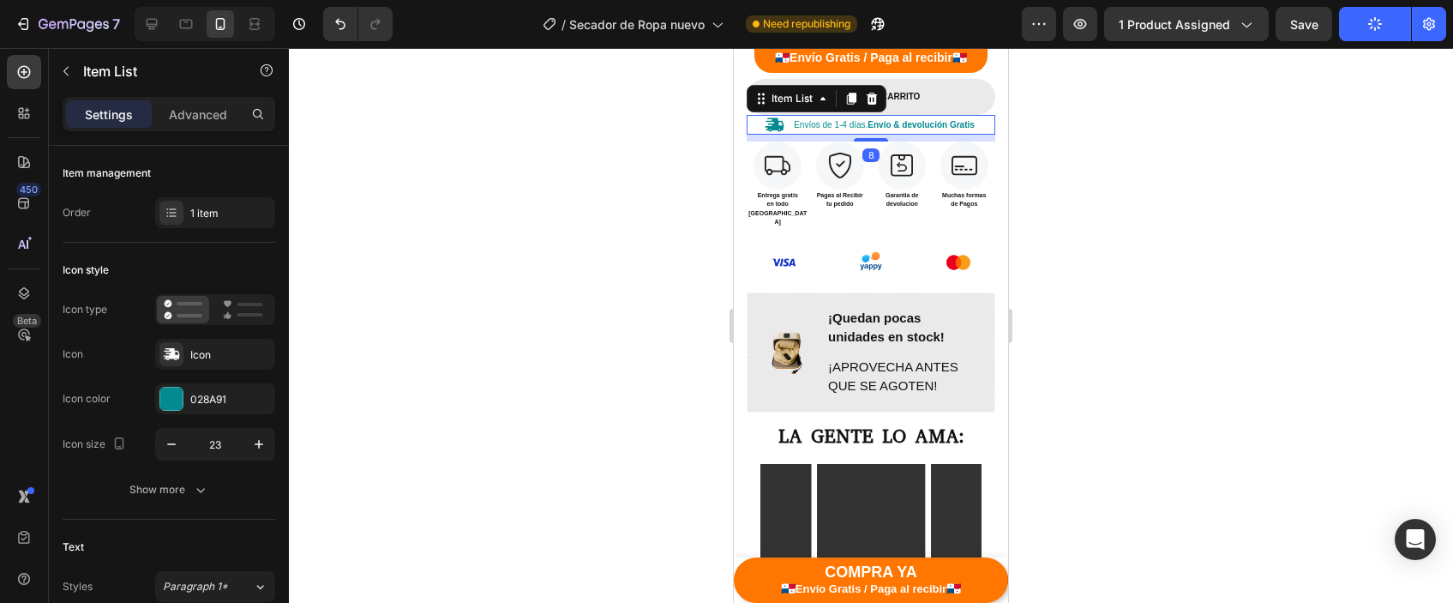
click at [770, 115] on icon at bounding box center [775, 125] width 20 height 20
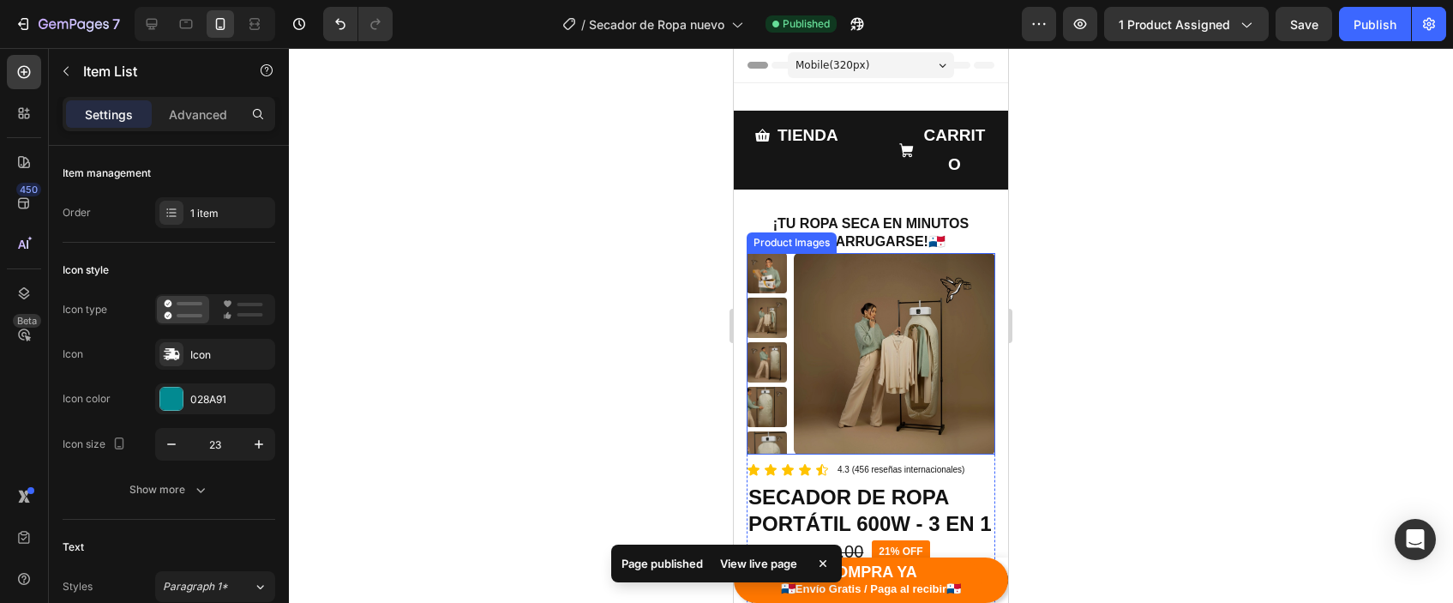
click at [822, 371] on img at bounding box center [894, 353] width 201 height 201
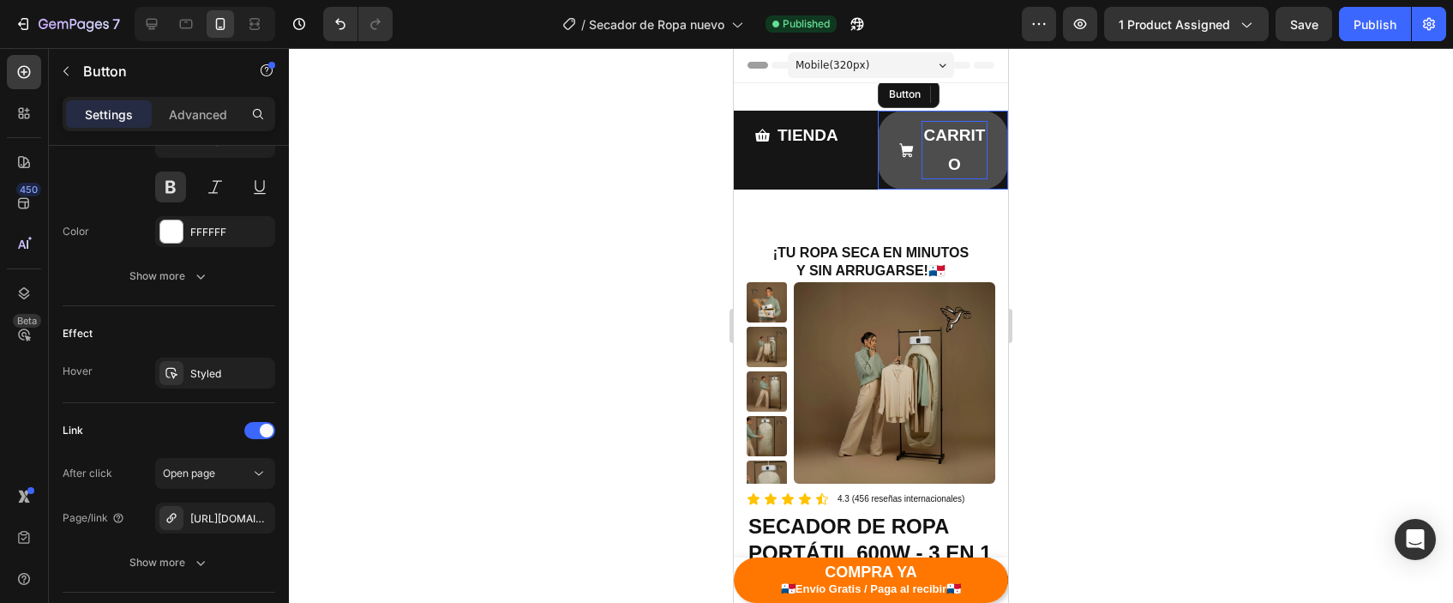
click at [964, 129] on p "CARRITO" at bounding box center [955, 150] width 66 height 58
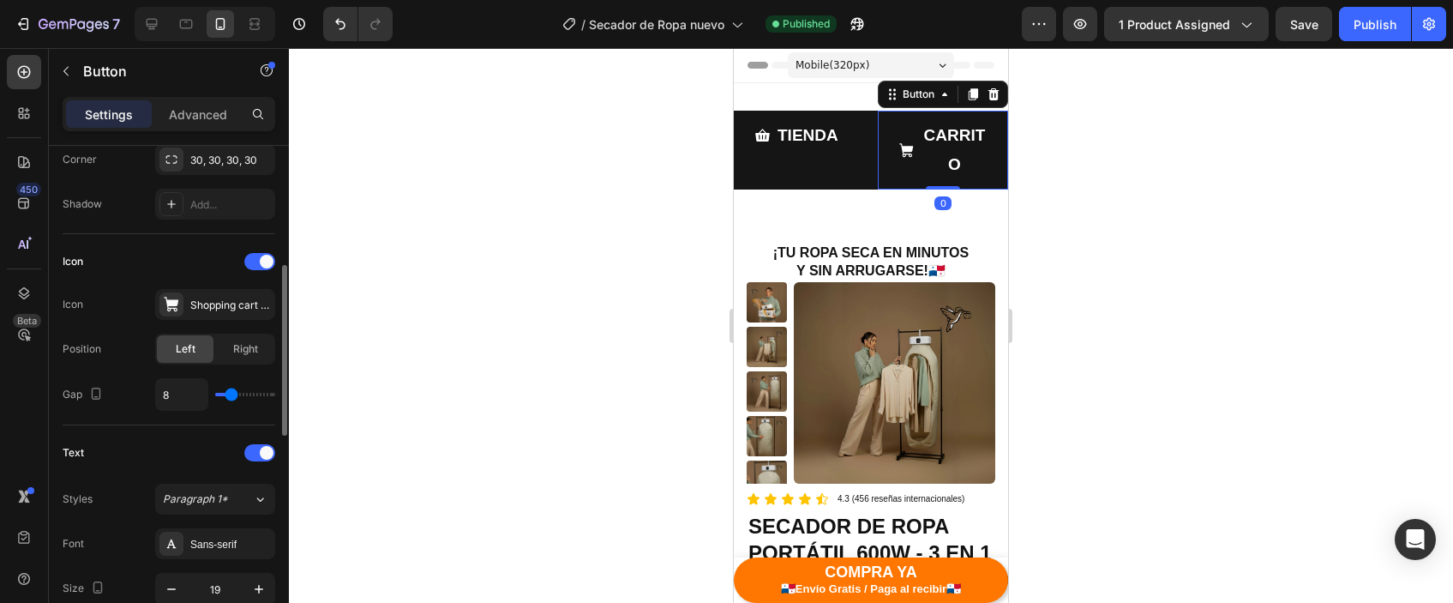
scroll to position [462, 0]
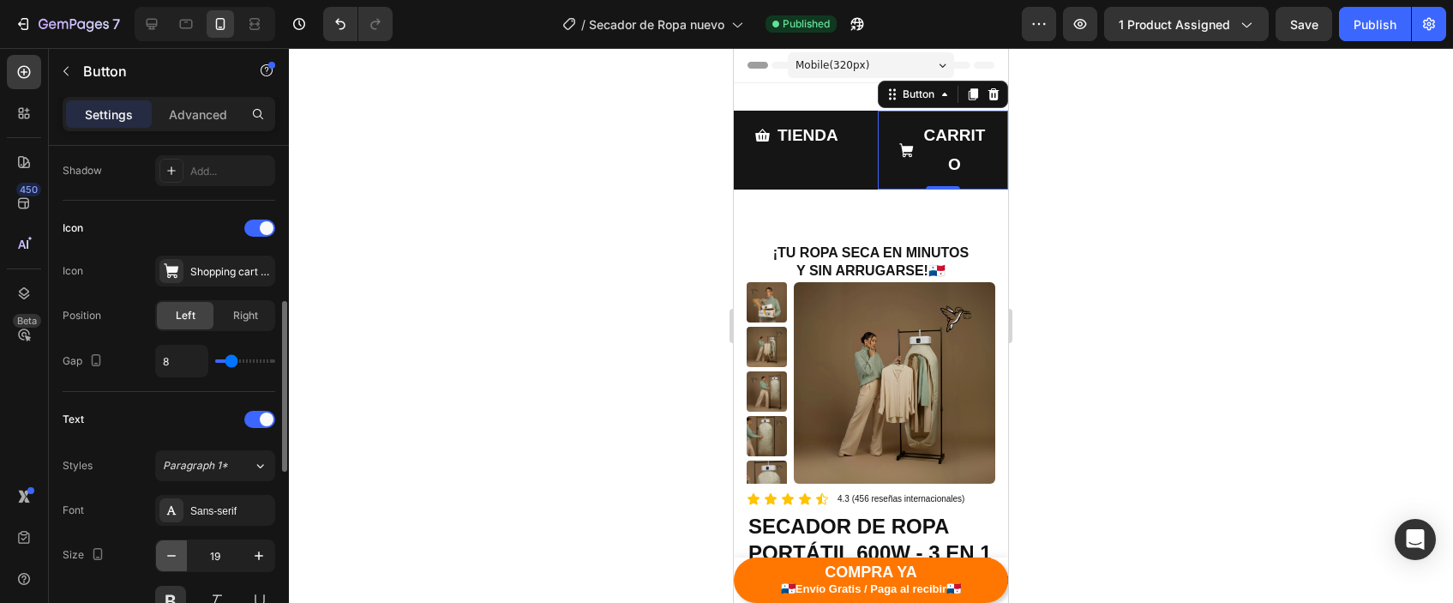
click at [183, 562] on button "button" at bounding box center [171, 555] width 31 height 31
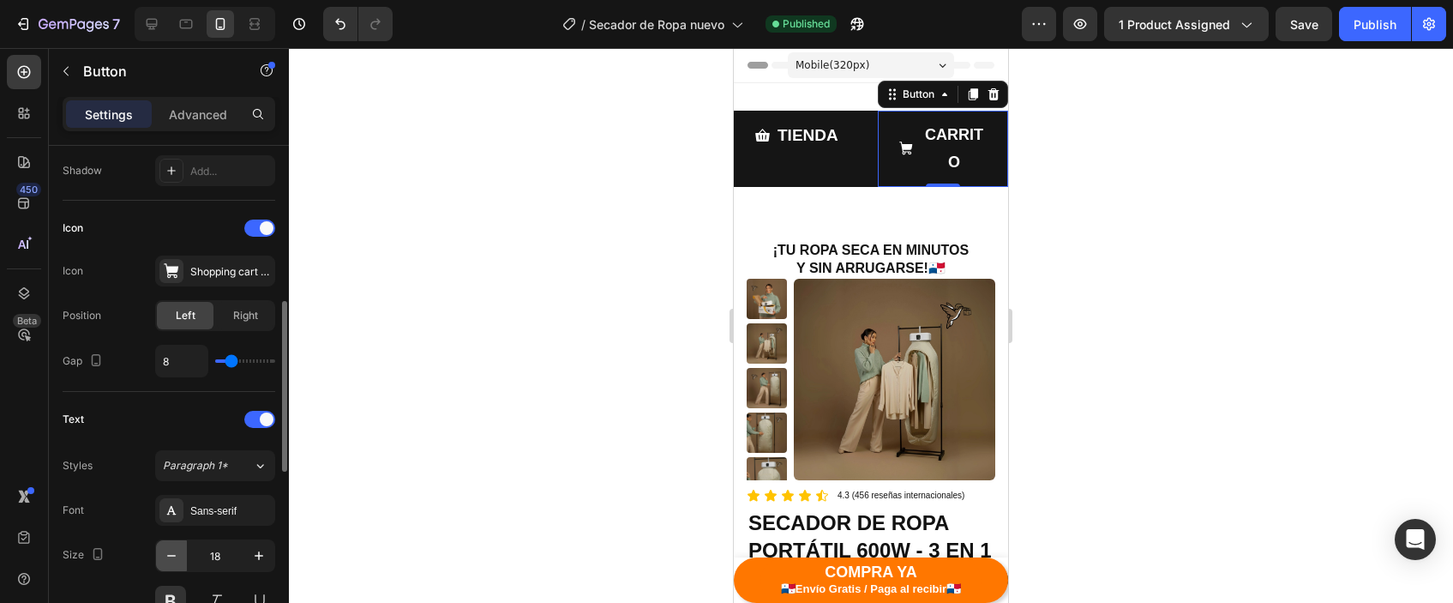
click at [183, 562] on button "button" at bounding box center [171, 555] width 31 height 31
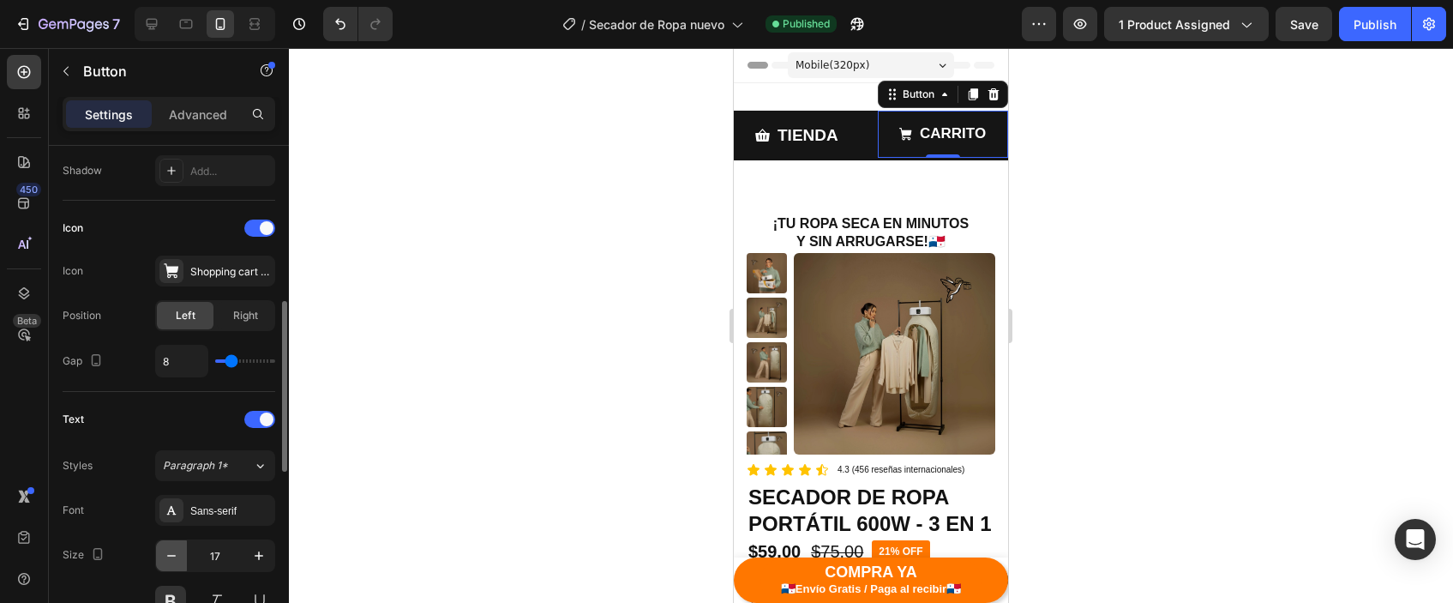
click at [183, 562] on button "button" at bounding box center [171, 555] width 31 height 31
type input "15"
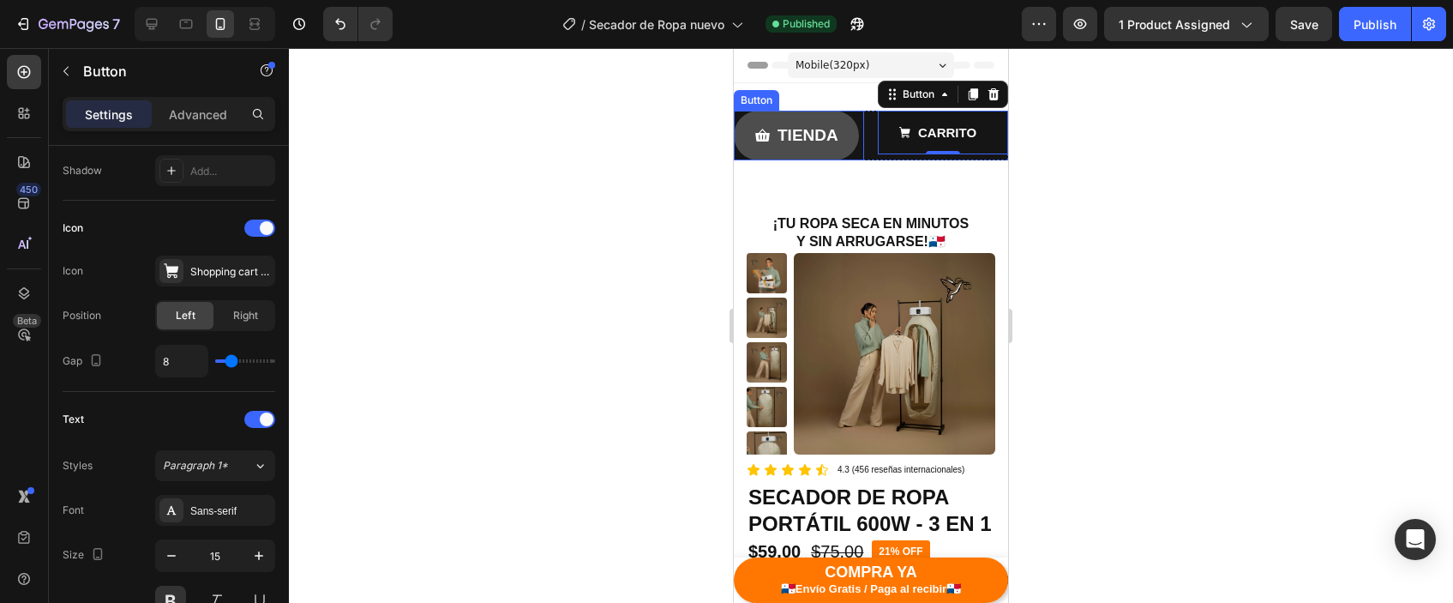
click at [844, 152] on link "TIENDA" at bounding box center [796, 136] width 125 height 50
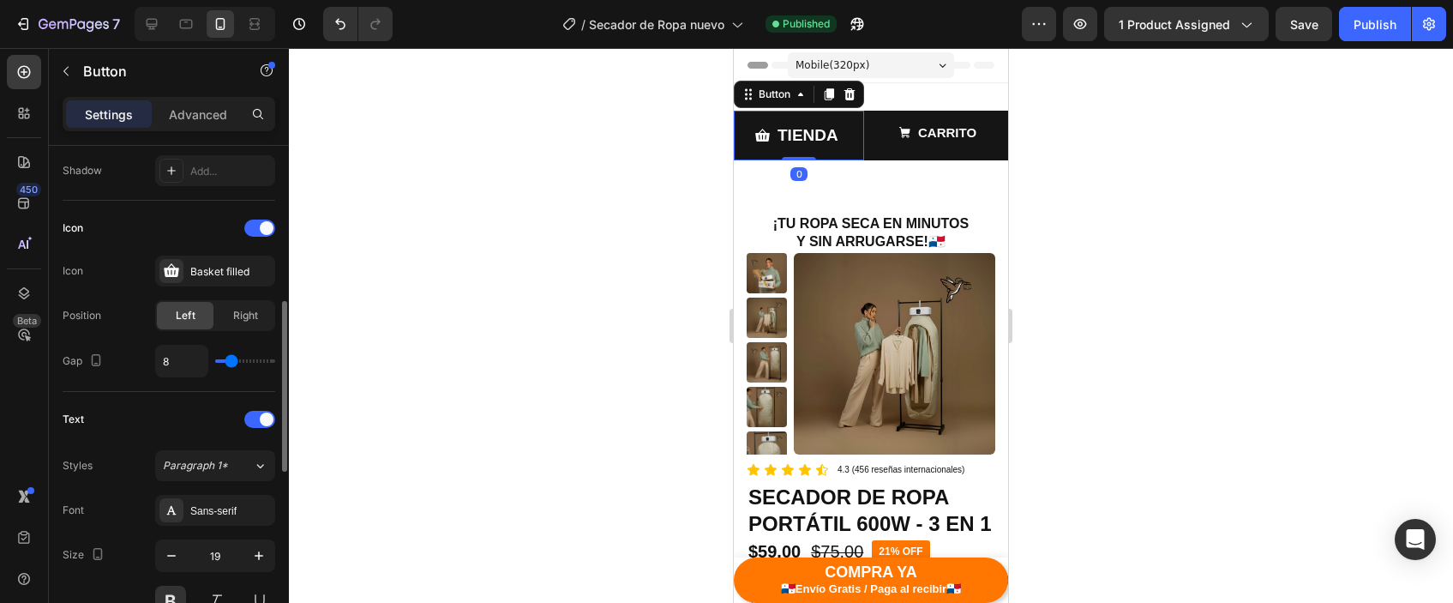
click at [156, 580] on div "19" at bounding box center [215, 577] width 120 height 77
click at [165, 562] on icon "button" at bounding box center [171, 555] width 17 height 17
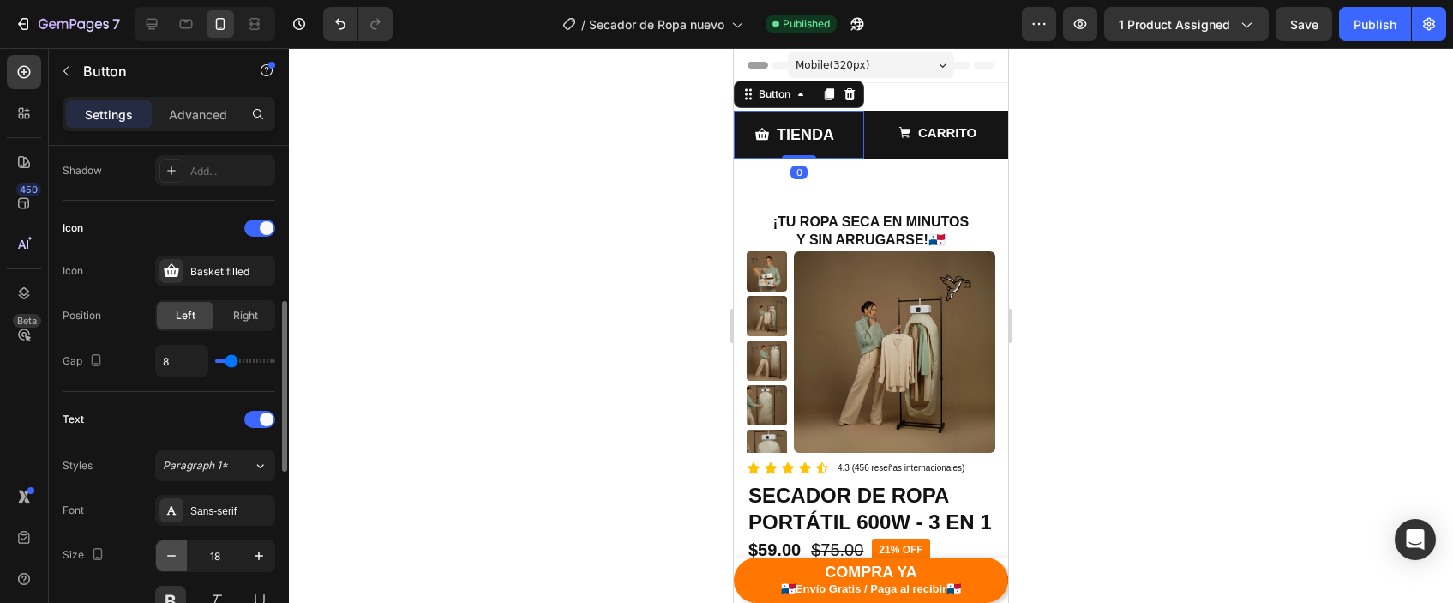
click at [165, 562] on icon "button" at bounding box center [171, 555] width 17 height 17
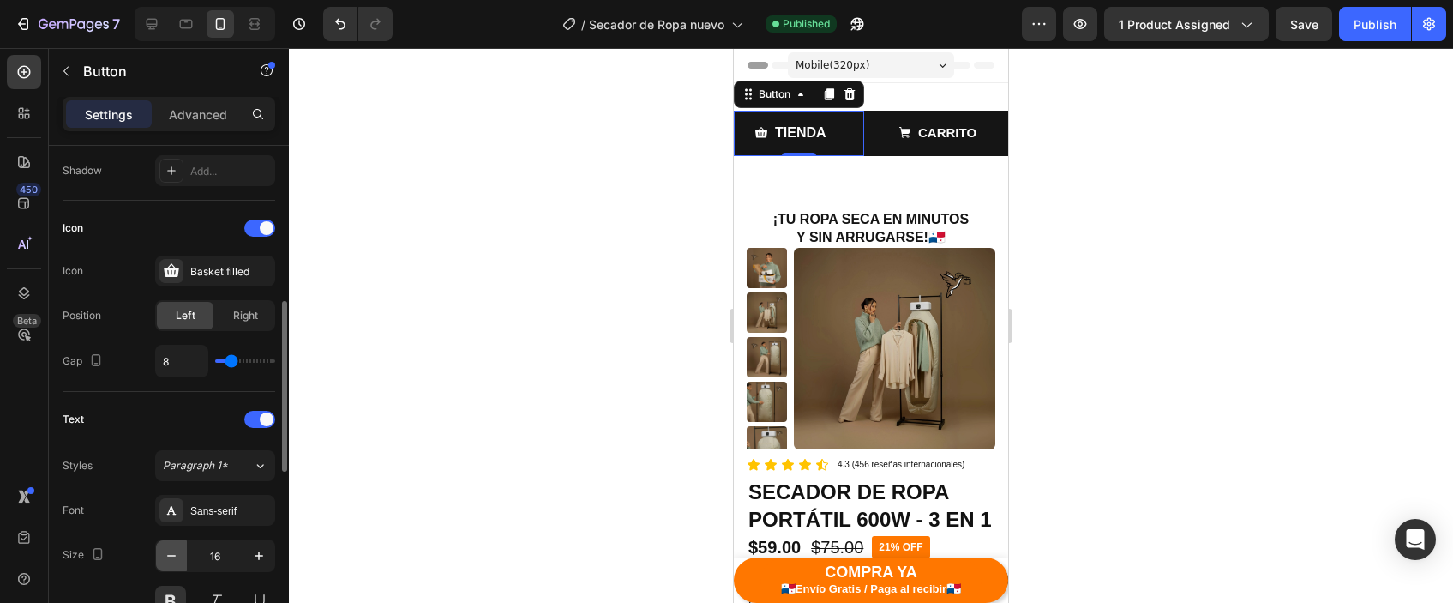
click at [165, 562] on icon "button" at bounding box center [171, 555] width 17 height 17
type input "15"
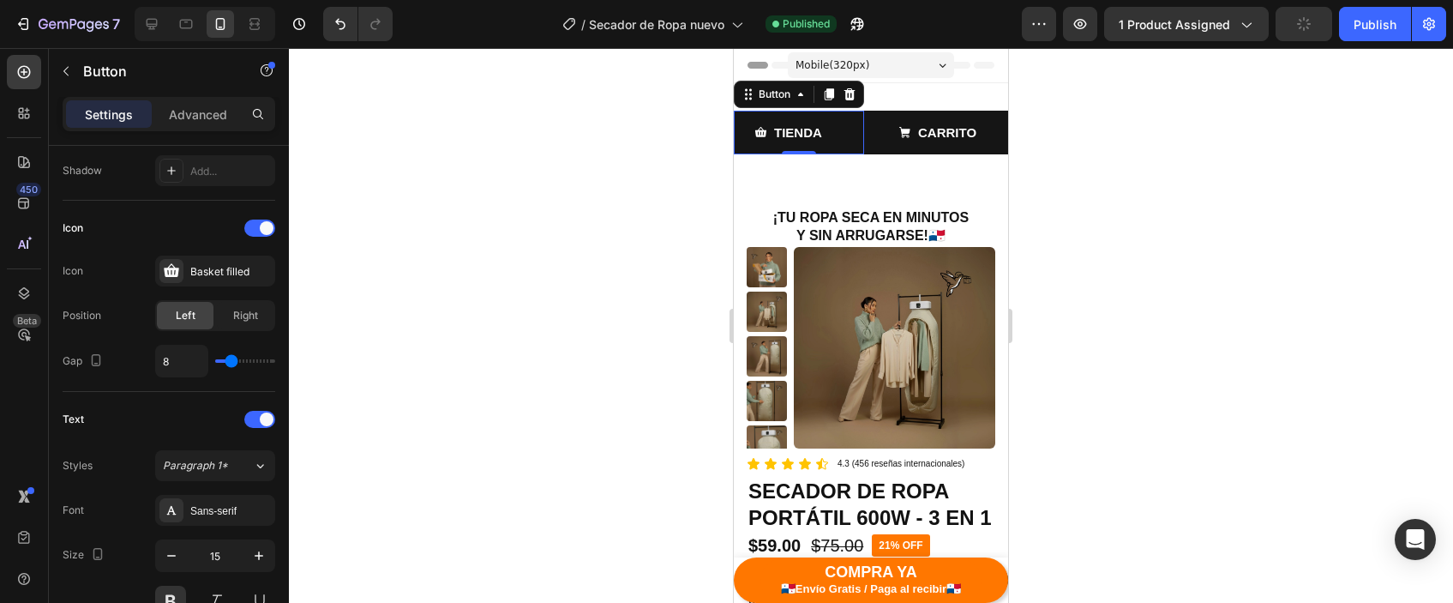
click at [1310, 344] on div at bounding box center [871, 325] width 1164 height 555
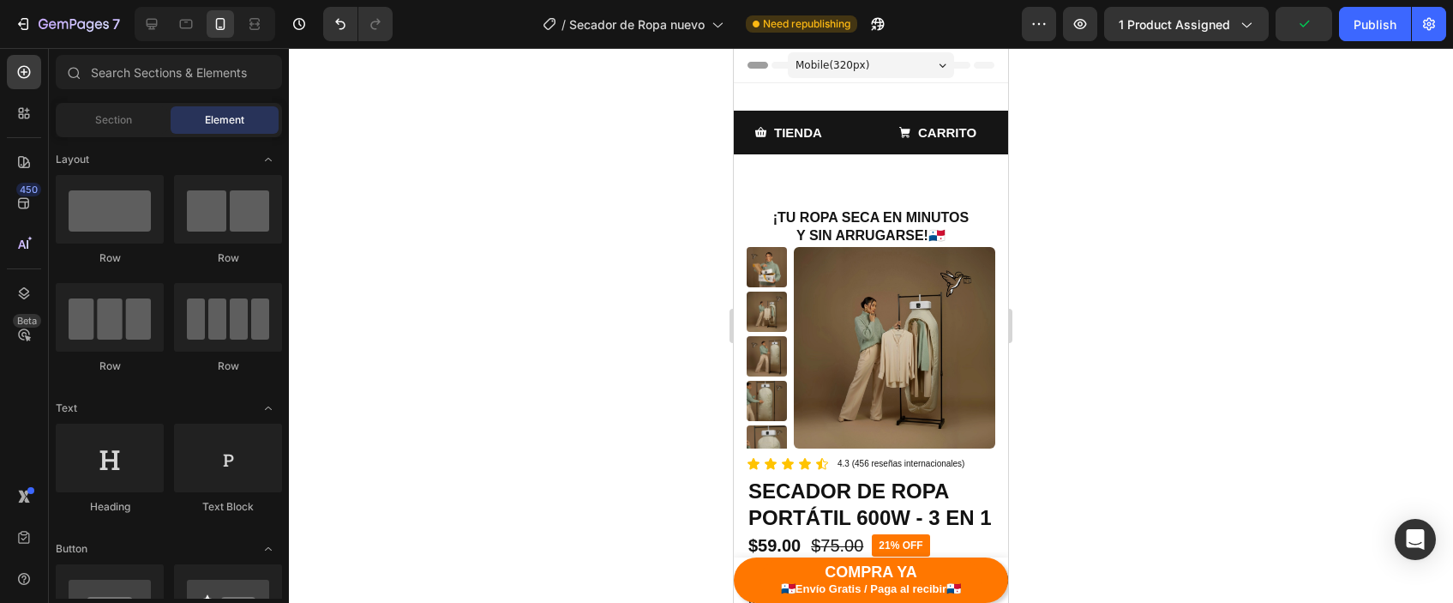
click at [1388, 45] on div "7 Version history / Secador de Ropa nuevo Need republishing Preview 1 product a…" at bounding box center [726, 24] width 1453 height 49
click at [1383, 33] on button "Publish" at bounding box center [1375, 24] width 72 height 34
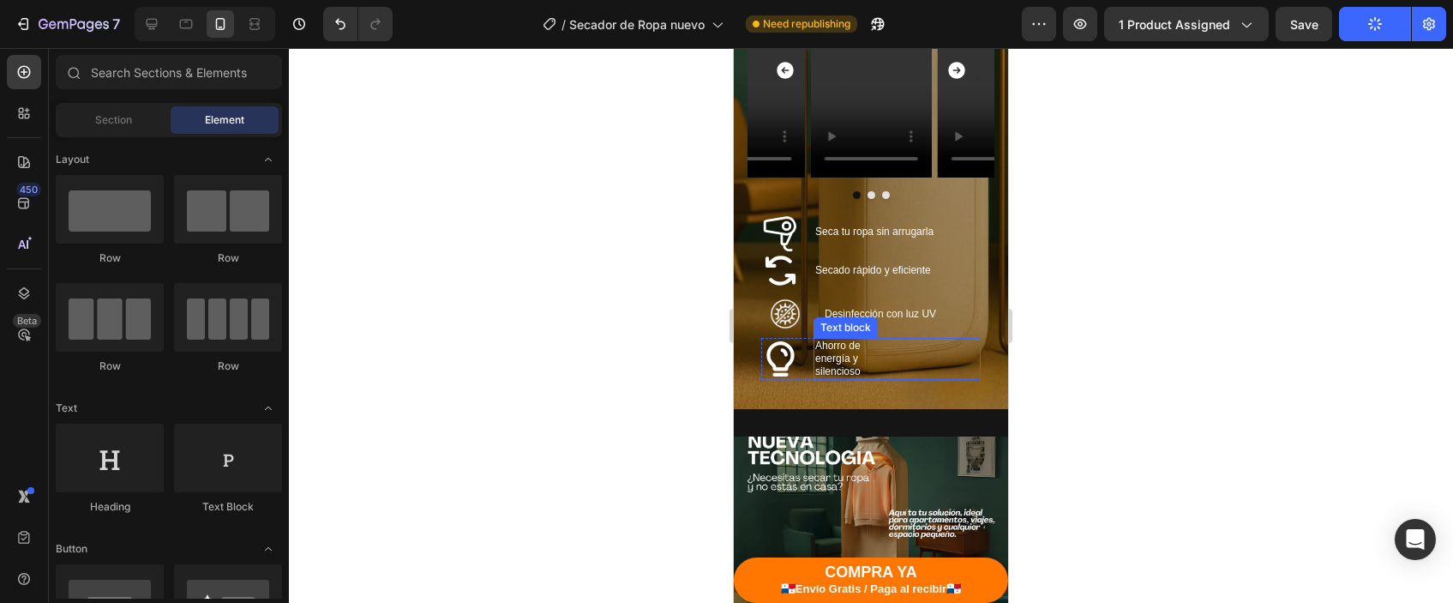
scroll to position [1585, 0]
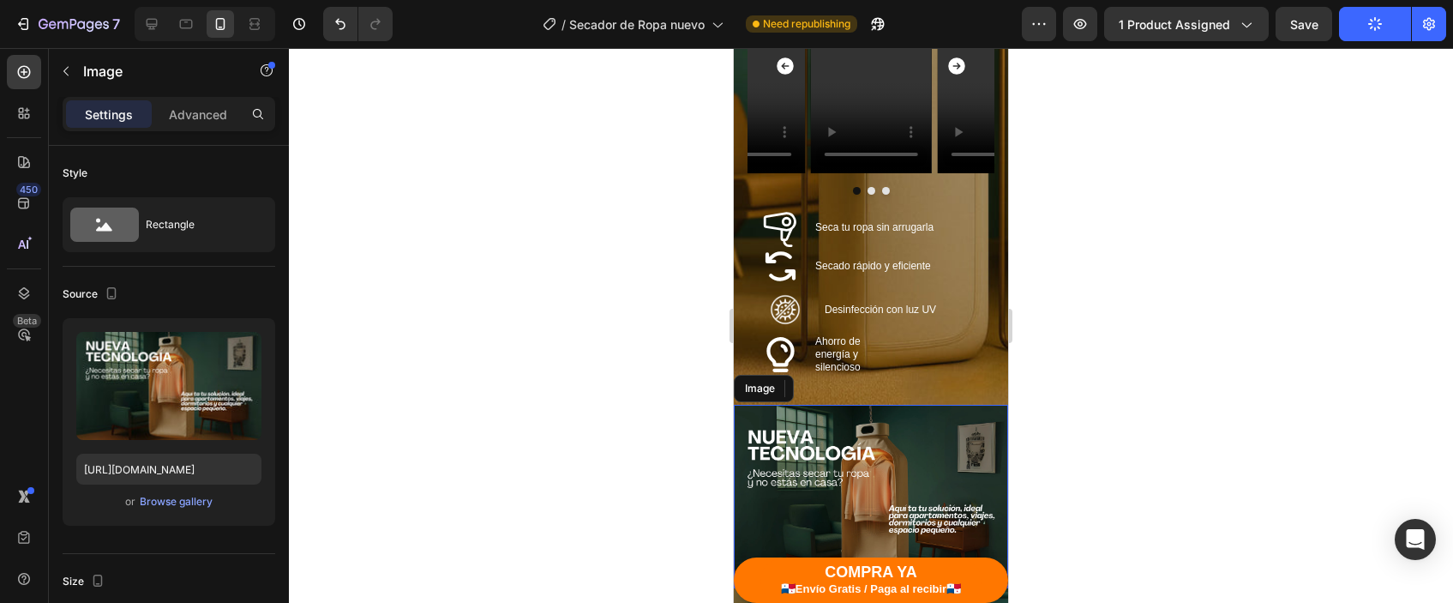
click at [882, 443] on img at bounding box center [871, 496] width 274 height 183
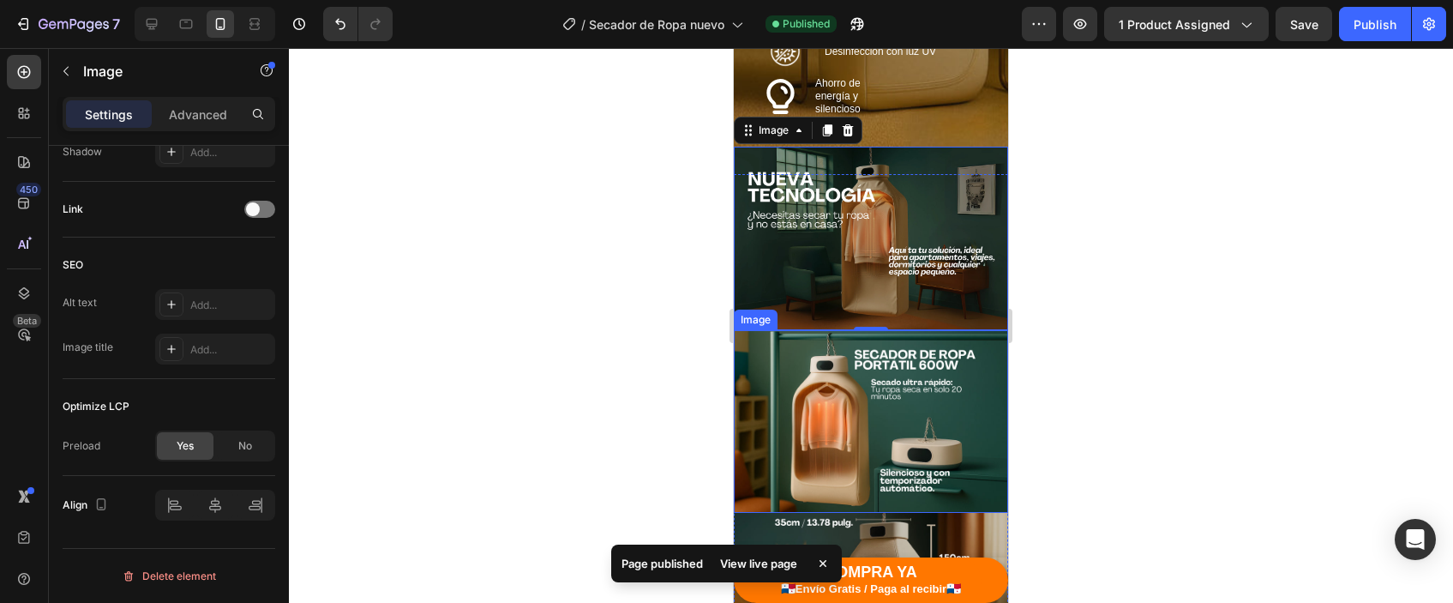
scroll to position [1870, 0]
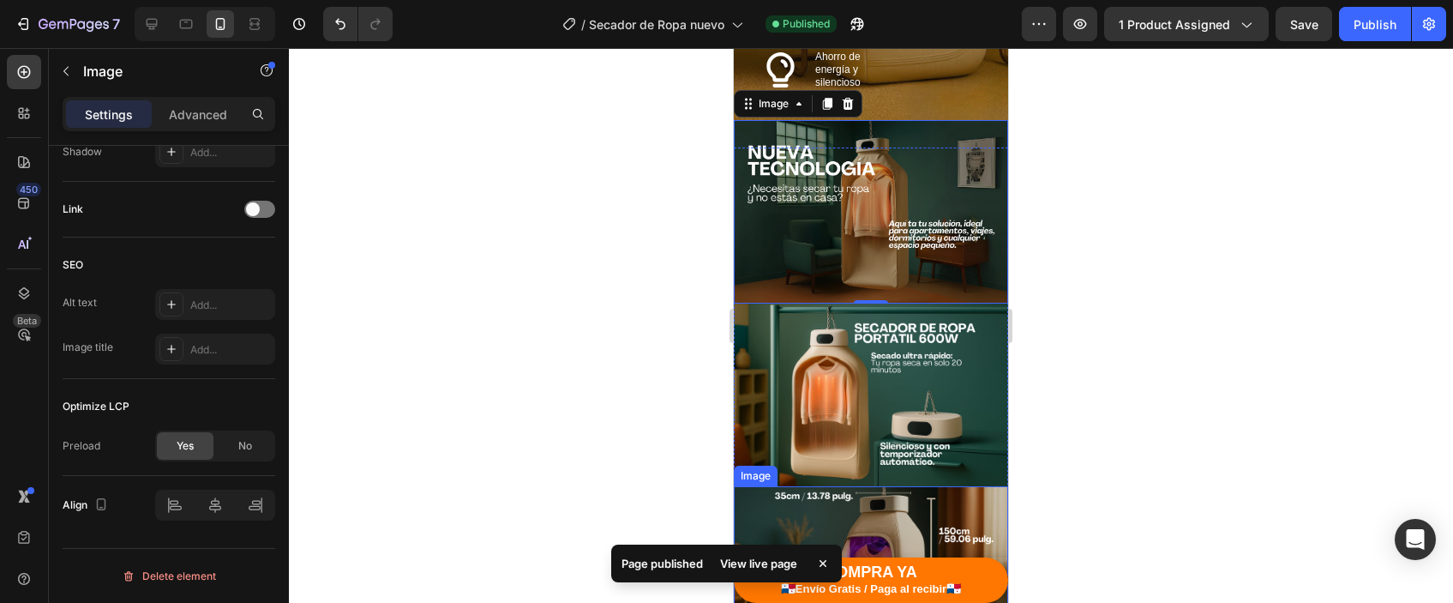
click at [836, 452] on img at bounding box center [871, 394] width 274 height 183
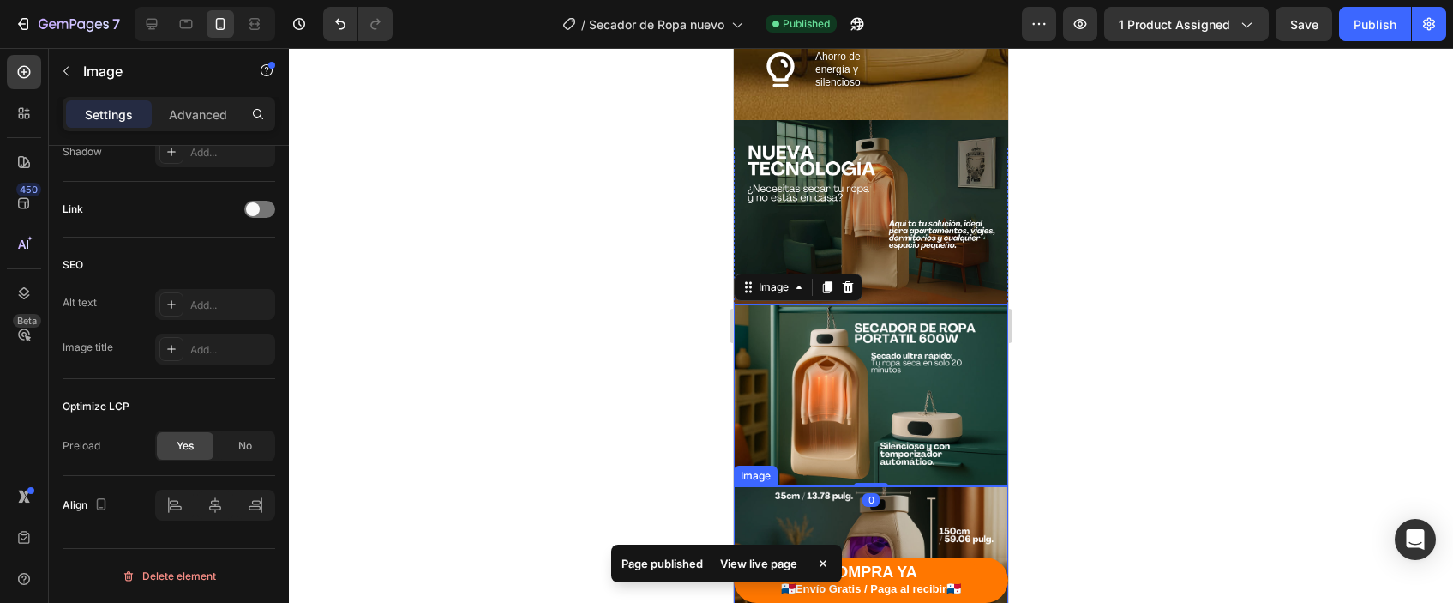
click at [783, 530] on img at bounding box center [871, 577] width 274 height 183
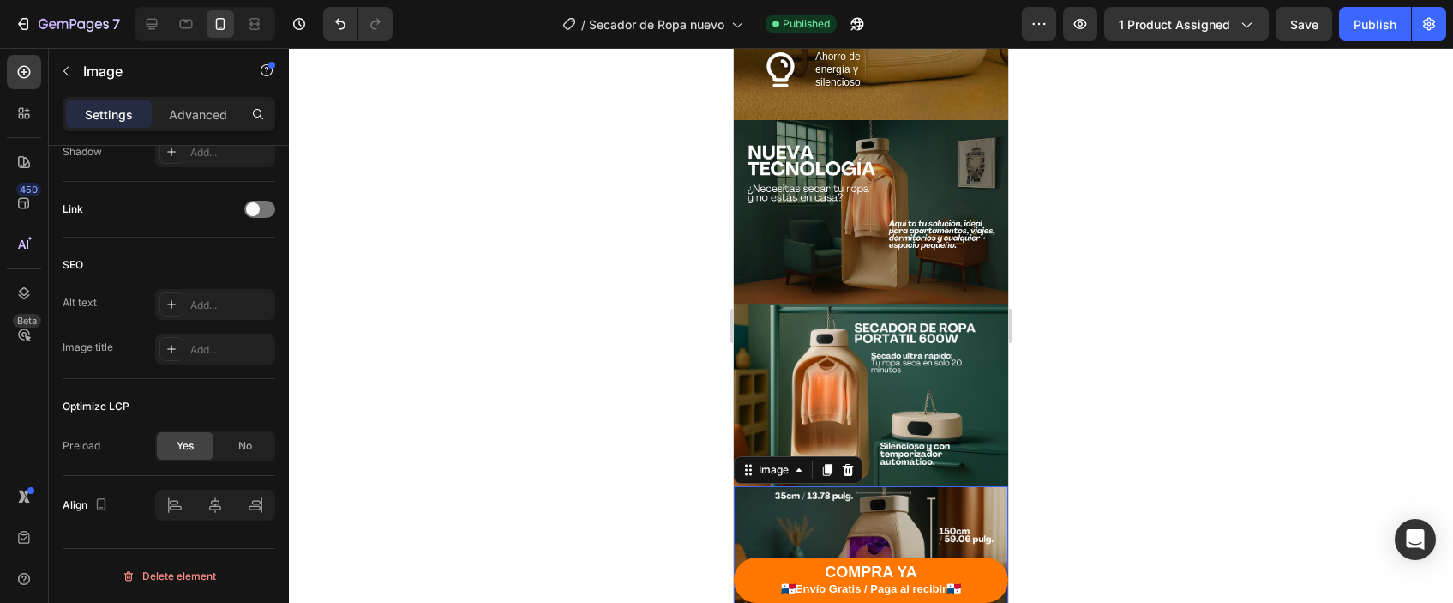
click at [135, 21] on div at bounding box center [205, 24] width 141 height 34
click at [145, 24] on icon at bounding box center [151, 23] width 17 height 17
type input "[URL][DOMAIN_NAME]"
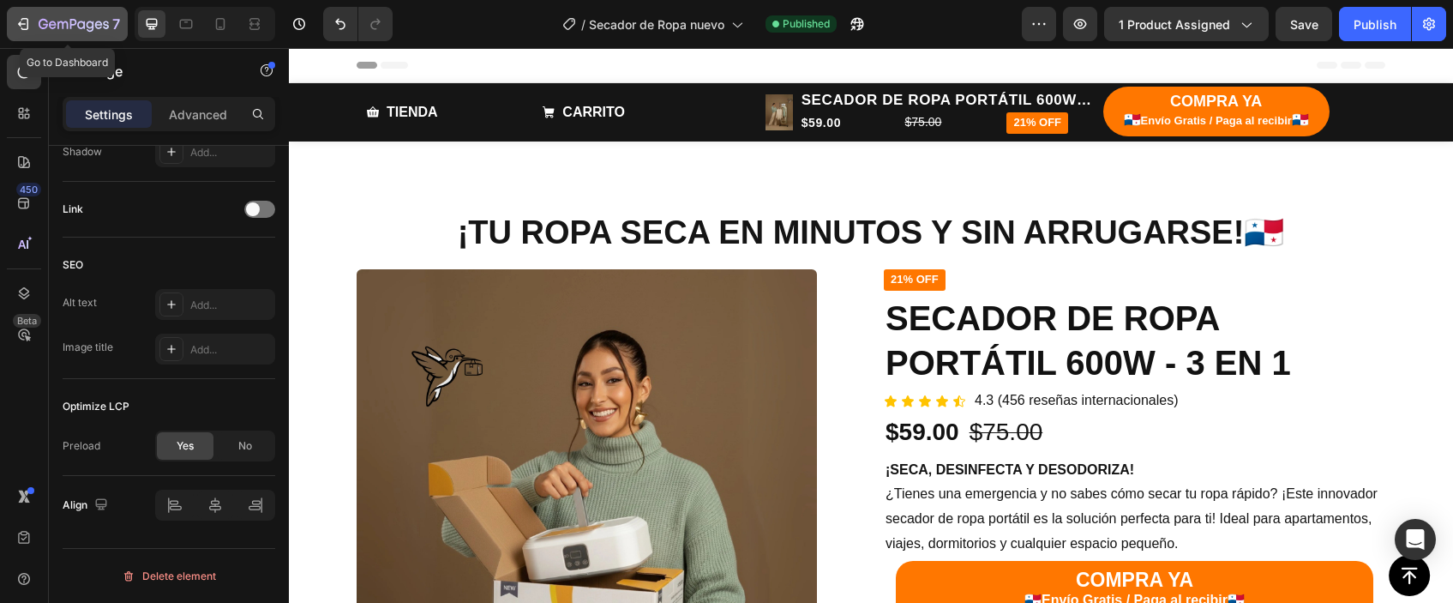
click at [74, 39] on button "7" at bounding box center [67, 24] width 121 height 34
